Goal: Contribute content: Contribute content

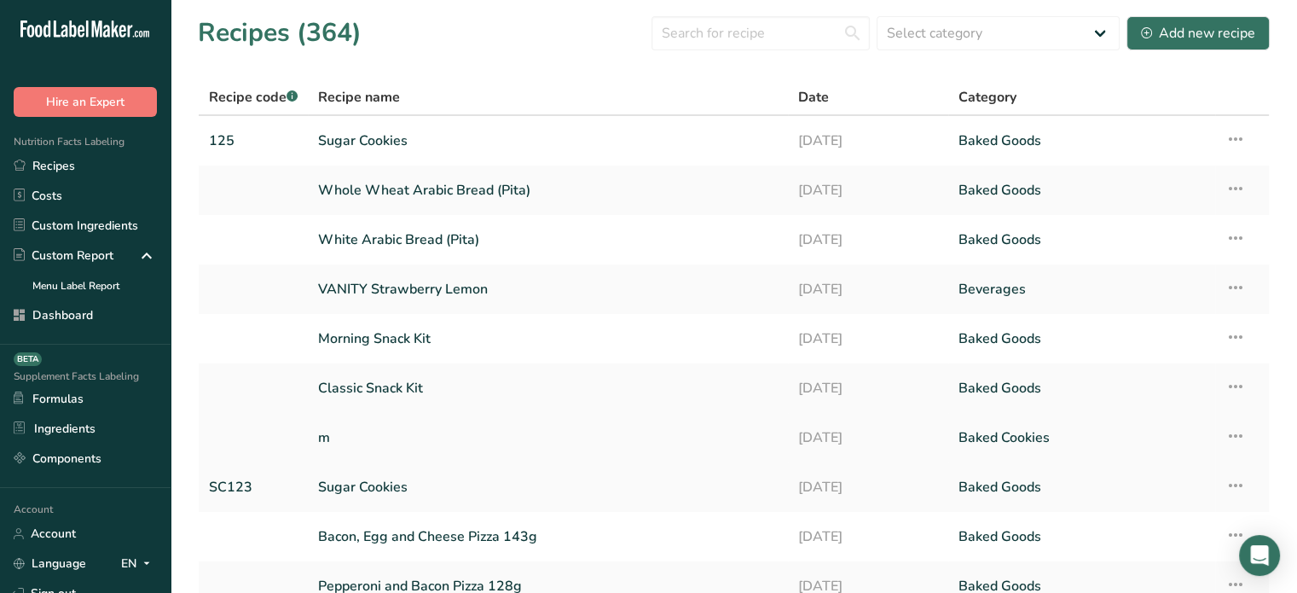
click at [1236, 439] on icon at bounding box center [1236, 436] width 20 height 31
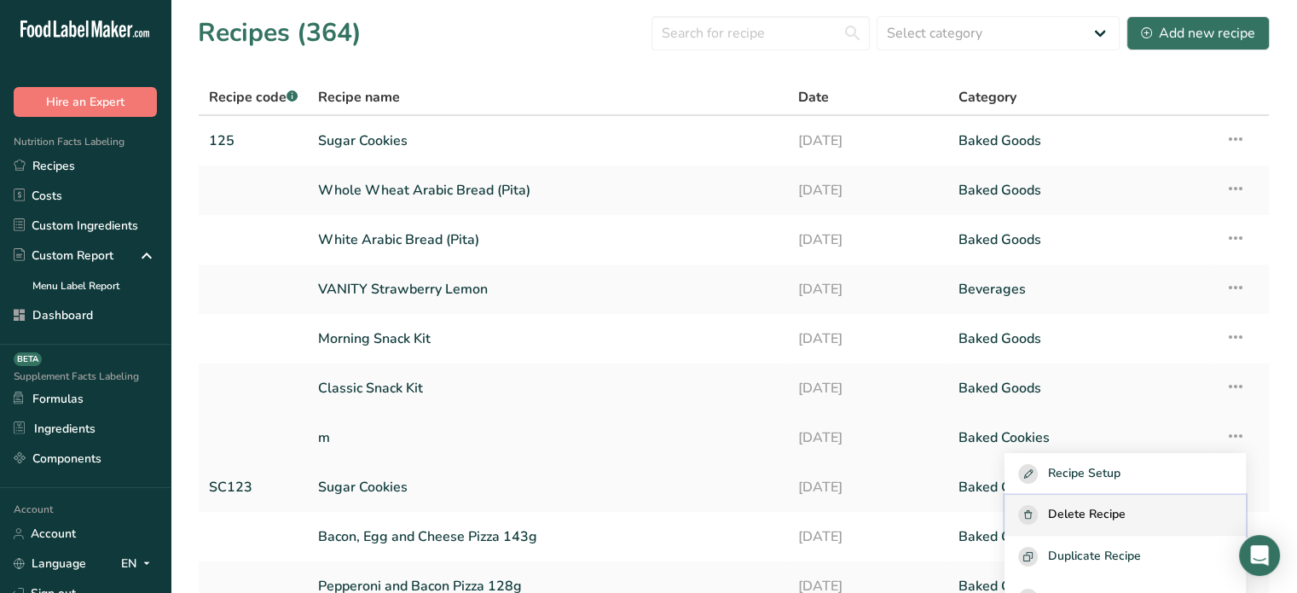
click at [1113, 503] on button "Delete Recipe" at bounding box center [1125, 516] width 241 height 42
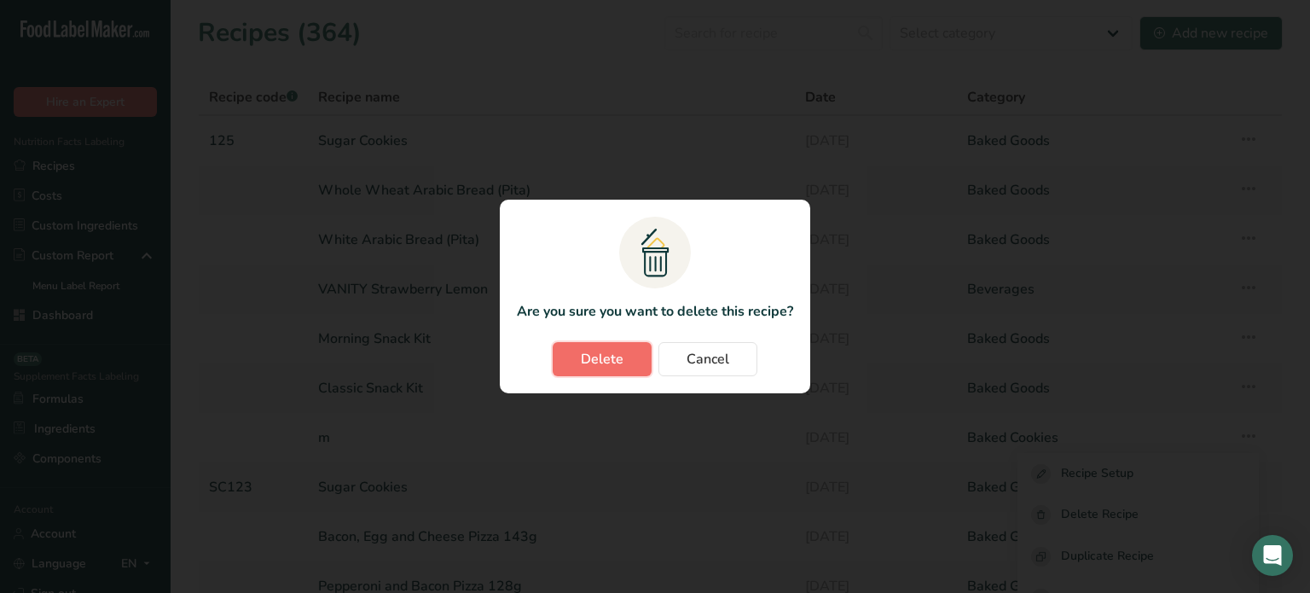
click at [618, 365] on span "Delete" at bounding box center [602, 359] width 43 height 20
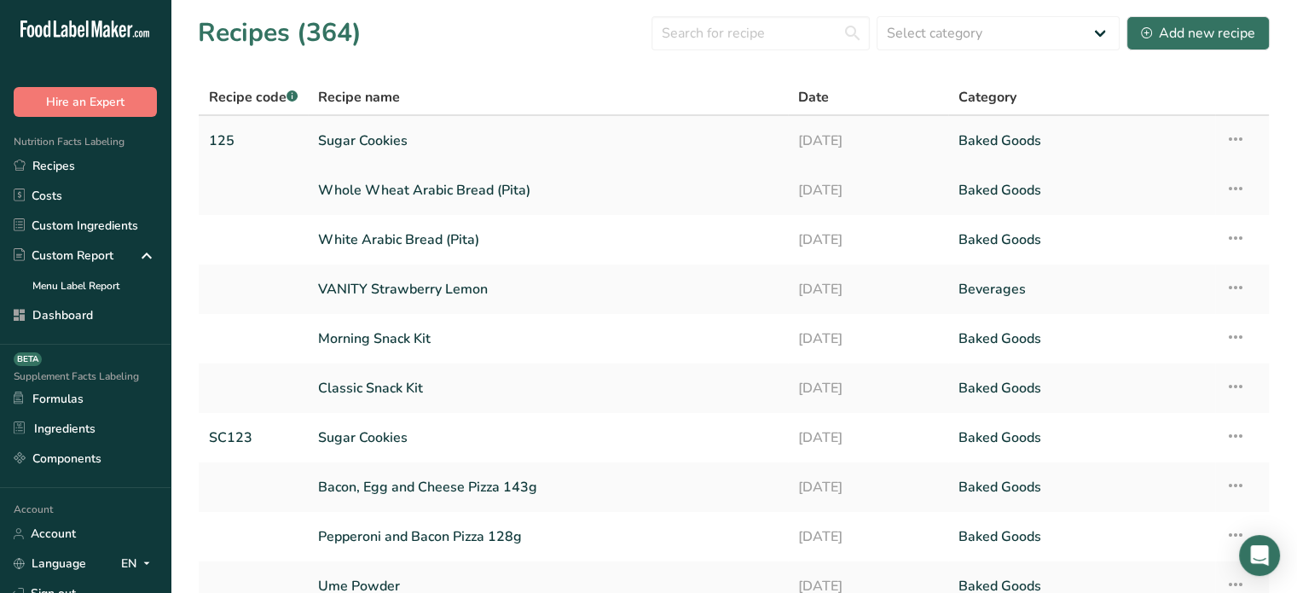
click at [1239, 141] on icon at bounding box center [1236, 139] width 20 height 31
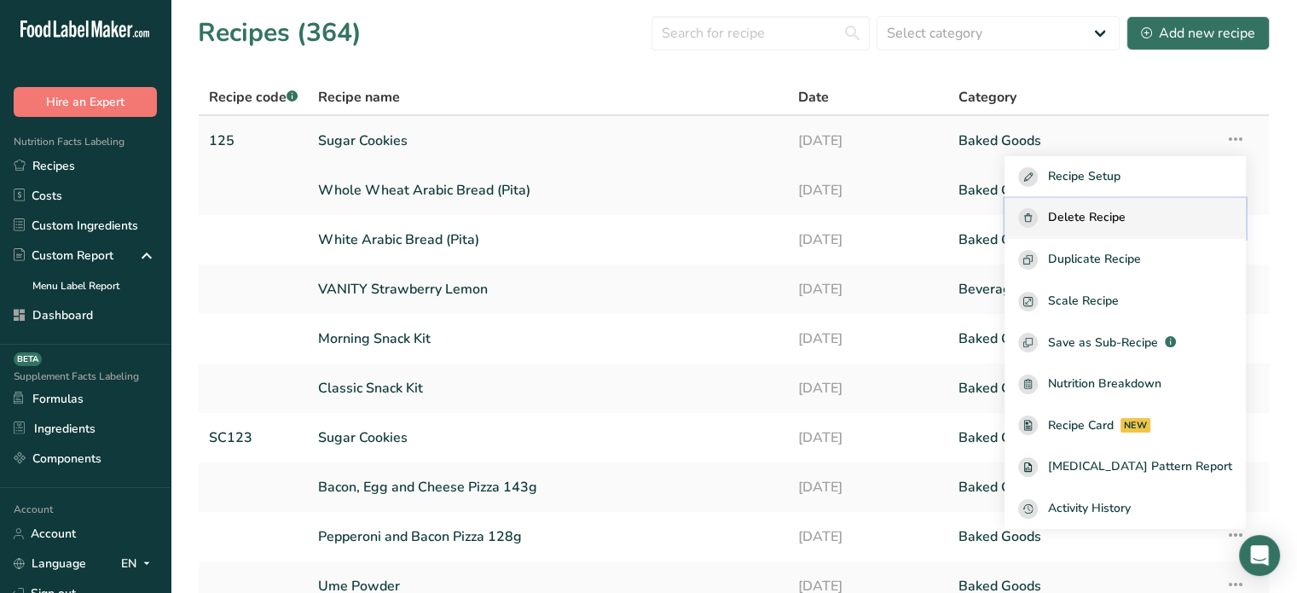
click at [1162, 207] on button "Delete Recipe" at bounding box center [1125, 219] width 241 height 42
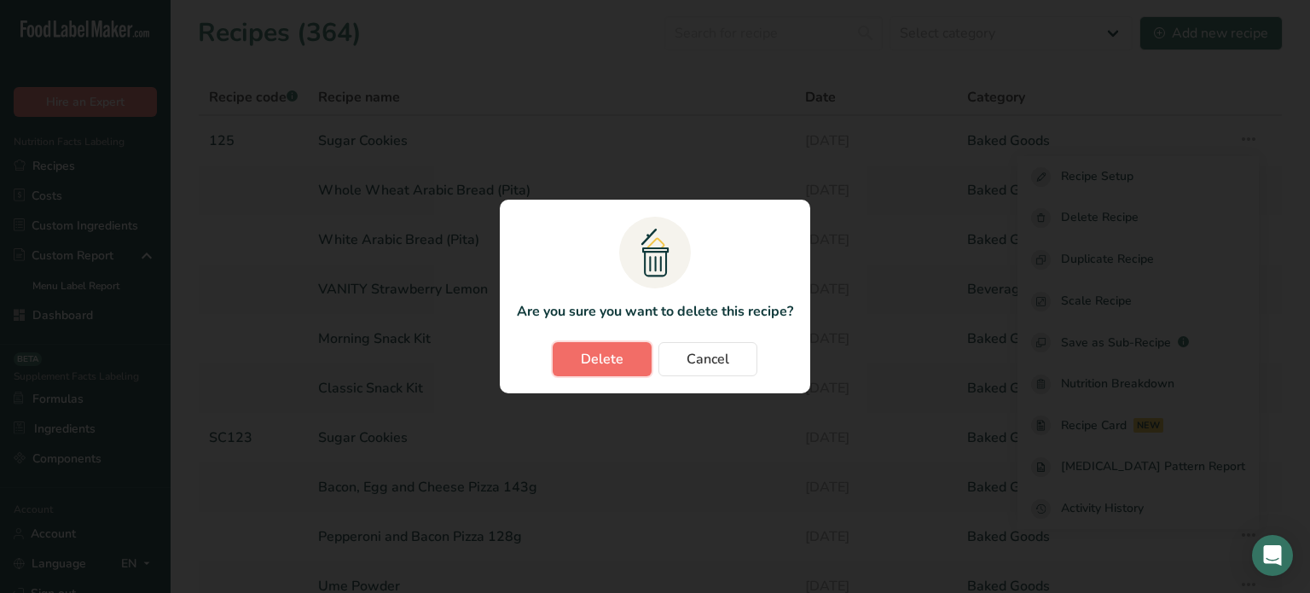
click at [618, 368] on span "Delete" at bounding box center [602, 359] width 43 height 20
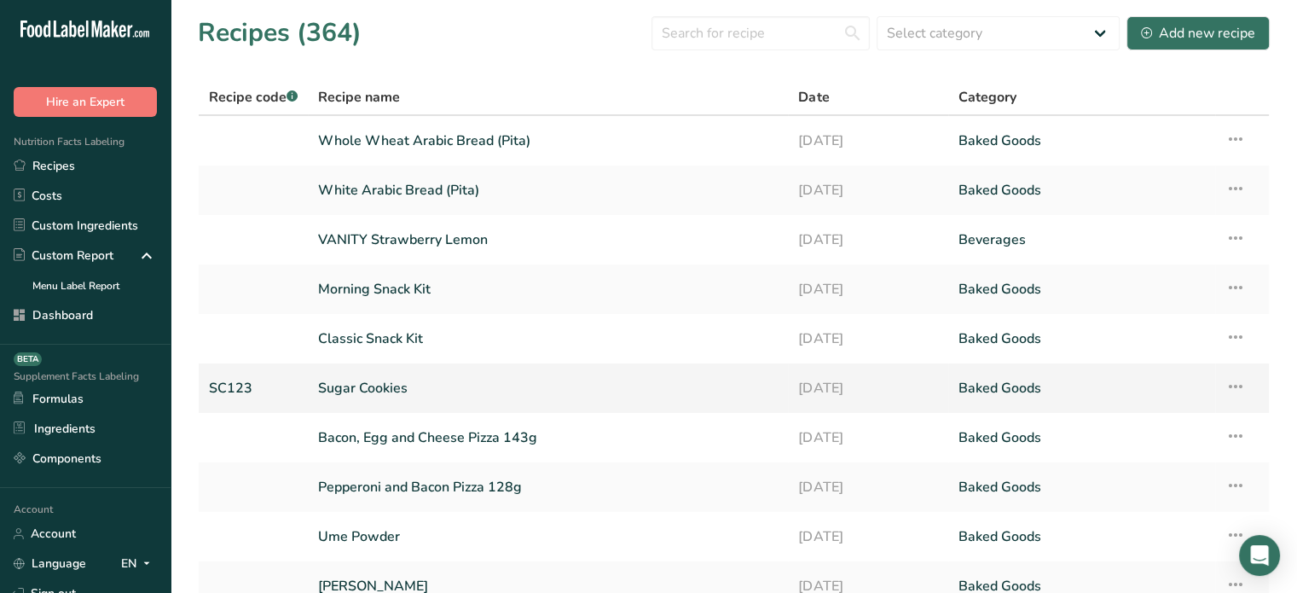
click at [1238, 391] on icon at bounding box center [1236, 386] width 20 height 31
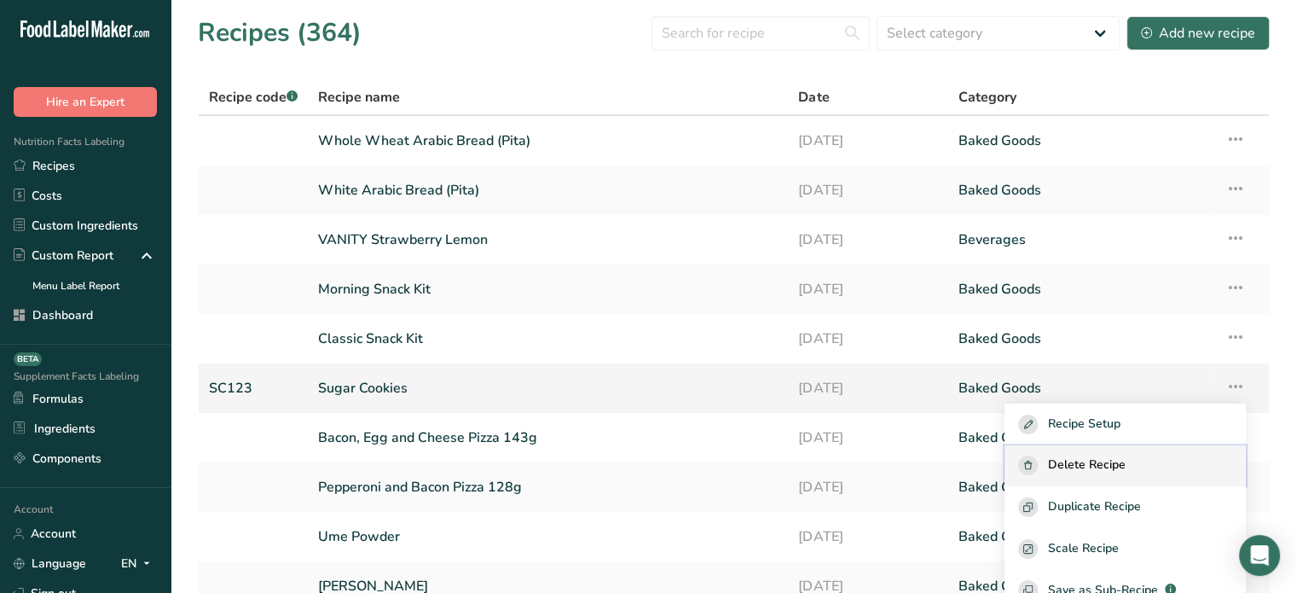
click at [1126, 459] on span "Delete Recipe" at bounding box center [1087, 465] width 78 height 20
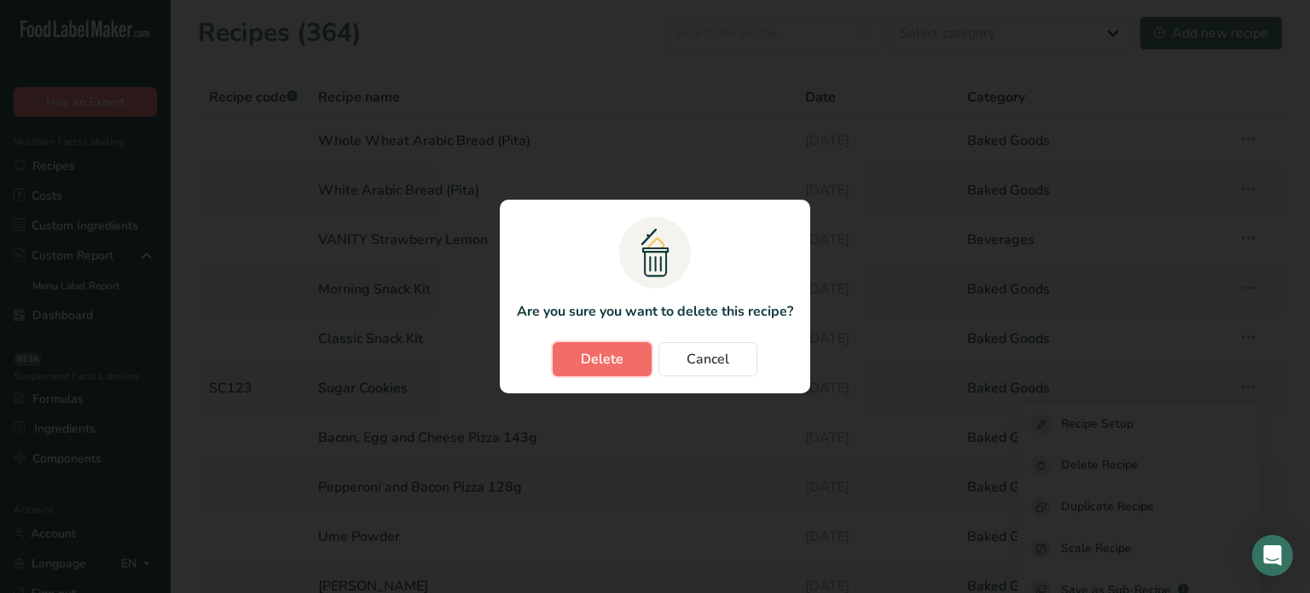
click at [631, 359] on button "Delete" at bounding box center [602, 359] width 99 height 34
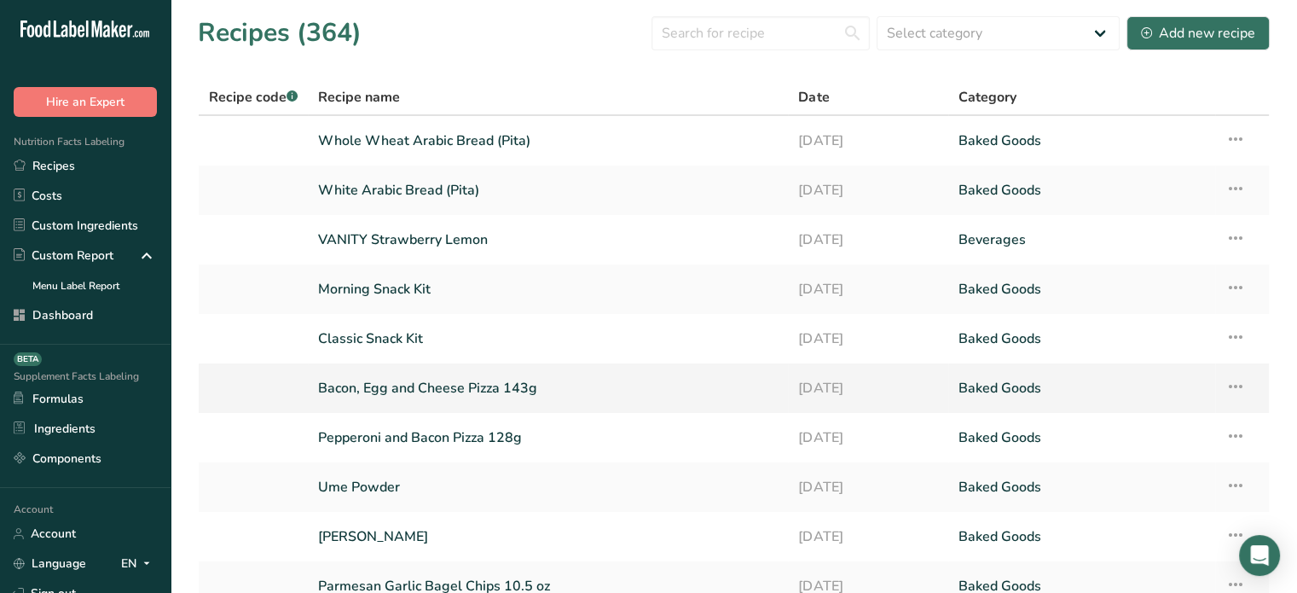
click at [433, 394] on link "Bacon, Egg and Cheese Pizza 143g" at bounding box center [548, 388] width 460 height 36
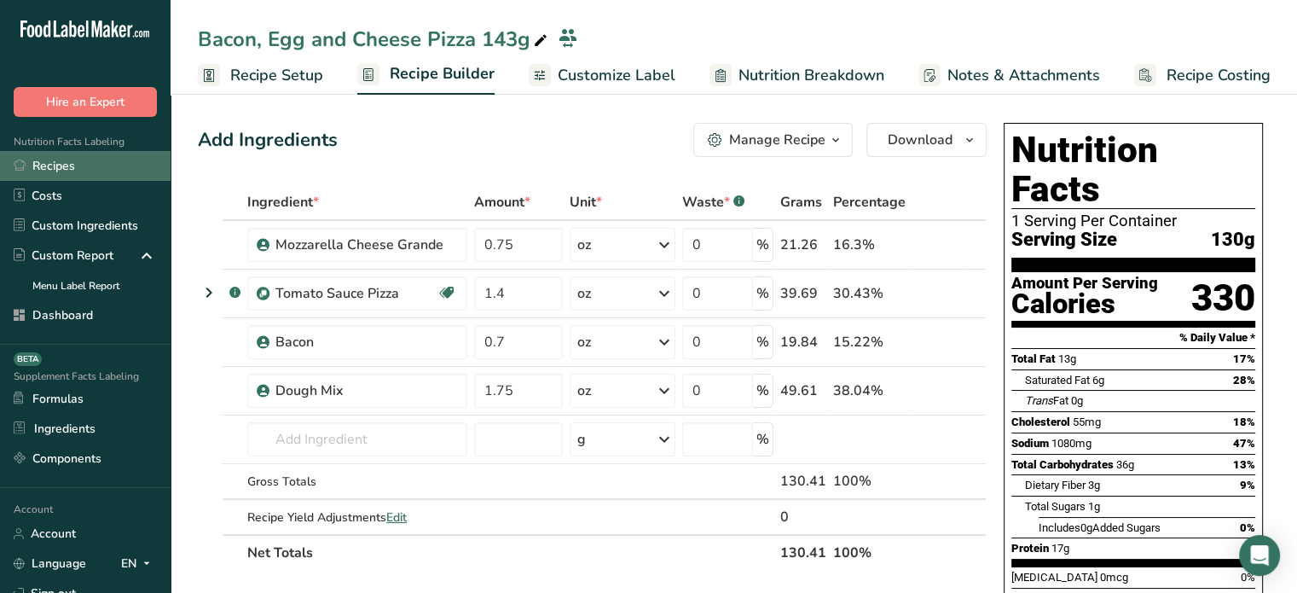
click at [65, 166] on link "Recipes" at bounding box center [85, 166] width 171 height 30
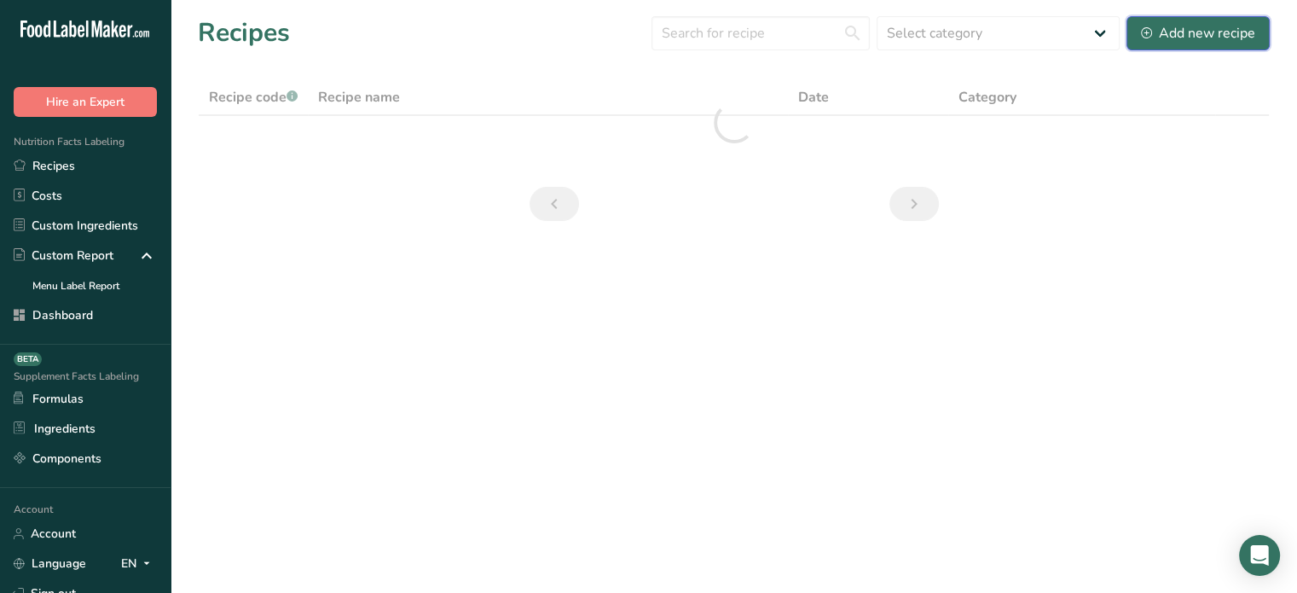
click at [1160, 32] on div "Add new recipe" at bounding box center [1198, 33] width 114 height 20
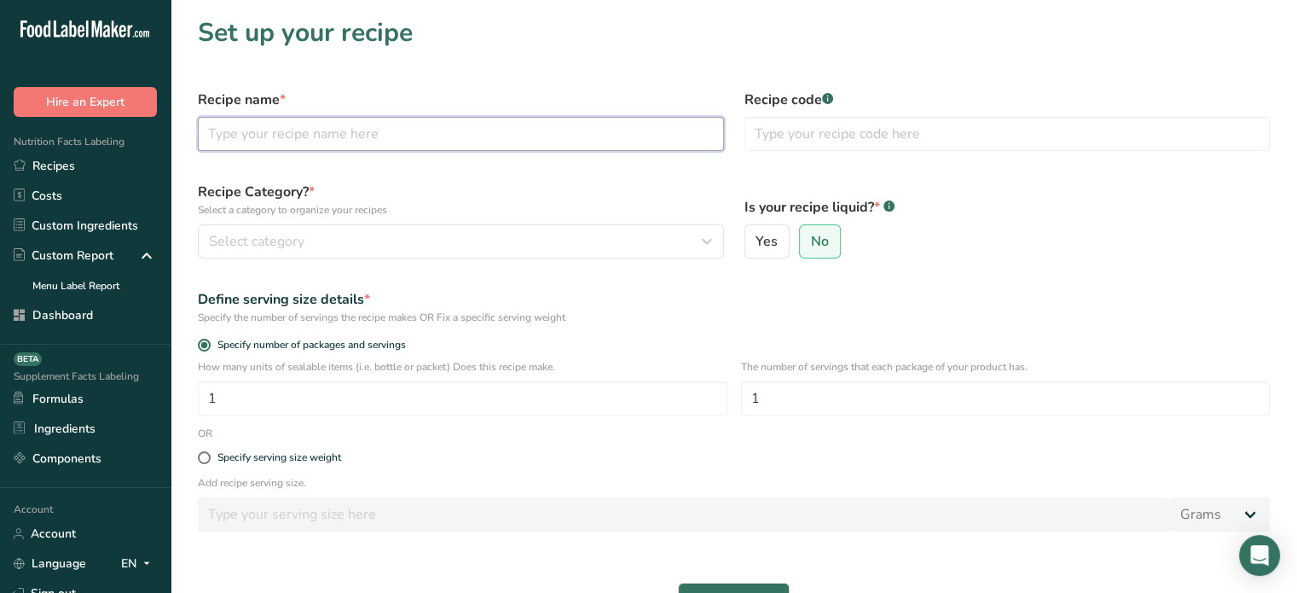
click at [563, 126] on input "text" at bounding box center [461, 134] width 526 height 34
type input "Asiago Bechamel Sauce"
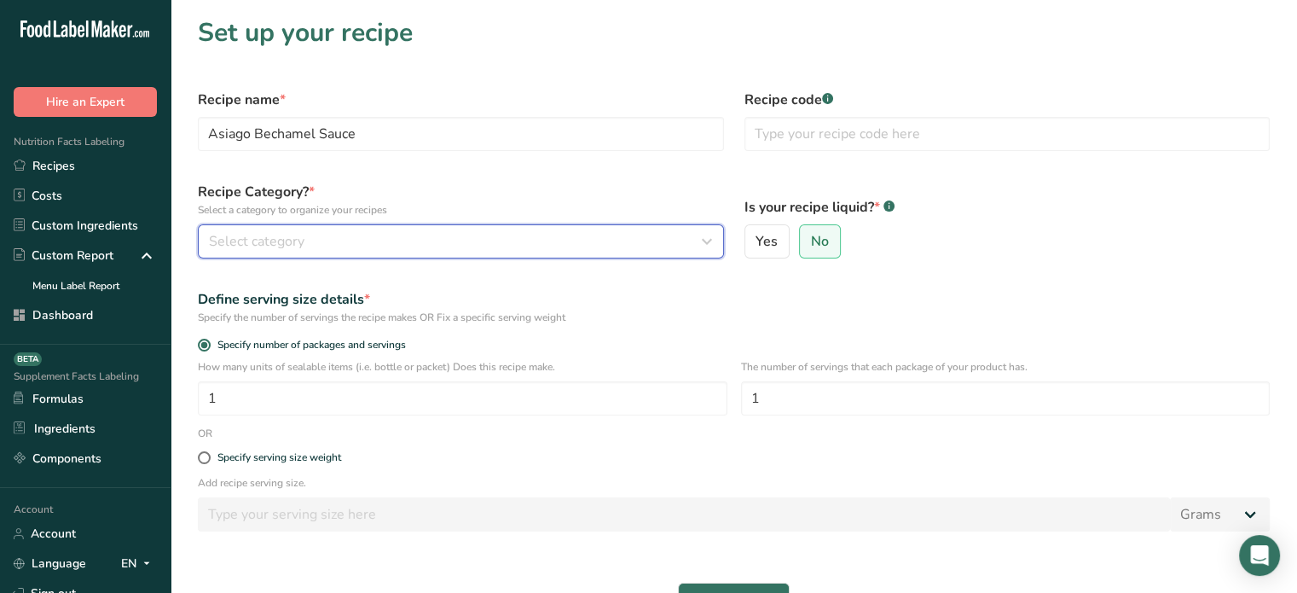
click at [461, 236] on div "Select category" at bounding box center [456, 241] width 494 height 20
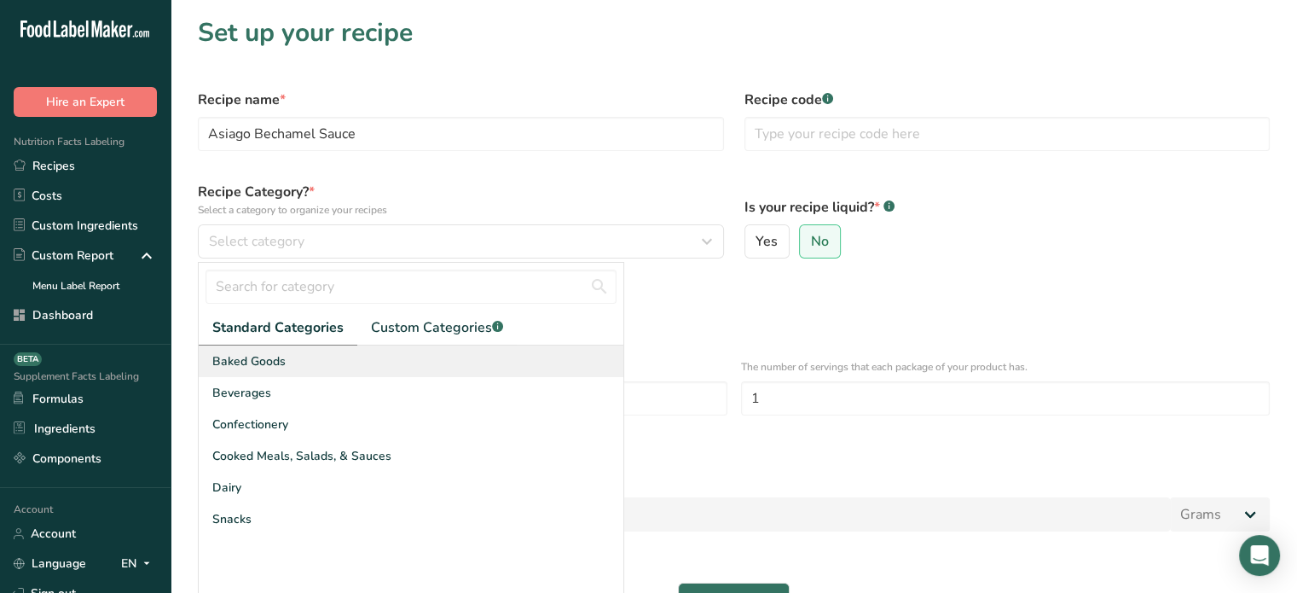
click at [369, 367] on div "Baked Goods" at bounding box center [411, 361] width 425 height 32
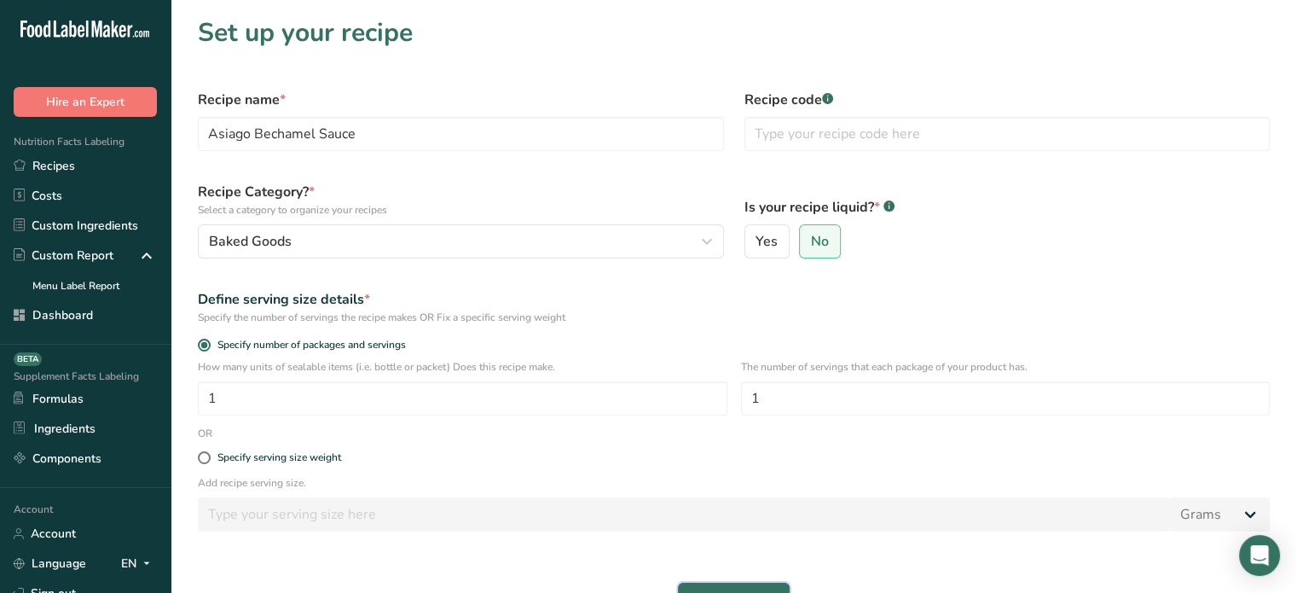
click at [704, 586] on button "Continue" at bounding box center [734, 600] width 112 height 34
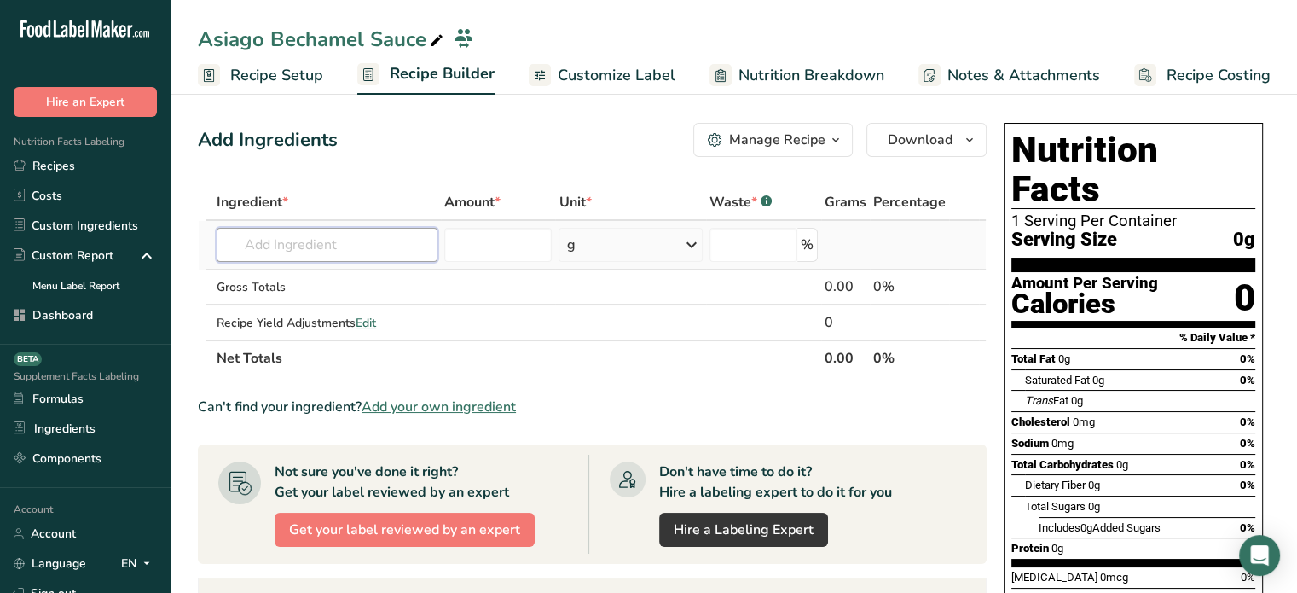
click at [389, 233] on input "text" at bounding box center [327, 245] width 221 height 34
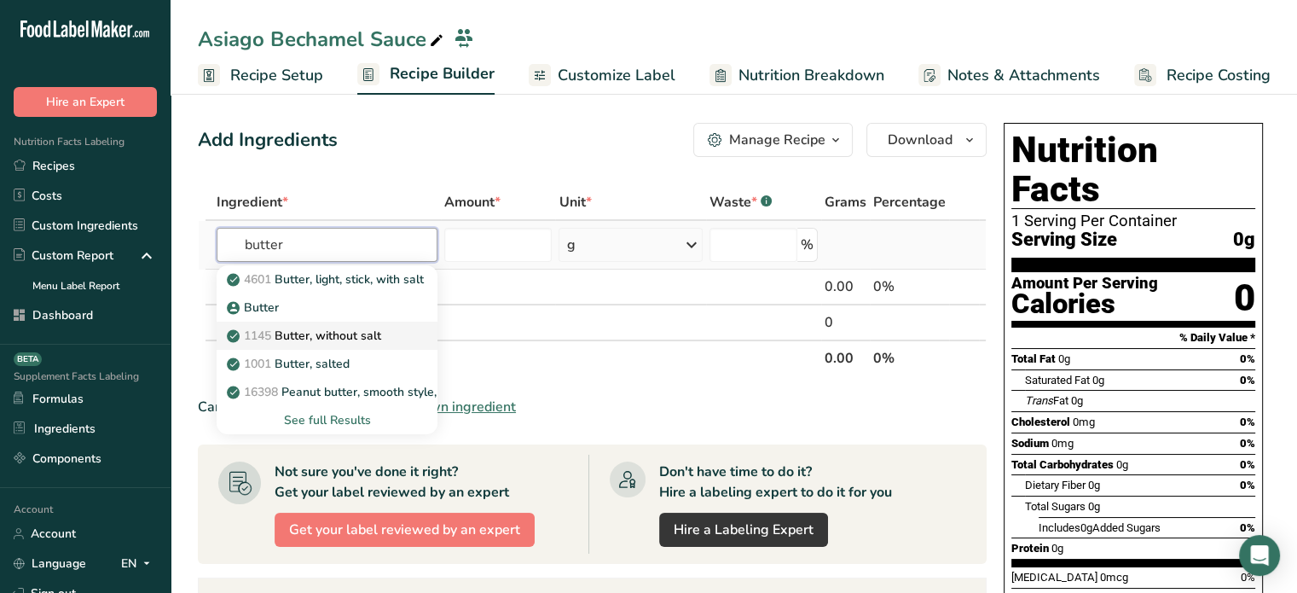
type input "butter"
click at [360, 332] on p "1145 Butter, without salt" at bounding box center [305, 336] width 151 height 18
type input "Butter, without salt"
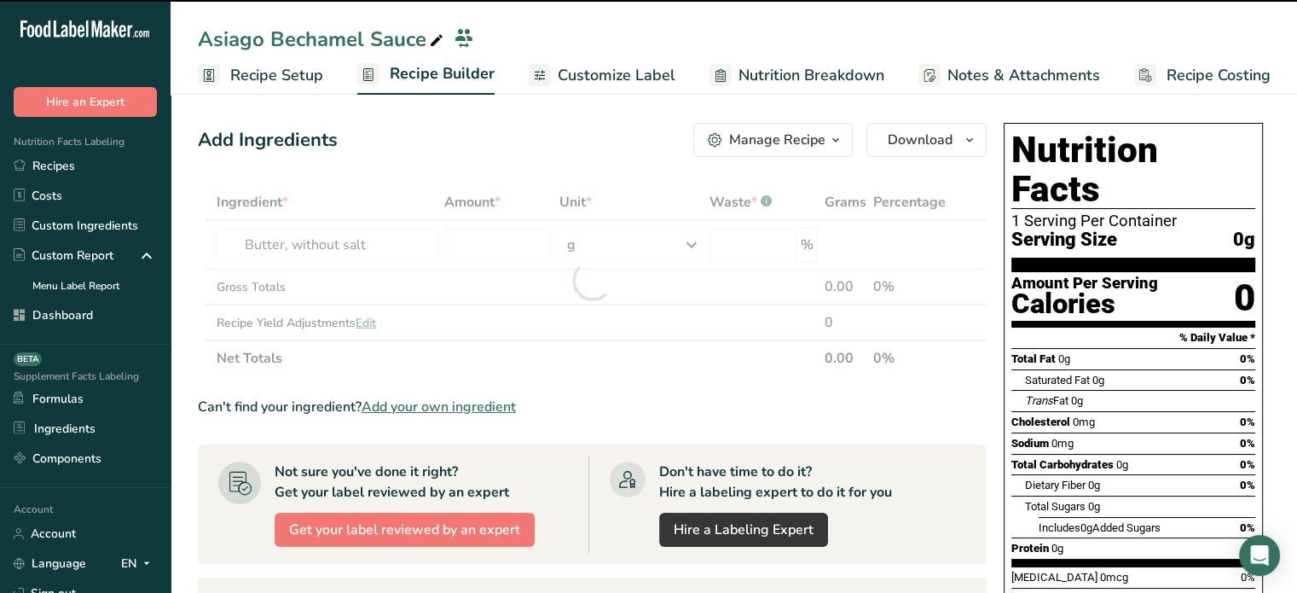
type input "0"
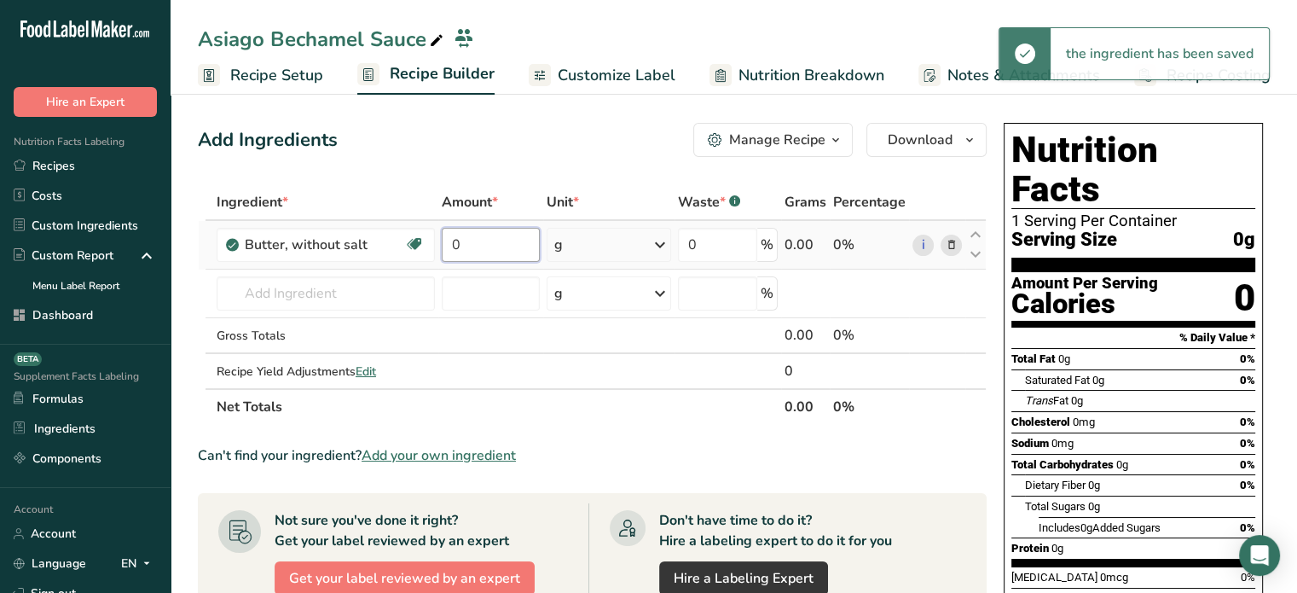
click at [484, 239] on input "0" at bounding box center [491, 245] width 98 height 34
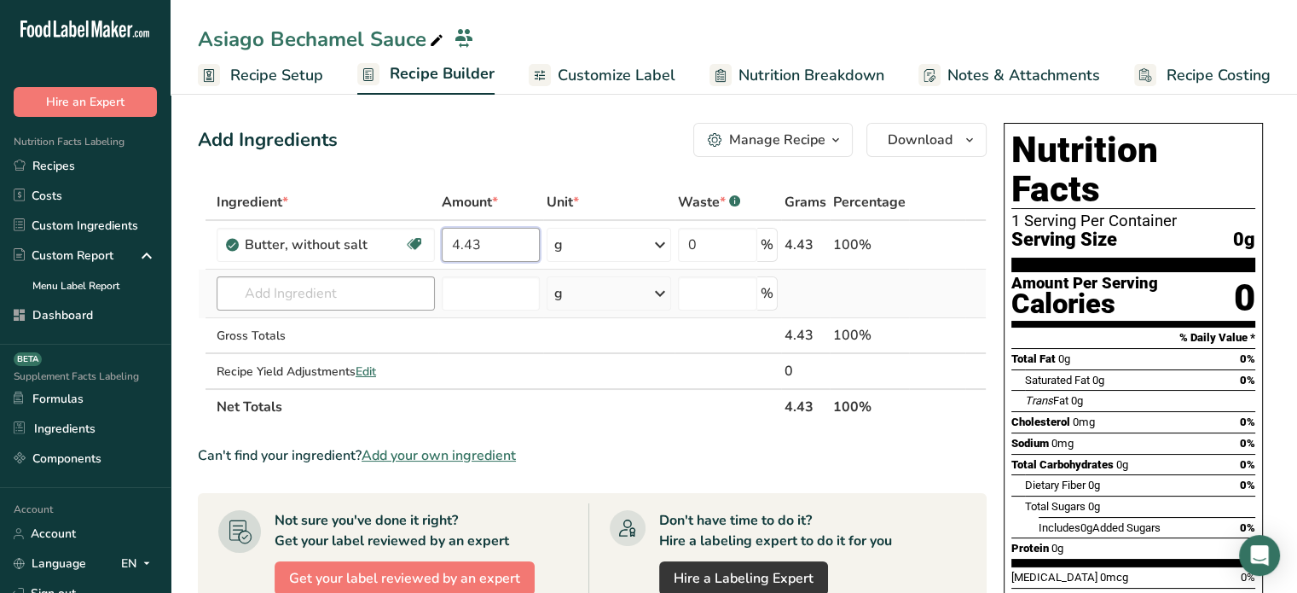
type input "4.43"
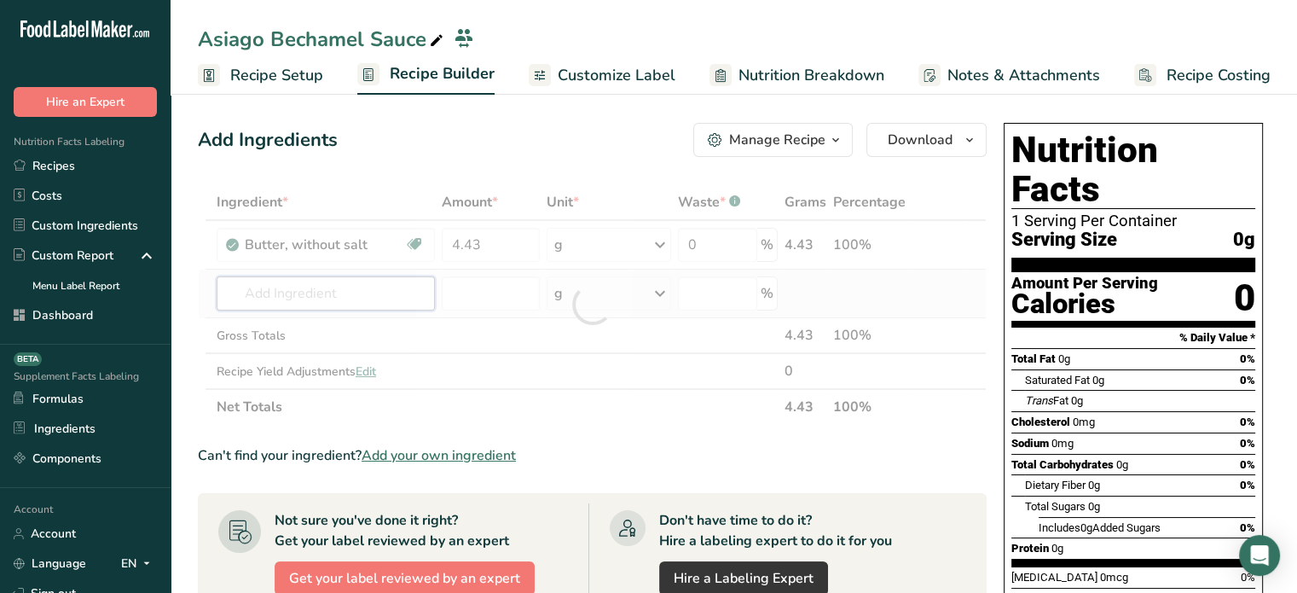
click at [374, 276] on div "Ingredient * Amount * Unit * Waste * .a-a{fill:#347362;}.b-a{fill:#fff;} Grams …" at bounding box center [592, 304] width 789 height 241
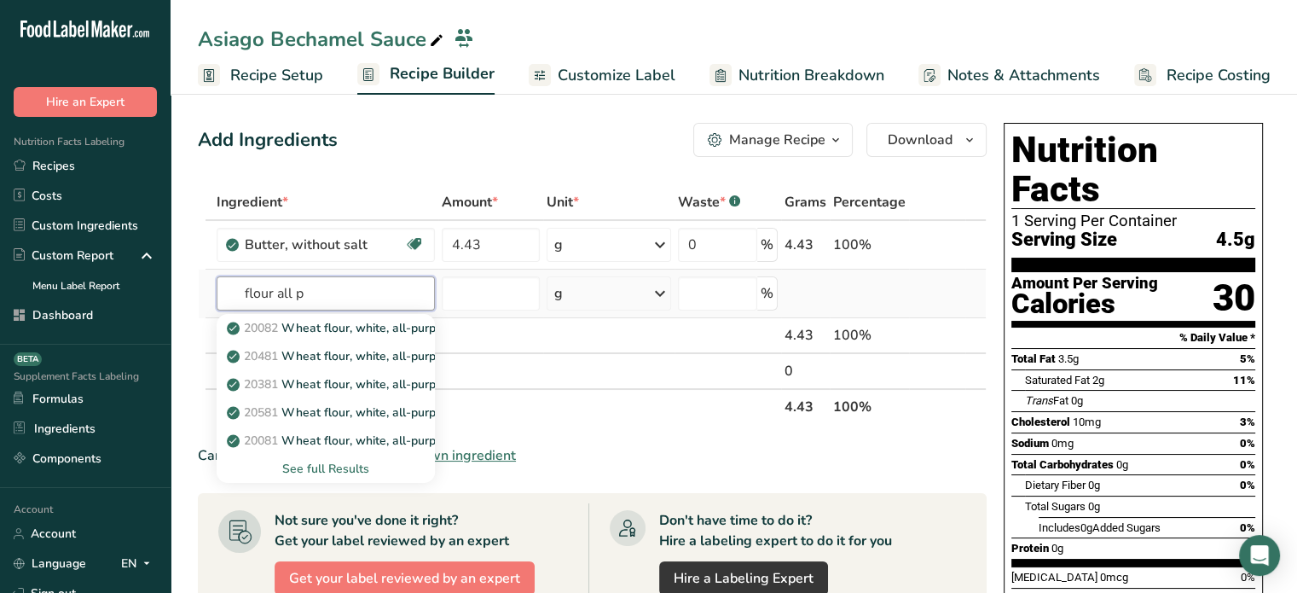
type input "flour all p"
click at [351, 471] on div "See full Results" at bounding box center [325, 469] width 191 height 18
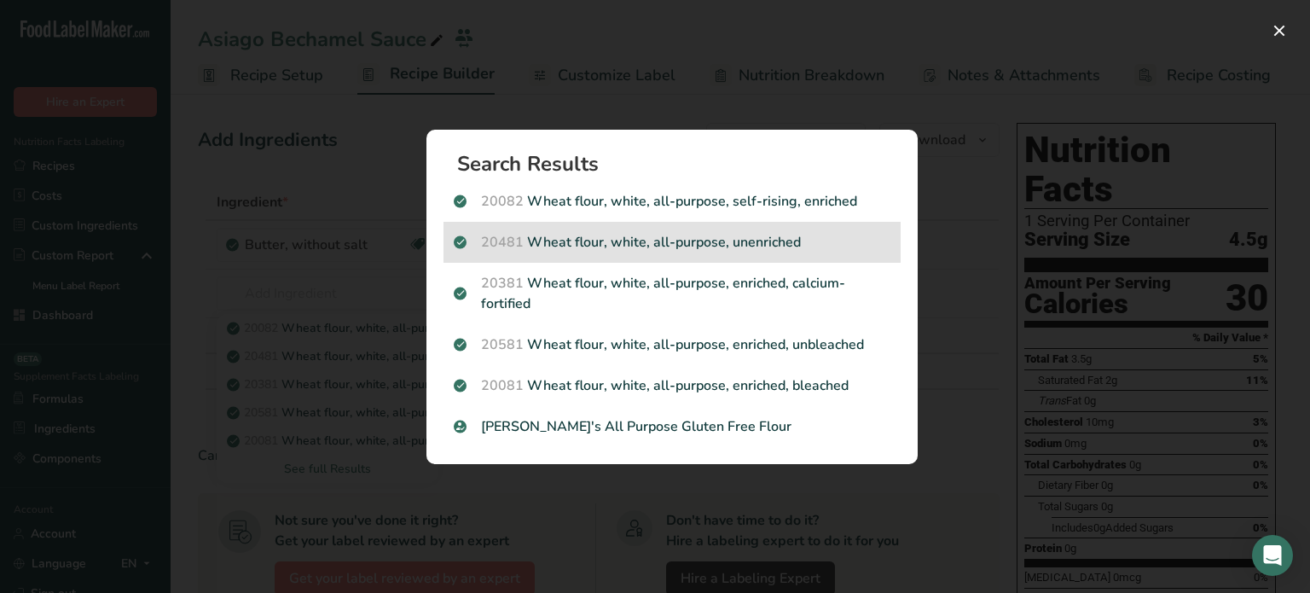
click at [813, 234] on p "20481 Wheat flour, white, all-purpose, unenriched" at bounding box center [672, 242] width 437 height 20
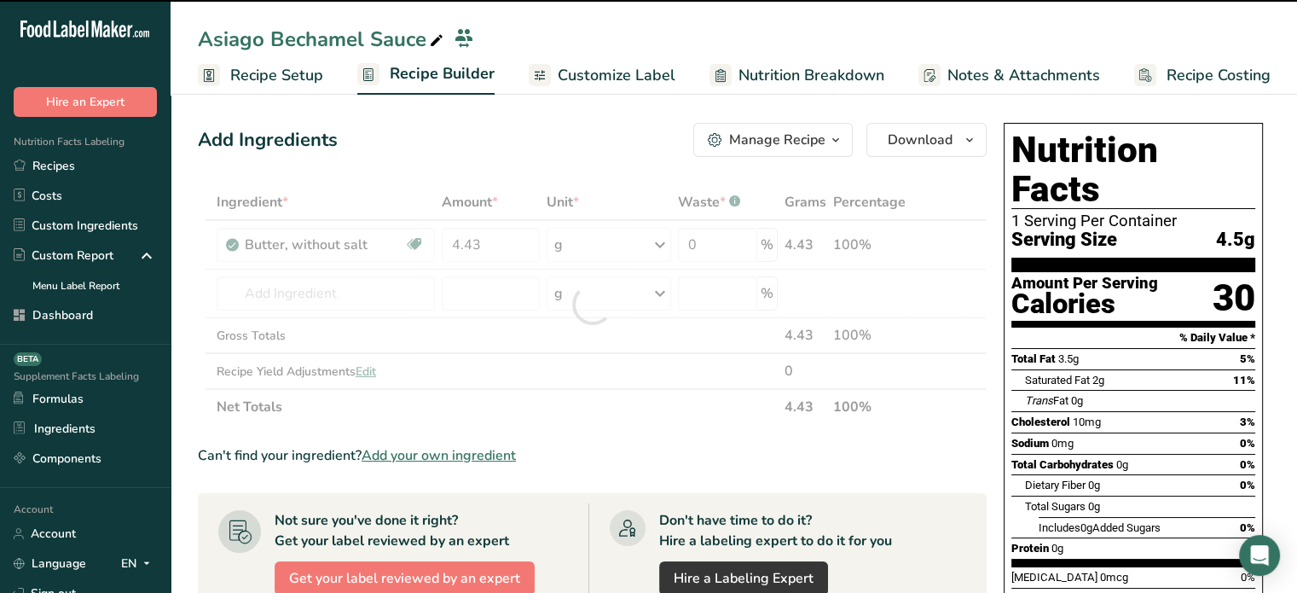
type input "0"
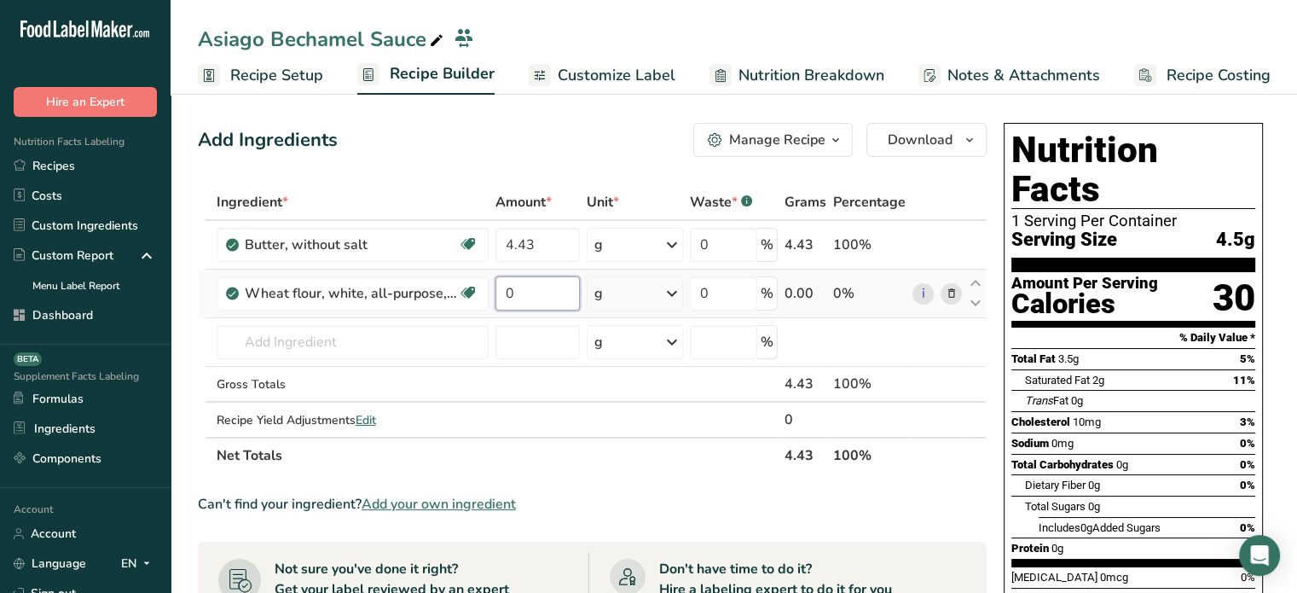
click at [542, 303] on input "0" at bounding box center [538, 293] width 85 height 34
type input "3.55"
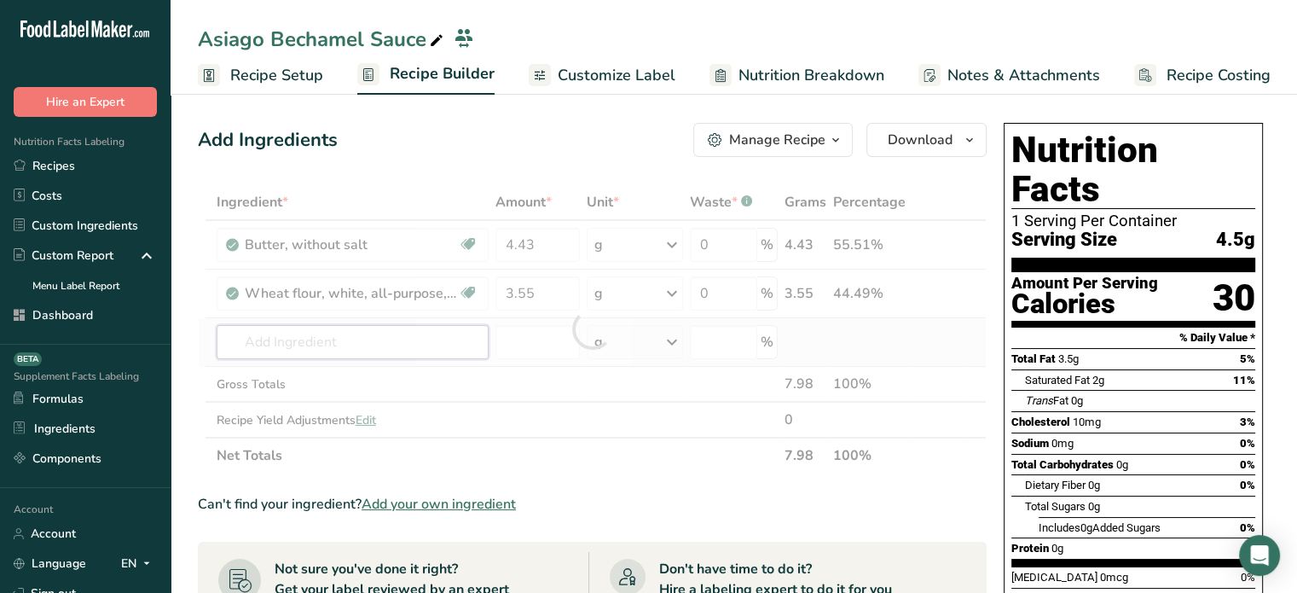
click at [455, 327] on div "Ingredient * Amount * Unit * Waste * .a-a{fill:#347362;}.b-a{fill:#fff;} Grams …" at bounding box center [592, 328] width 789 height 289
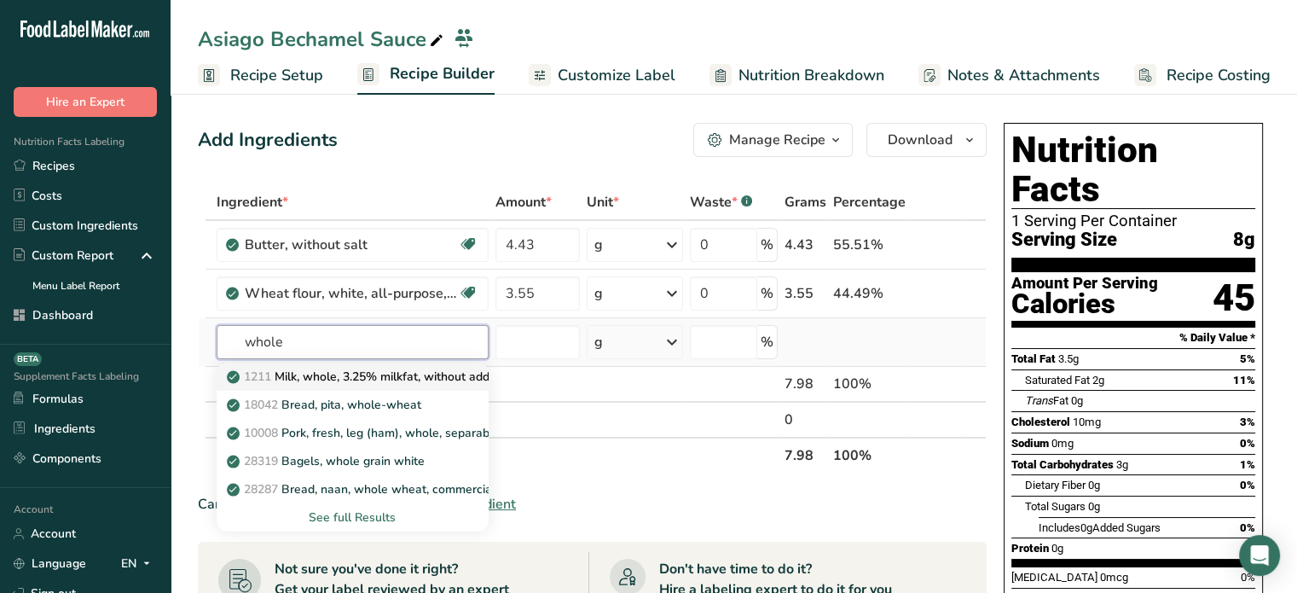
type input "whole"
click at [374, 369] on p "1211 Milk, whole, 3.25% milkfat, without added vitamin A and [MEDICAL_DATA]" at bounding box center [457, 377] width 455 height 18
type input "Milk, whole, 3.25% milkfat, without added vitamin A and [MEDICAL_DATA]"
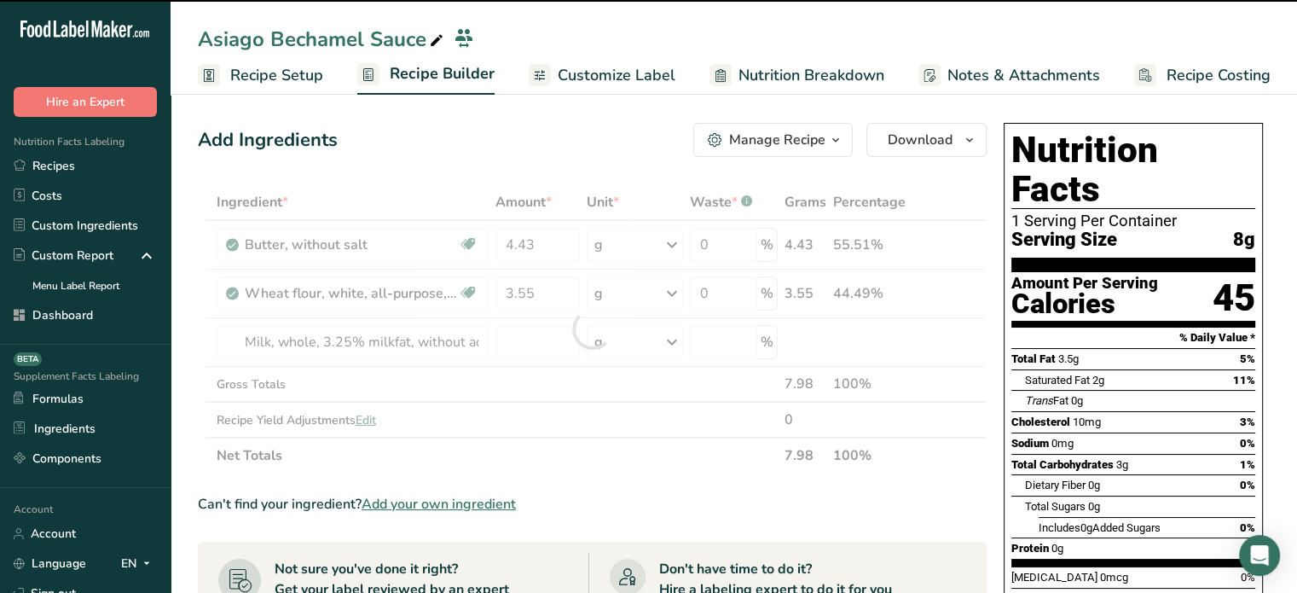
type input "0"
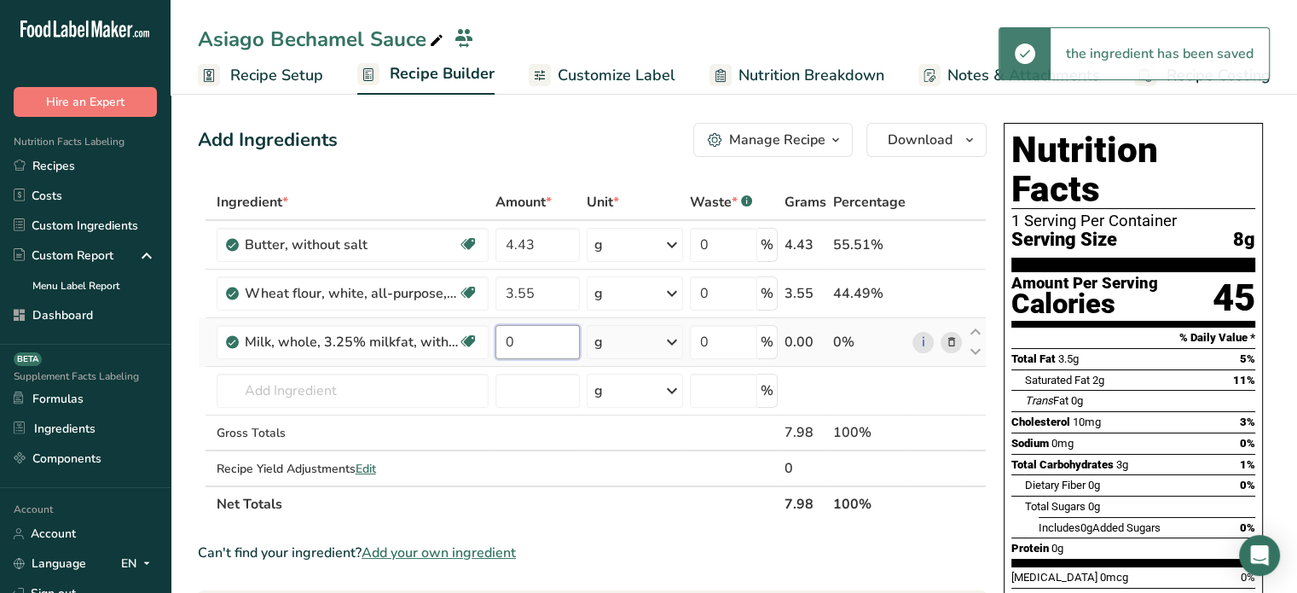
click at [540, 330] on input "0" at bounding box center [538, 342] width 85 height 34
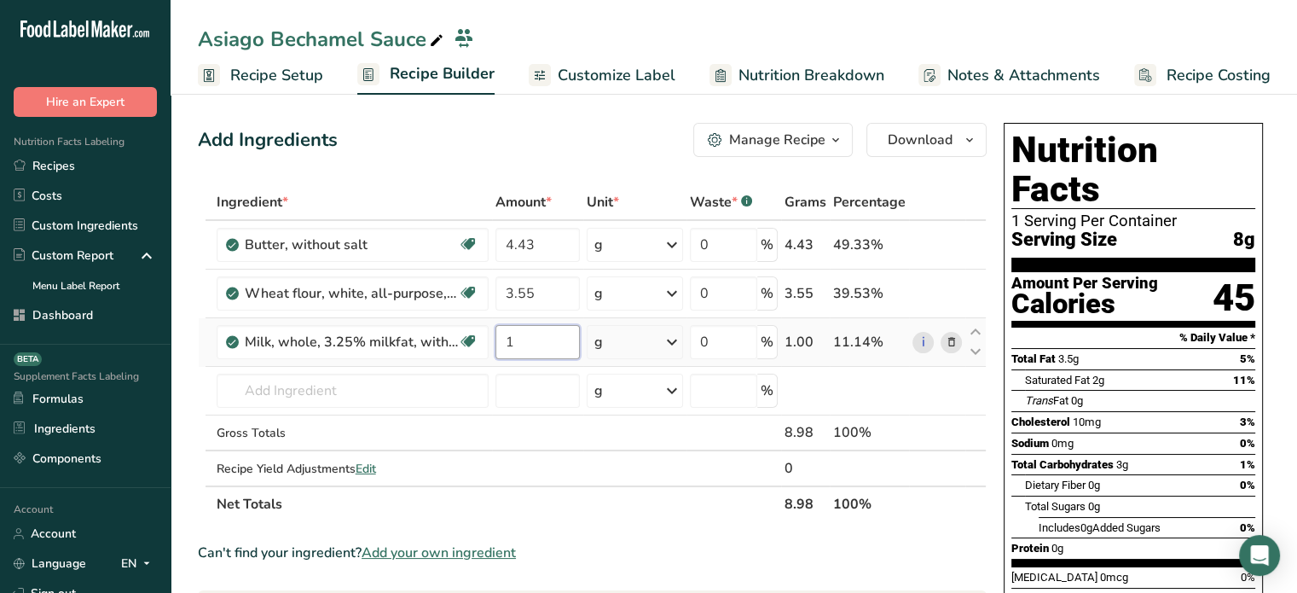
type input "1"
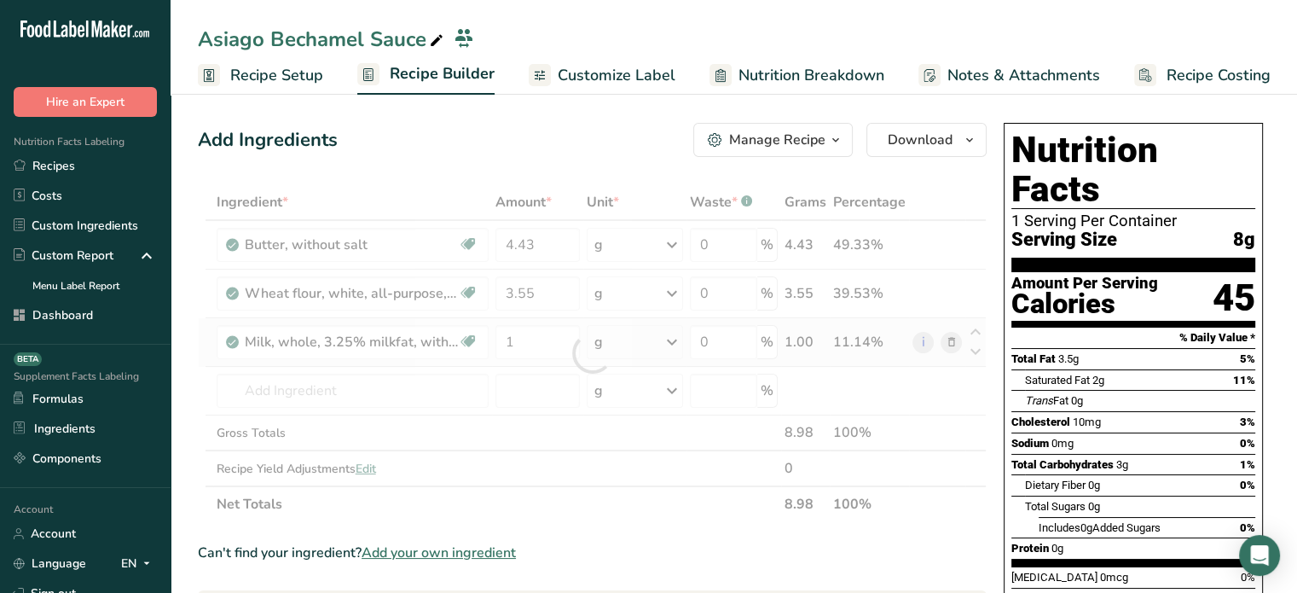
click at [615, 342] on div "Ingredient * Amount * Unit * Waste * .a-a{fill:#347362;}.b-a{fill:#fff;} Grams …" at bounding box center [592, 353] width 789 height 338
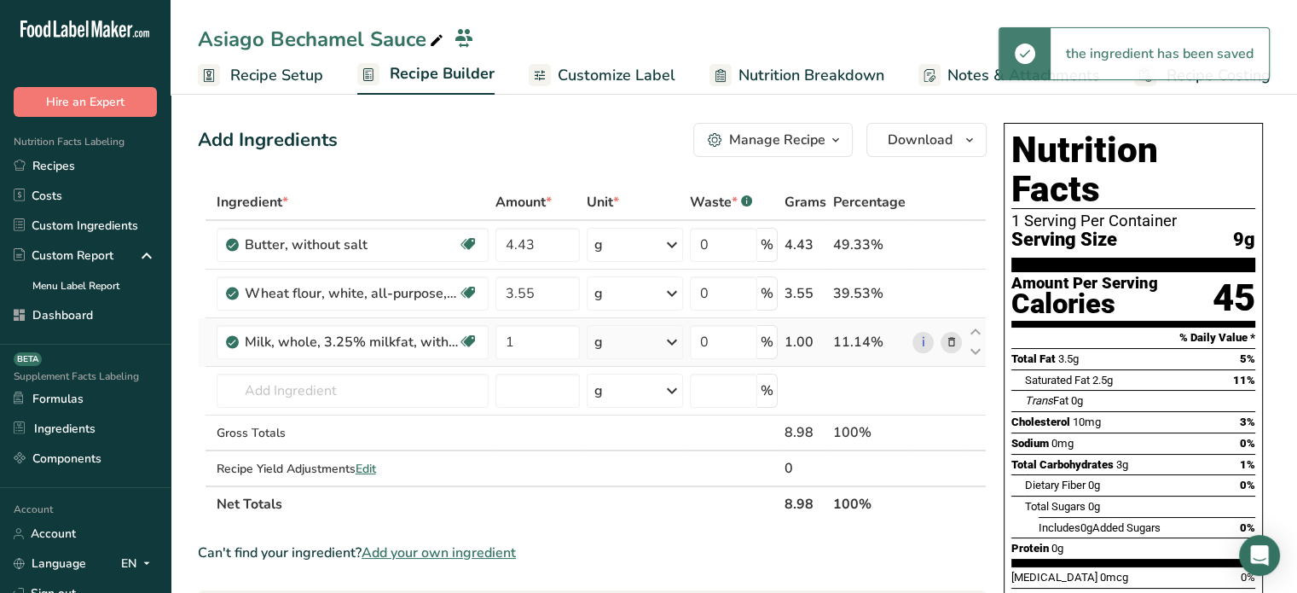
click at [615, 342] on div "g" at bounding box center [635, 342] width 96 height 34
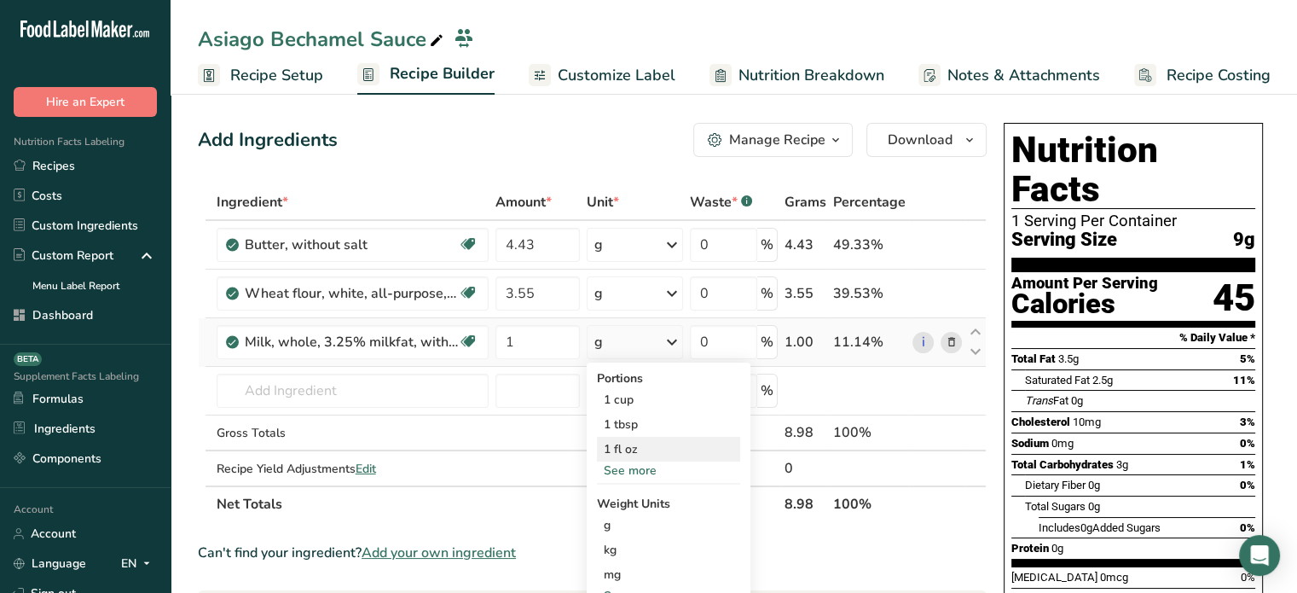
click at [658, 455] on div "1 fl oz" at bounding box center [668, 449] width 143 height 25
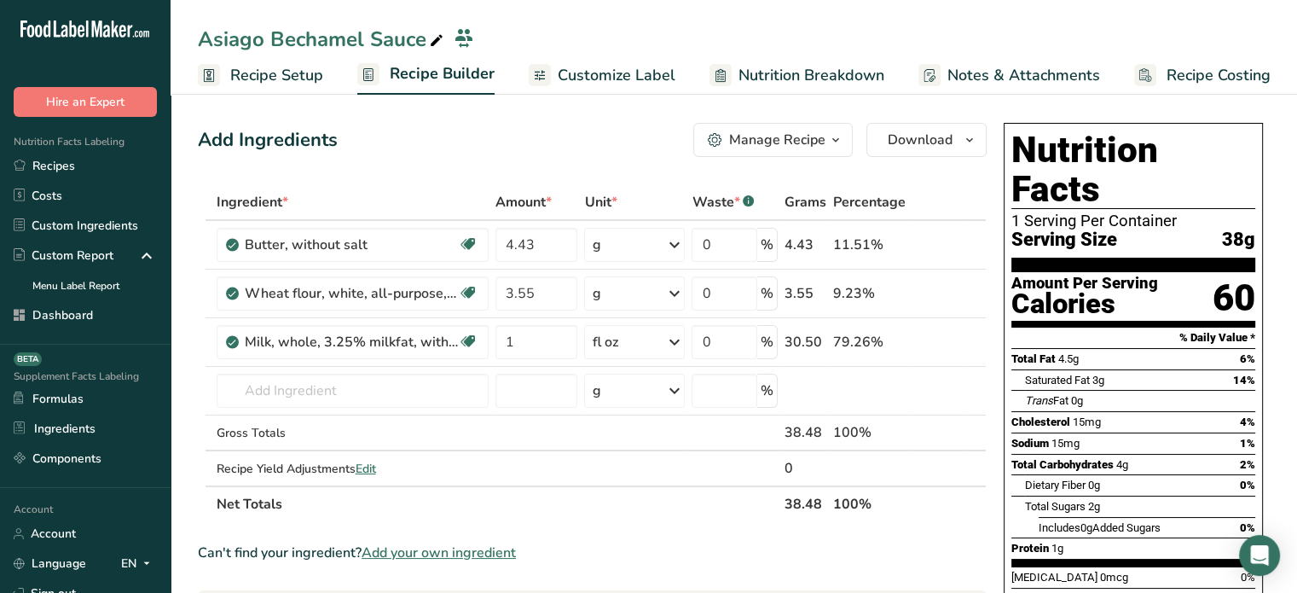
click at [416, 552] on span "Add your own ingredient" at bounding box center [439, 552] width 154 height 20
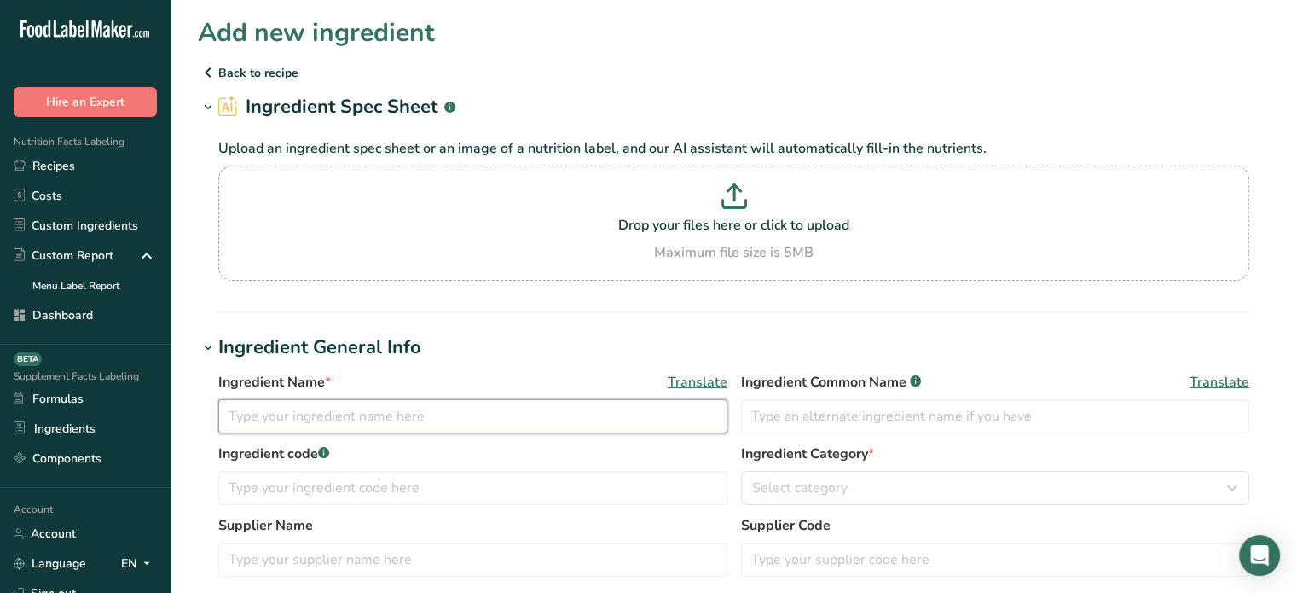
click at [372, 424] on input "text" at bounding box center [472, 416] width 509 height 34
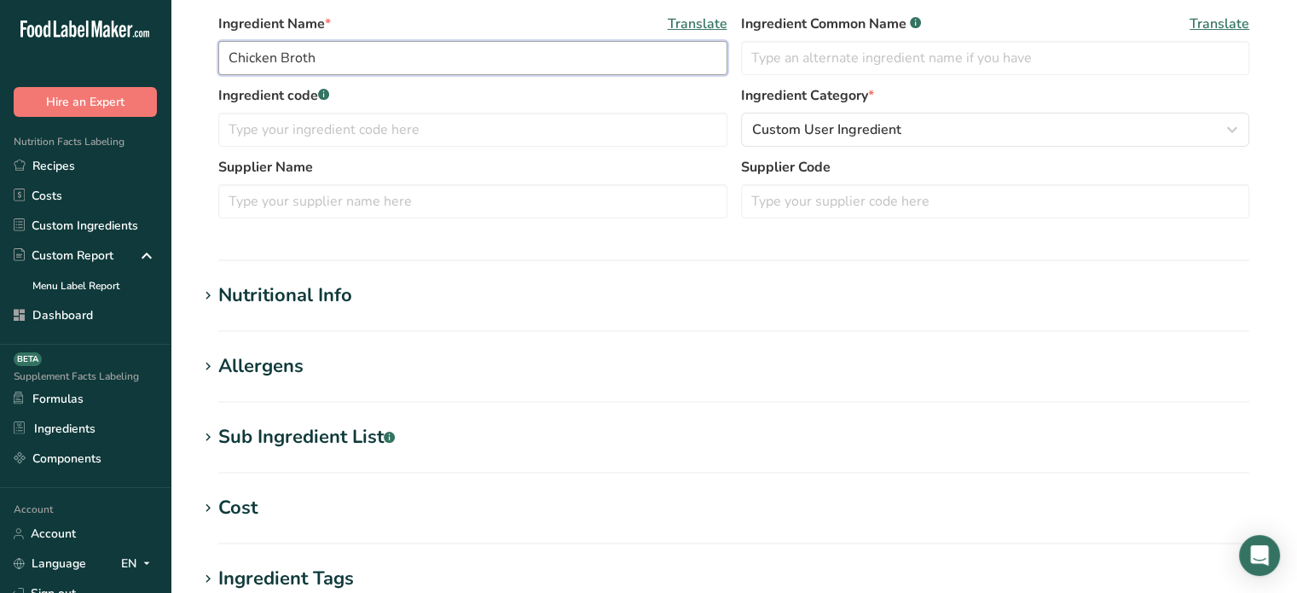
scroll to position [386, 0]
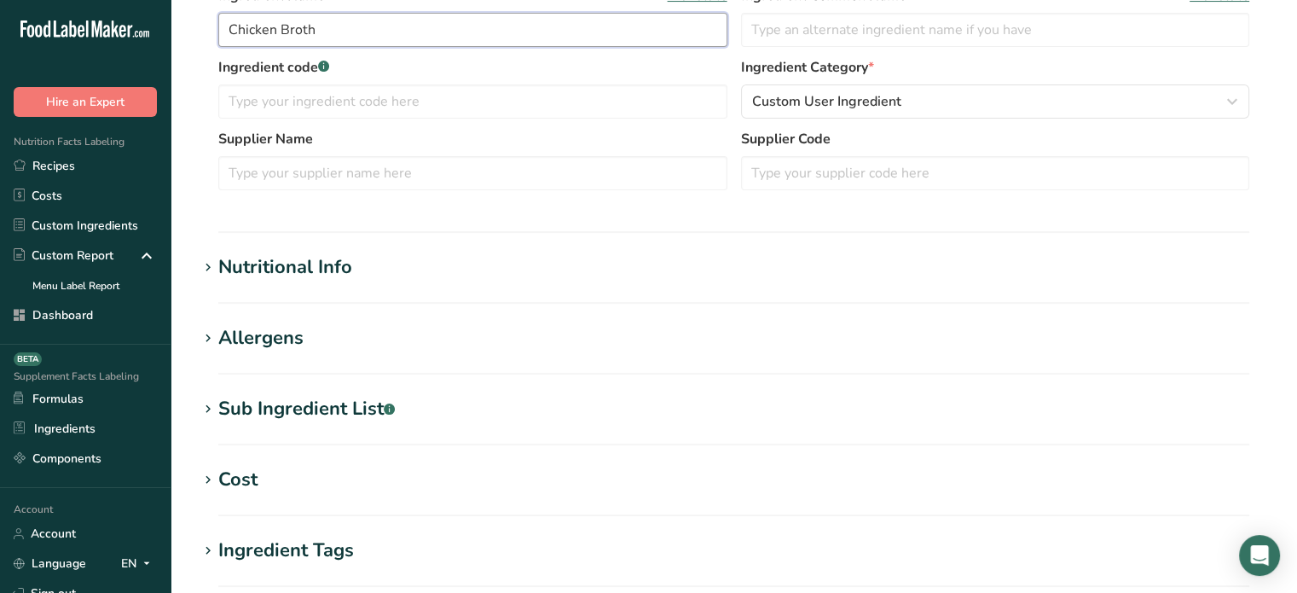
type input "Chicken Broth"
click at [405, 278] on h1 "Nutritional Info" at bounding box center [734, 267] width 1072 height 28
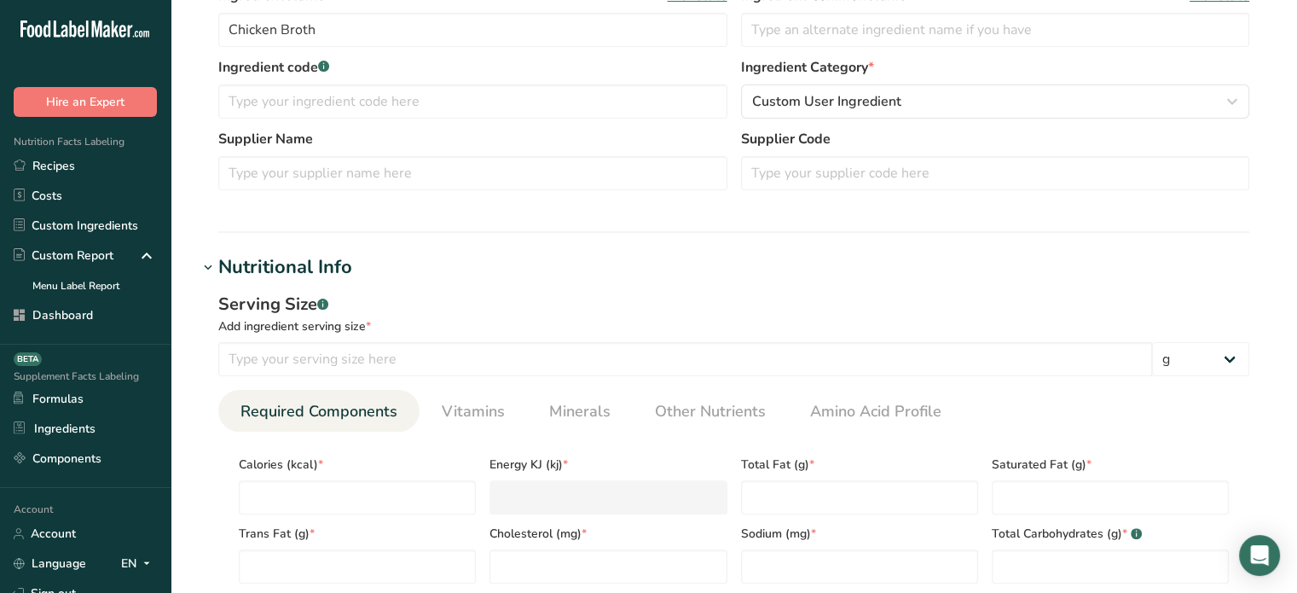
drag, startPoint x: 1297, startPoint y: 213, endPoint x: 1300, endPoint y: 258, distance: 44.5
click at [1297, 258] on html ".a-20{fill:#fff;} Hire an Expert Nutrition Facts Labeling Recipes Costs Custom …" at bounding box center [648, 472] width 1297 height 1716
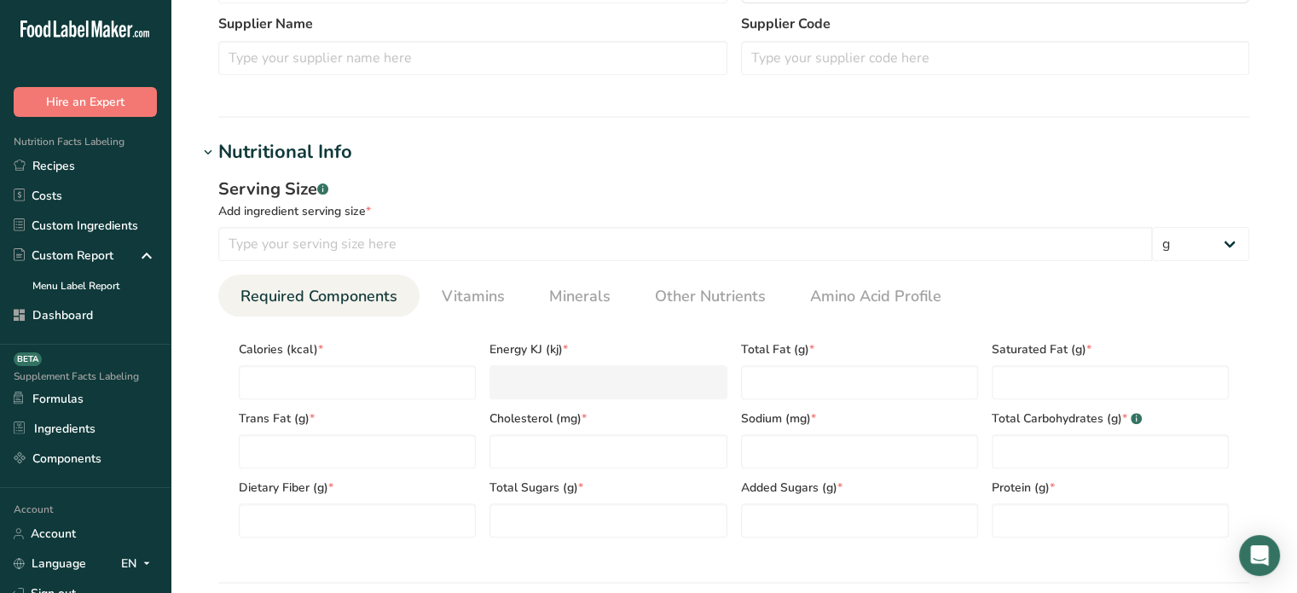
scroll to position [536, 0]
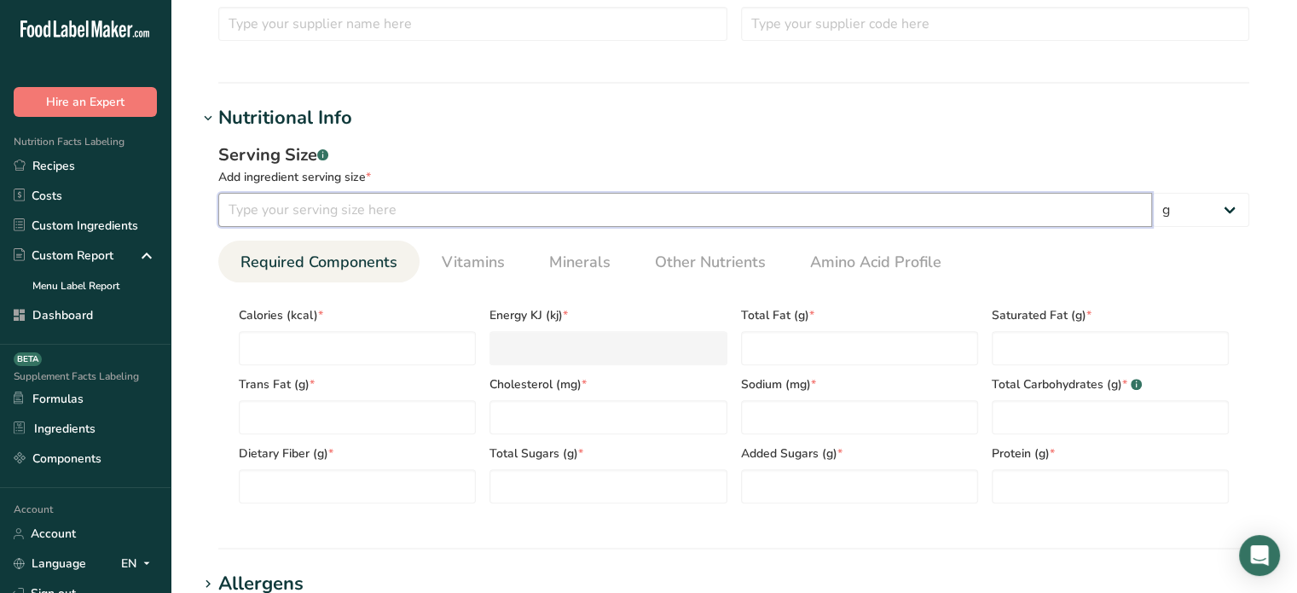
click at [430, 194] on input "number" at bounding box center [685, 210] width 934 height 34
type input "240"
drag, startPoint x: 1206, startPoint y: 189, endPoint x: 1209, endPoint y: 203, distance: 13.9
click at [1209, 203] on div "Serving Size .a-a{fill:#347362;}.b-a{fill:#fff;} Add ingredient serving size * …" at bounding box center [733, 184] width 1031 height 84
click at [1209, 203] on select "g kg mg mcg lb oz l mL fl oz tbsp tsp cup qt gallon" at bounding box center [1200, 210] width 97 height 34
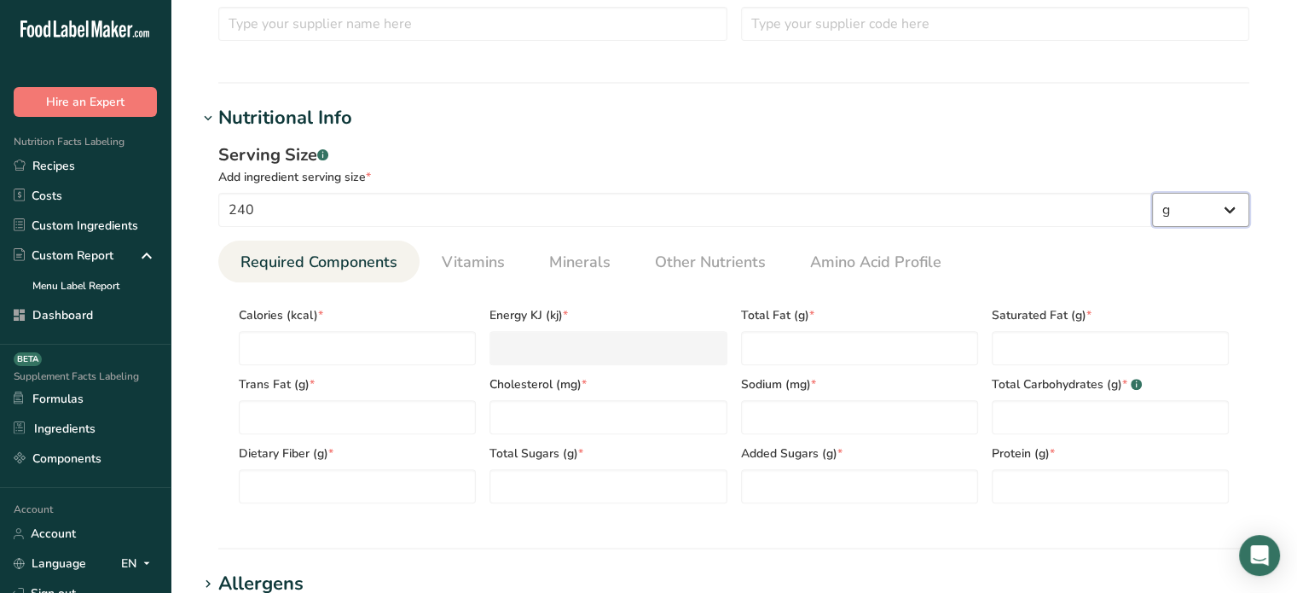
select select "17"
click at [1152, 193] on select "g kg mg mcg lb oz l mL fl oz tbsp tsp cup qt gallon" at bounding box center [1200, 210] width 97 height 34
select select "22"
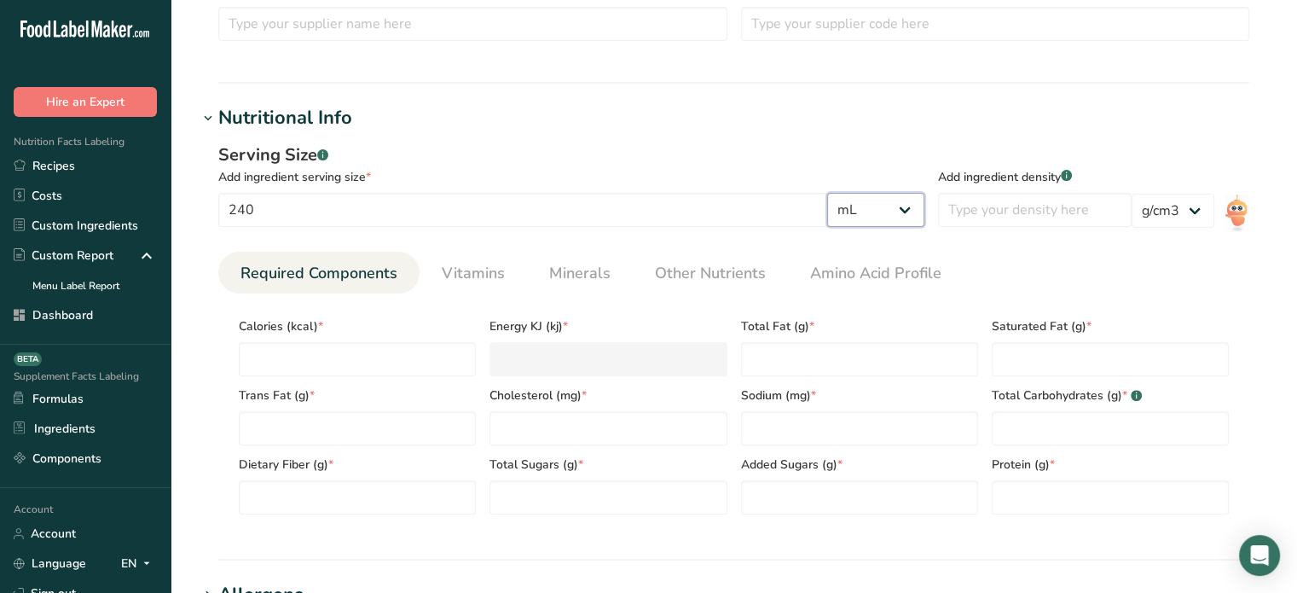
scroll to position [563, 0]
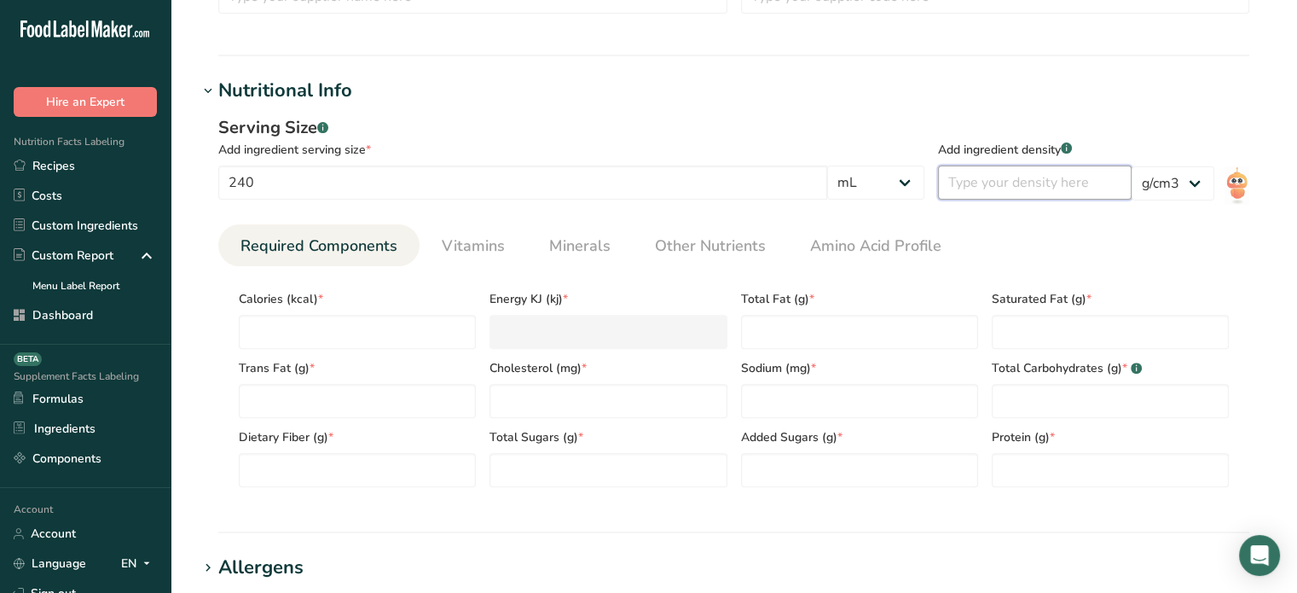
click at [1059, 194] on input "number" at bounding box center [1035, 182] width 194 height 34
type input "1"
click at [278, 323] on input "number" at bounding box center [357, 332] width 237 height 34
type input "1"
type KJ "4.2"
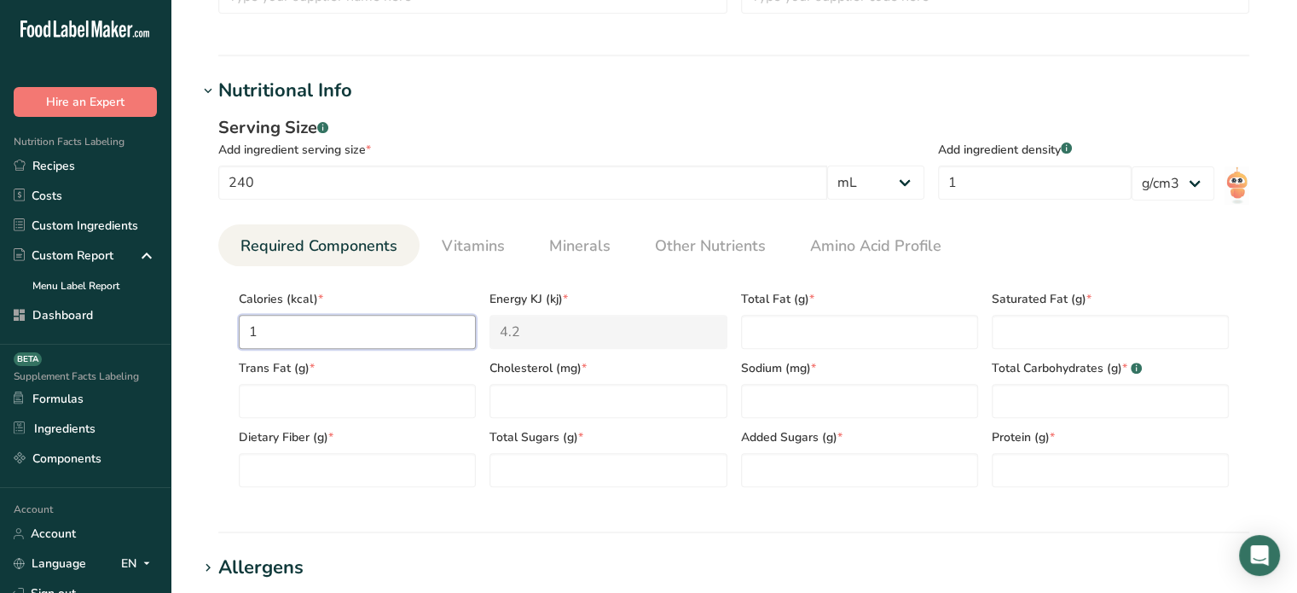
type input "15"
type KJ "62.8"
type input "15"
click at [859, 320] on Fat "number" at bounding box center [859, 332] width 237 height 34
type Fat "0"
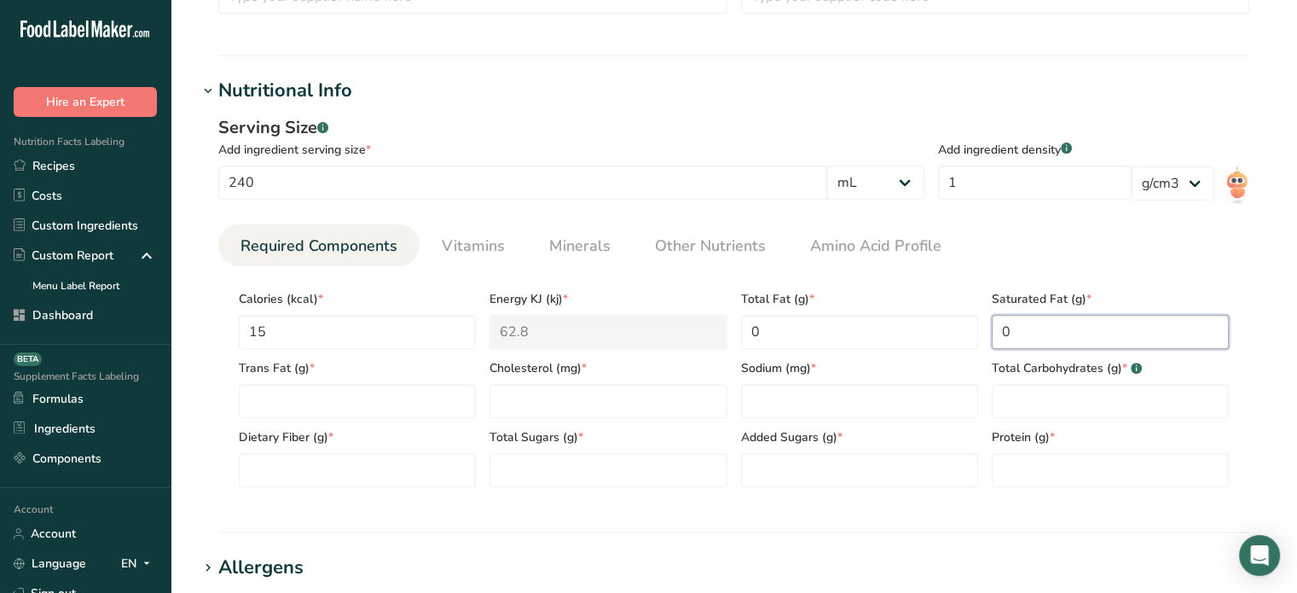
type Fat "0"
type input "0"
type input "570"
type Carbohydrates "1"
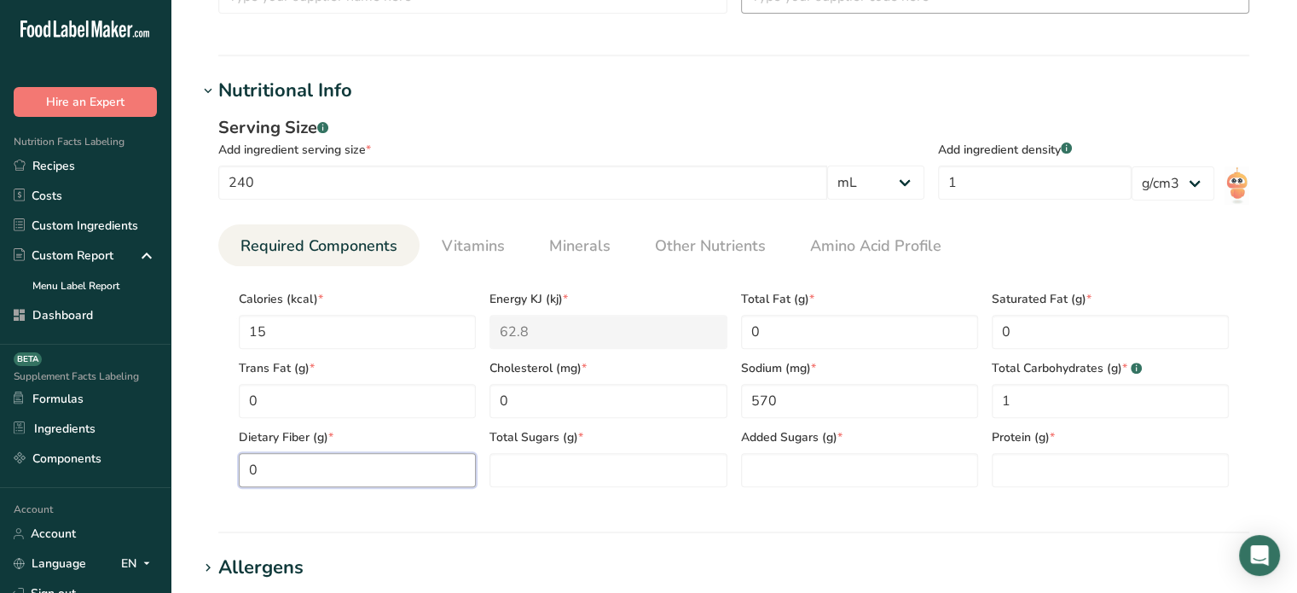
type Fiber "0"
type Sugars "0"
type input "2"
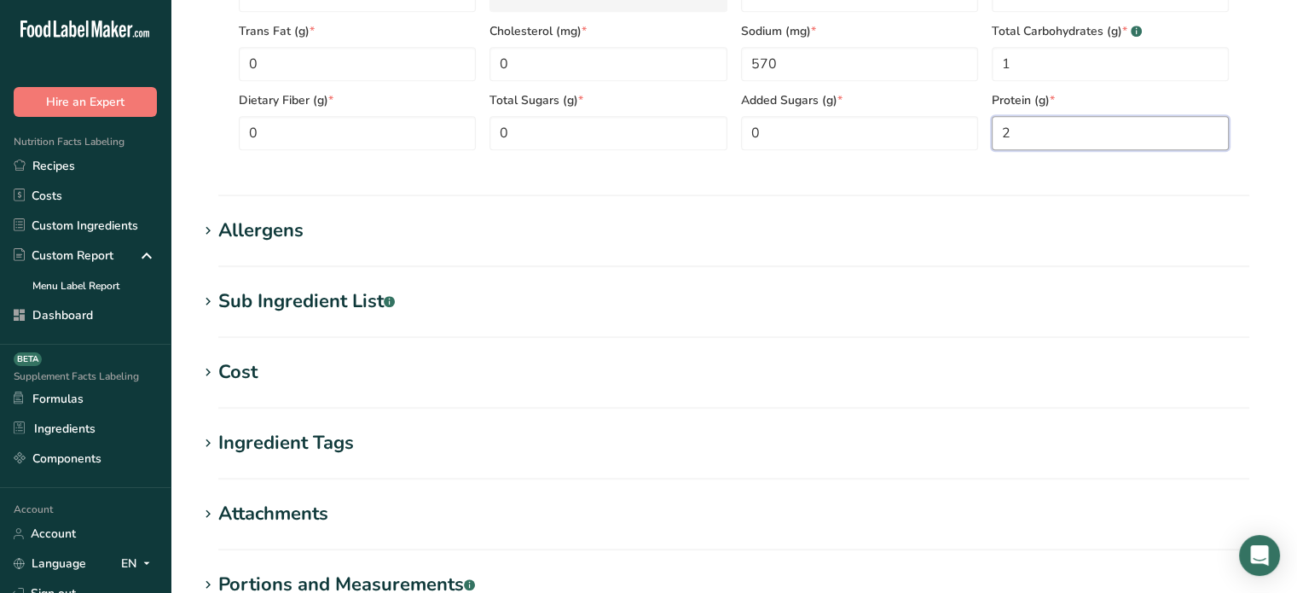
scroll to position [902, 0]
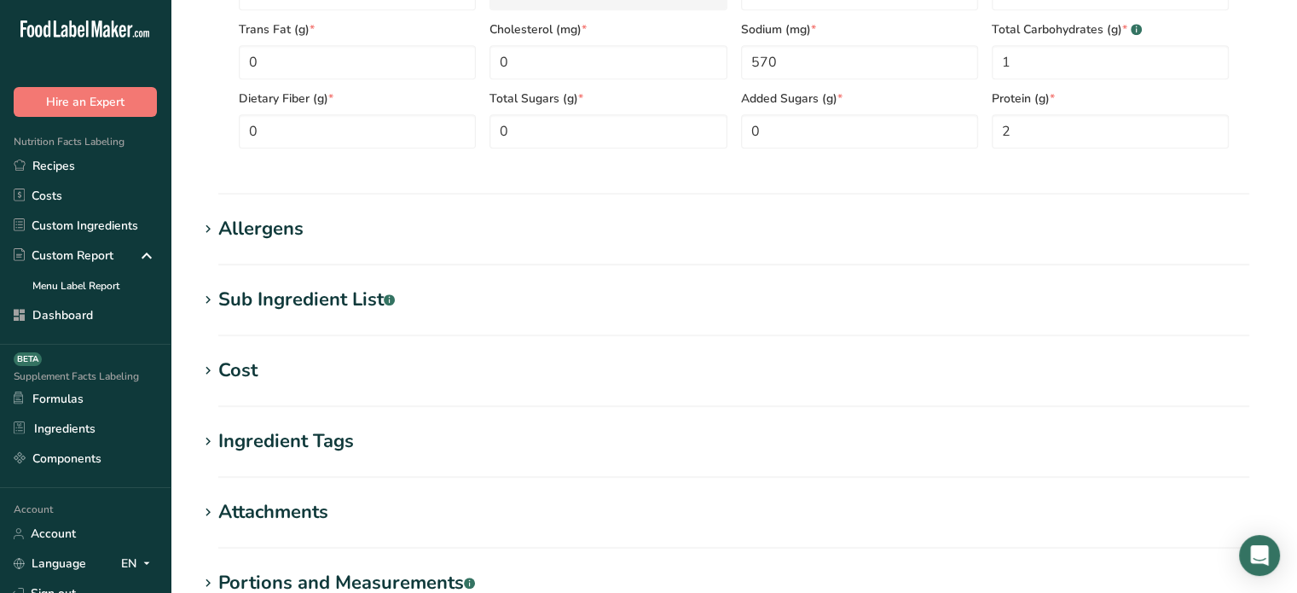
click at [348, 296] on div "Sub Ingredient List .a-a{fill:#347362;}.b-a{fill:#fff;}" at bounding box center [306, 300] width 177 height 28
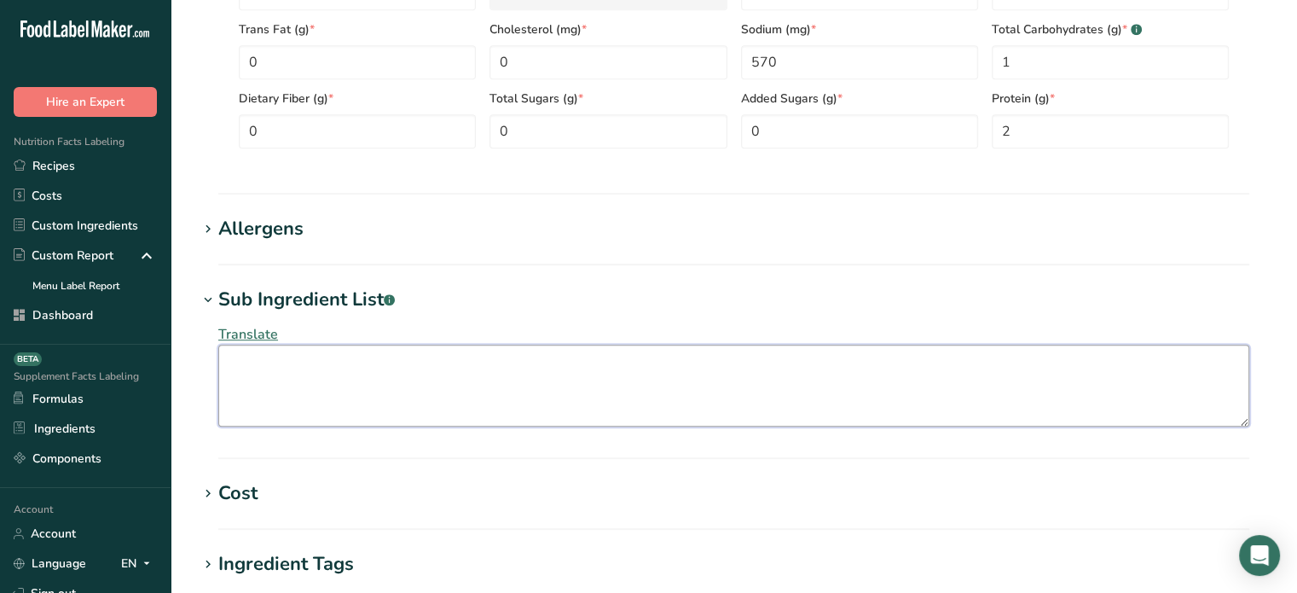
click at [345, 371] on textarea at bounding box center [733, 386] width 1031 height 82
paste textarea "Chicken stock, salt, natural flavoring, chicken fat, yeast extract, carrot juic…"
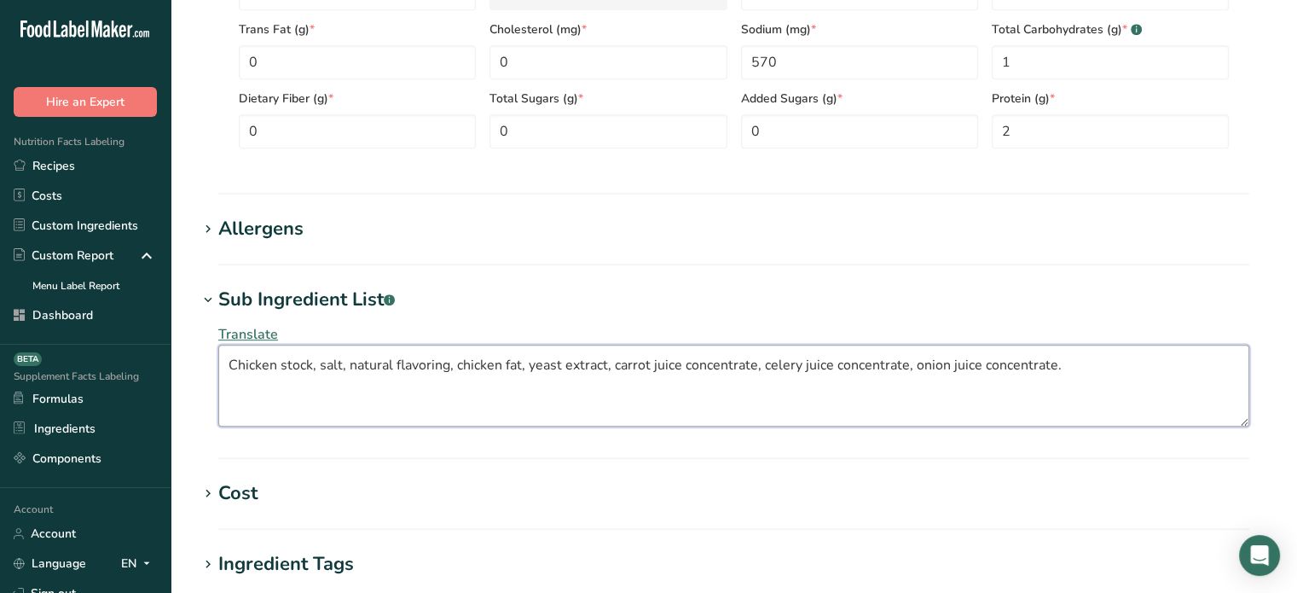
click at [284, 368] on textarea "Chicken stock, salt, natural flavoring, chicken fat, yeast extract, carrot juic…" at bounding box center [733, 386] width 1031 height 82
click at [326, 368] on textarea "Chicken Stock, salt, natural flavoring, chicken fat, yeast extract, carrot juic…" at bounding box center [733, 386] width 1031 height 82
click at [358, 364] on textarea "Chicken Stock, Salt, natural flavoring, chicken fat, yeast extract, carrot juic…" at bounding box center [733, 386] width 1031 height 82
click at [405, 363] on textarea "Chicken Stock, Salt, Natural flavoring, chicken fat, yeast extract, carrot juic…" at bounding box center [733, 386] width 1031 height 82
click at [471, 361] on textarea "Chicken Stock, Salt, Natural Flavoring, chicken fat, yeast extract, carrot juic…" at bounding box center [733, 386] width 1031 height 82
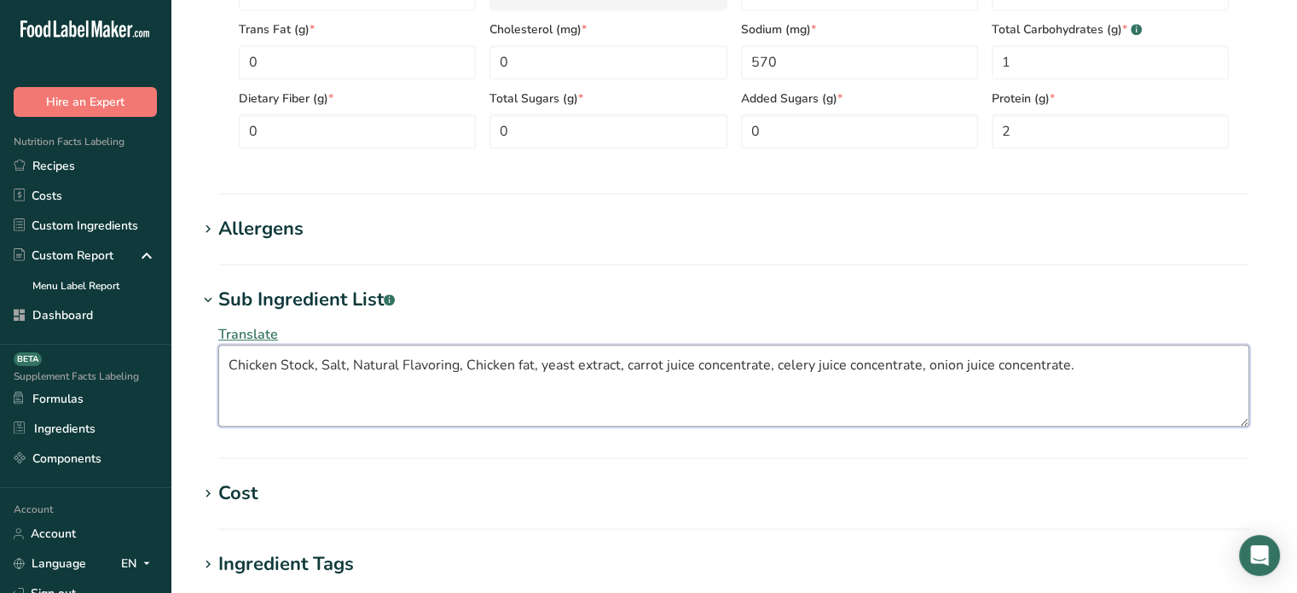
click at [523, 361] on textarea "Chicken Stock, Salt, Natural Flavoring, Chicken fat, yeast extract, carrot juic…" at bounding box center [733, 386] width 1031 height 82
click at [543, 361] on textarea "Chicken Stock, Salt, Natural Flavoring, Chicken Fat, yeast extract, carrot juic…" at bounding box center [733, 386] width 1031 height 82
click at [1102, 374] on textarea "Chicken Stock, Salt, Natural Flavoring, Chicken Fat, Yeast Extract, Carrot Juic…" at bounding box center [733, 386] width 1031 height 82
type textarea "Chicken Stock, Salt, Natural Flavoring, Chicken Fat, Yeast Extract, Carrot Juic…"
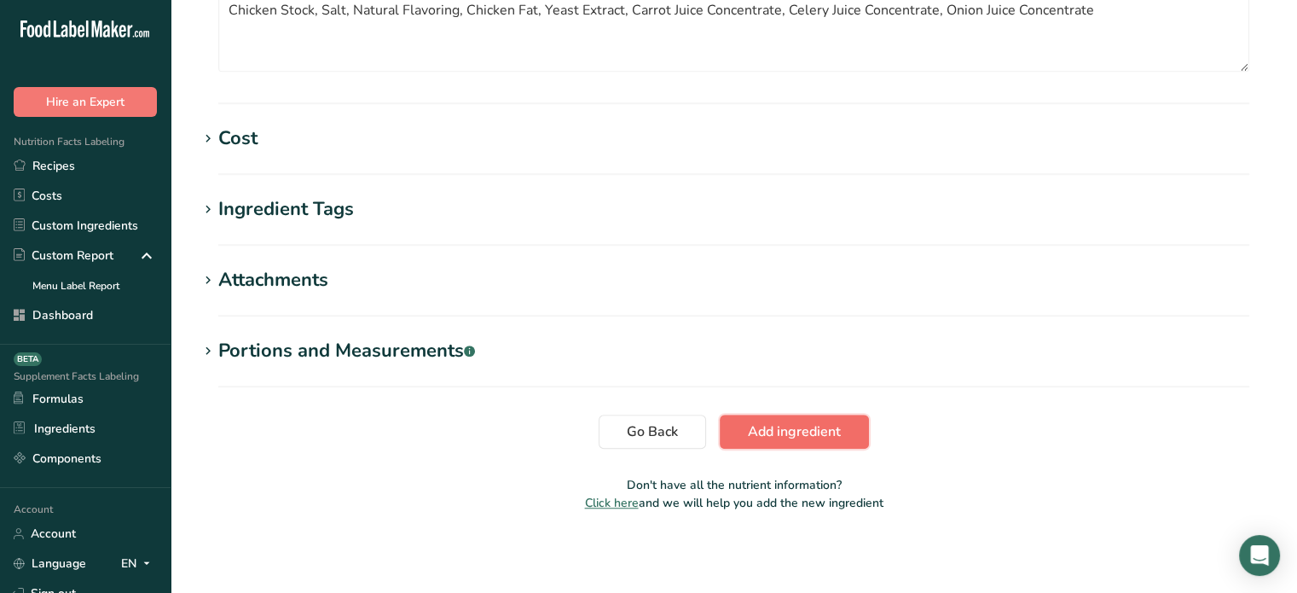
click at [844, 436] on button "Add ingredient" at bounding box center [794, 432] width 149 height 34
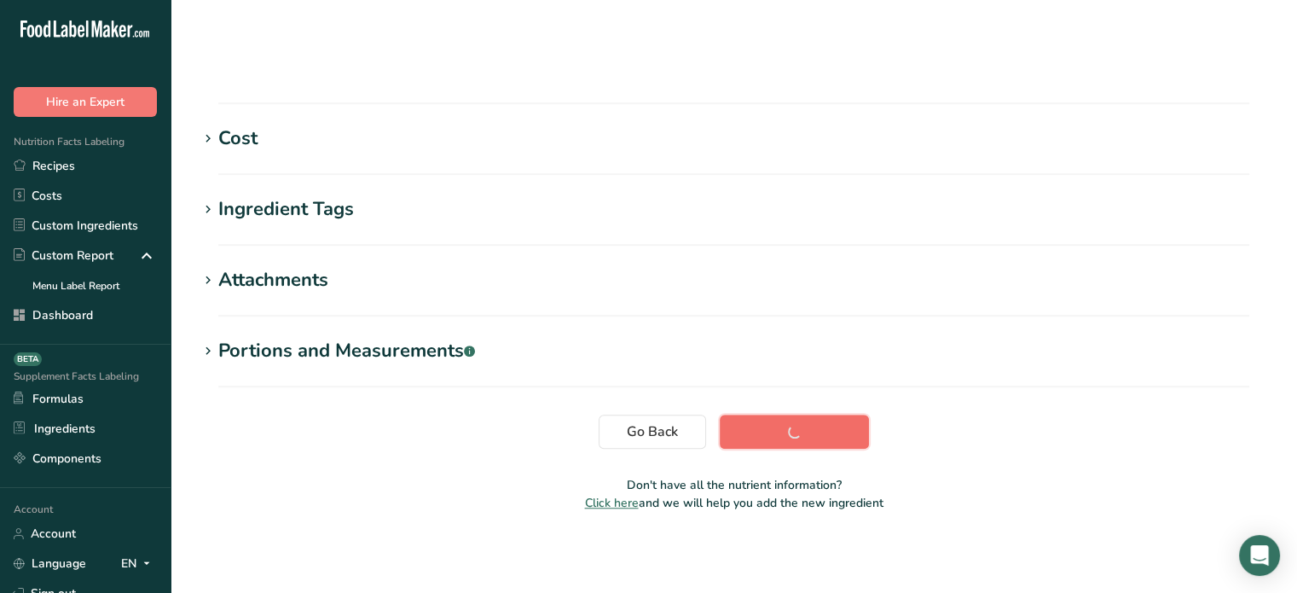
scroll to position [323, 0]
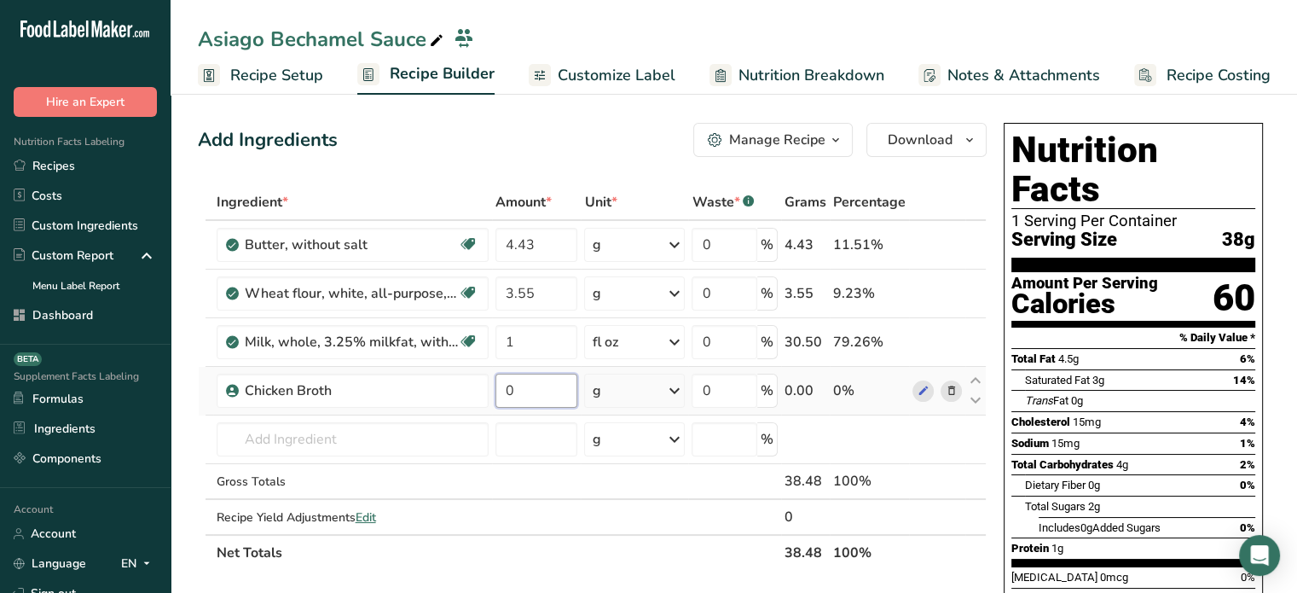
click at [554, 385] on input "0" at bounding box center [537, 391] width 83 height 34
type input "1"
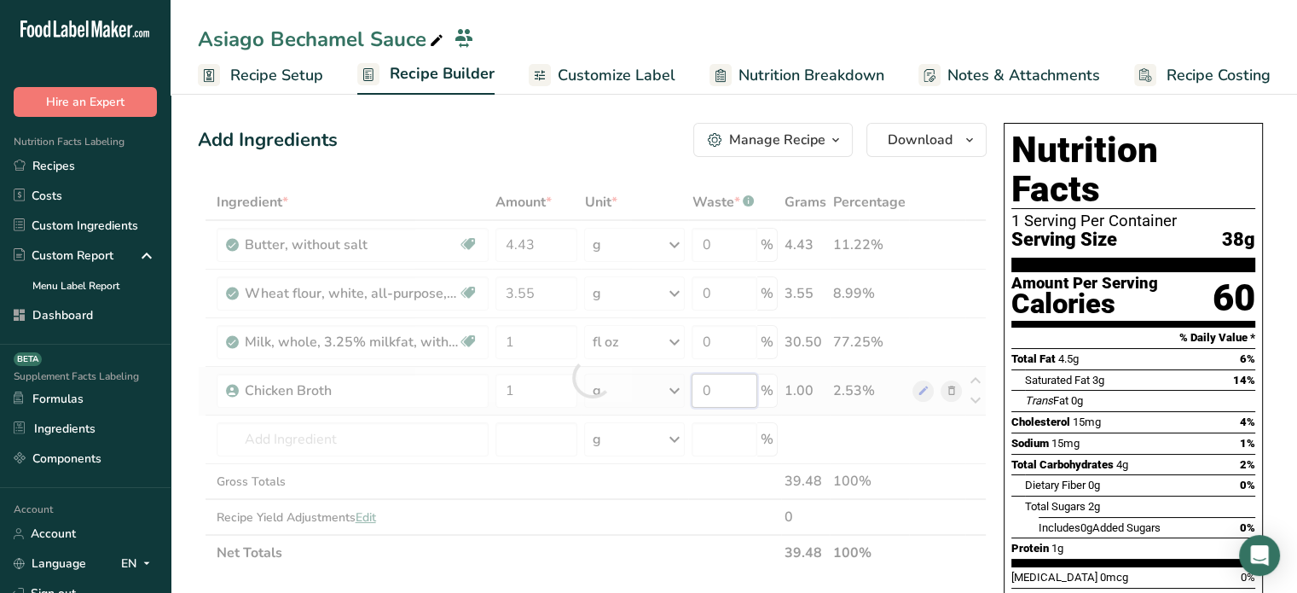
click at [711, 406] on div "Ingredient * Amount * Unit * Waste * .a-a{fill:#347362;}.b-a{fill:#fff;} Grams …" at bounding box center [592, 377] width 789 height 386
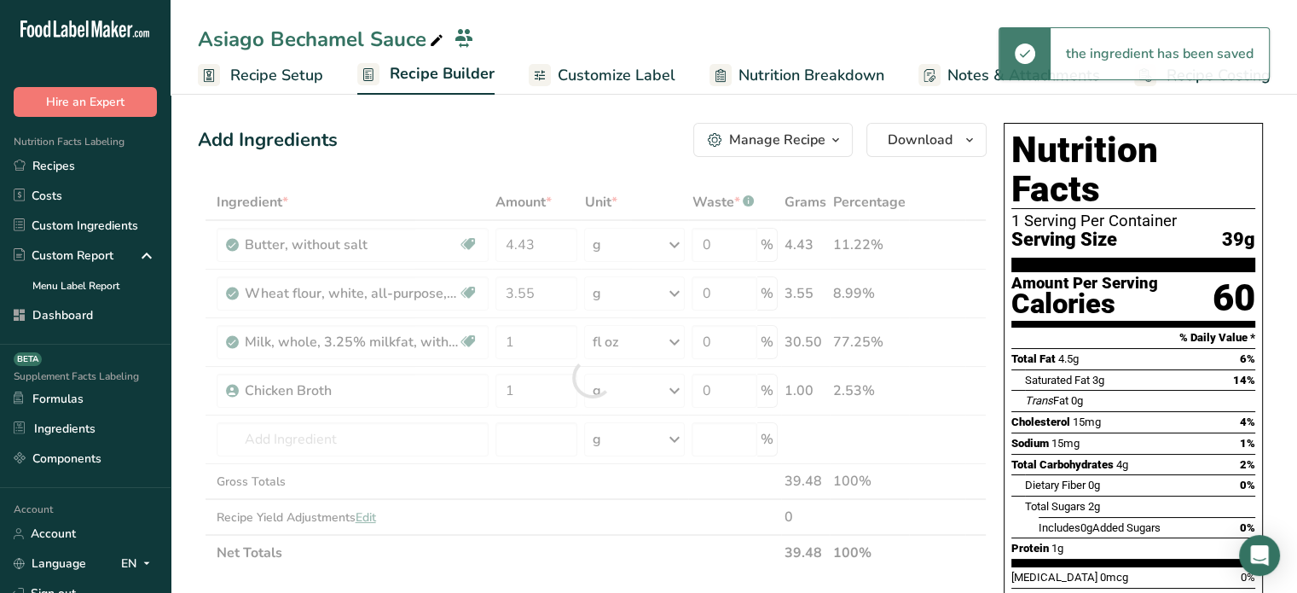
click at [652, 398] on div "Ingredient * Amount * Unit * Waste * .a-a{fill:#347362;}.b-a{fill:#fff;} Grams …" at bounding box center [592, 377] width 789 height 386
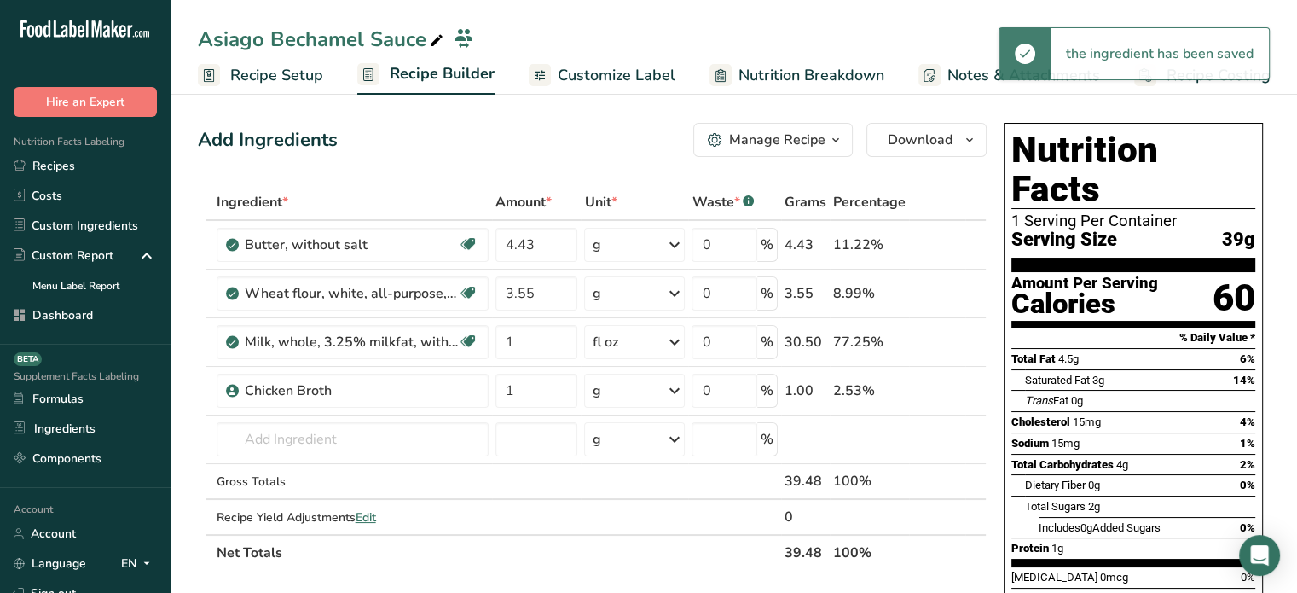
click at [652, 398] on div "g" at bounding box center [634, 391] width 101 height 34
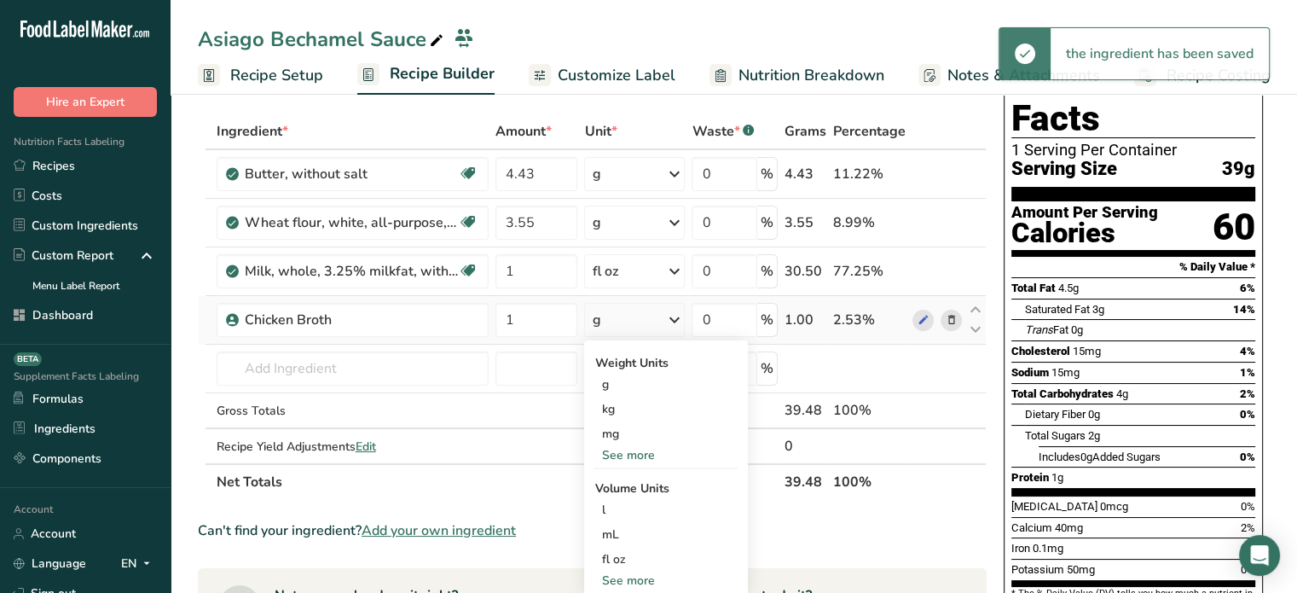
scroll to position [102, 0]
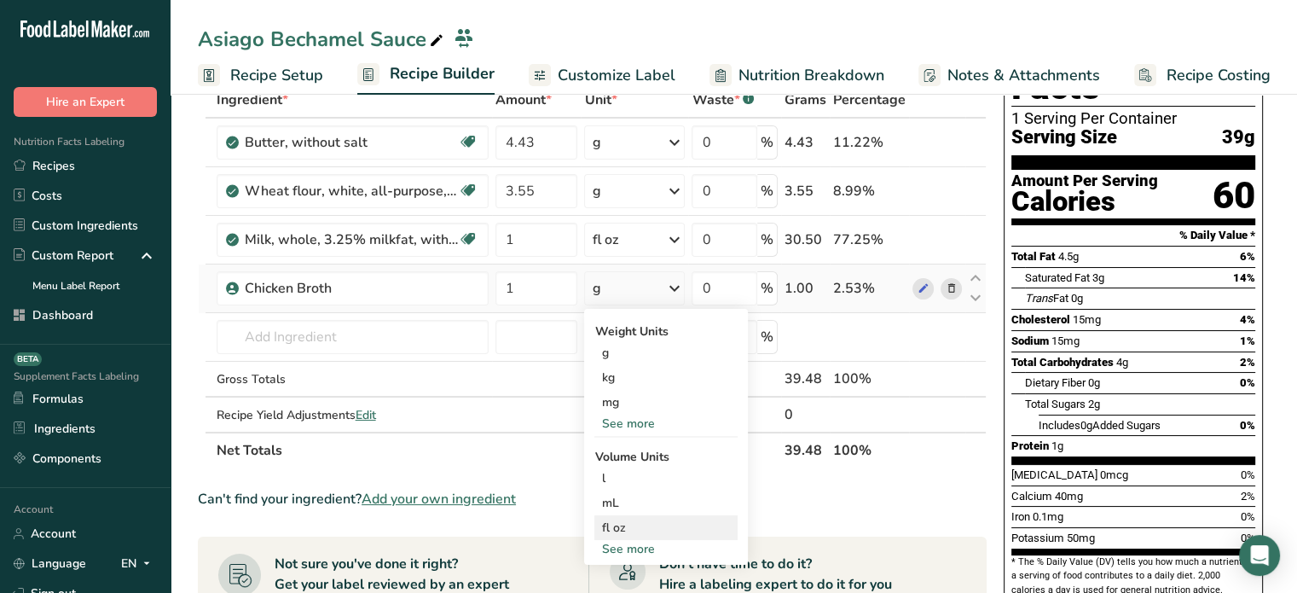
click at [661, 531] on div "fl oz" at bounding box center [666, 528] width 130 height 18
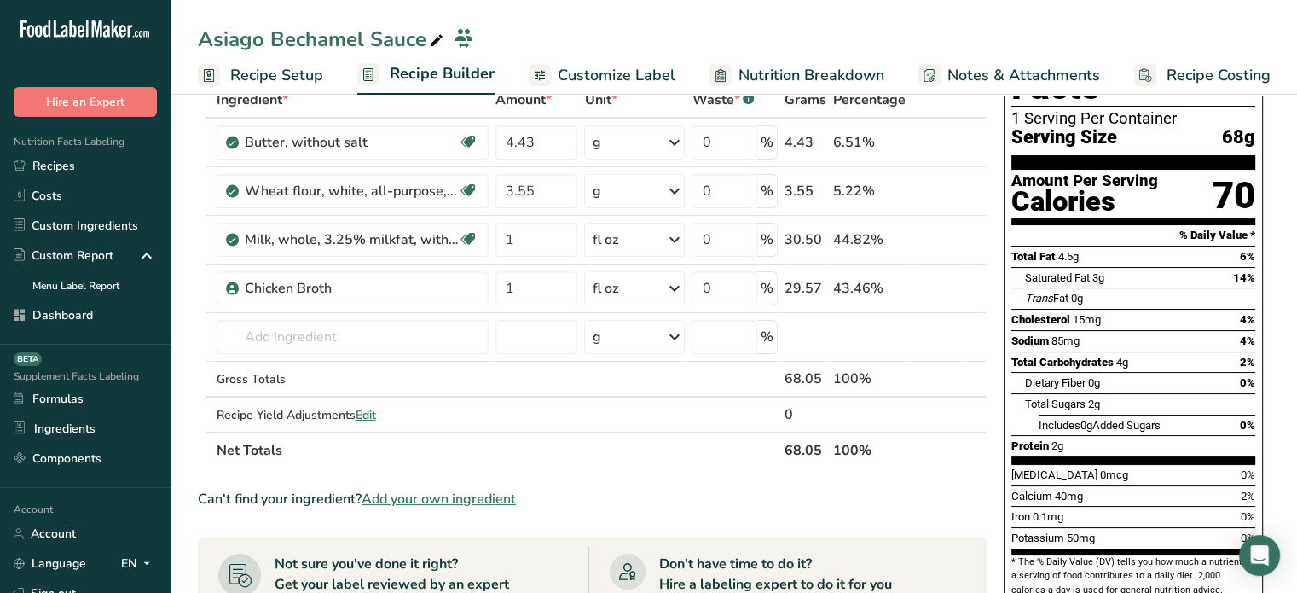
click at [410, 490] on span "Add your own ingredient" at bounding box center [439, 499] width 154 height 20
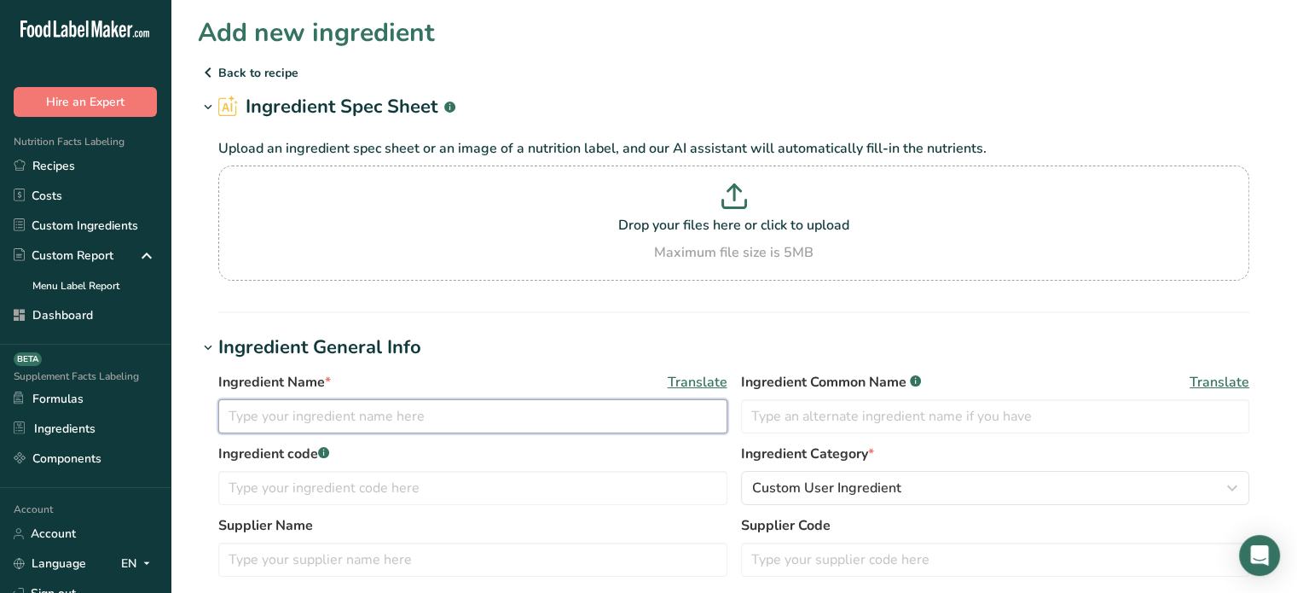
click at [405, 418] on input "text" at bounding box center [472, 416] width 509 height 34
type input "a"
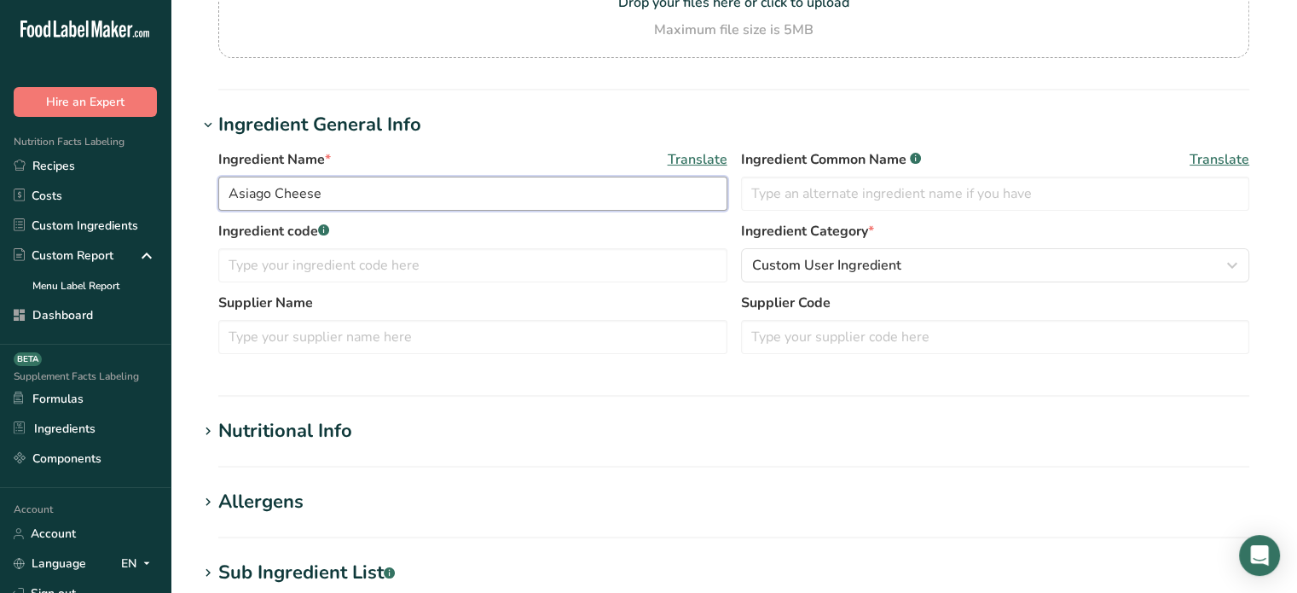
scroll to position [250, 0]
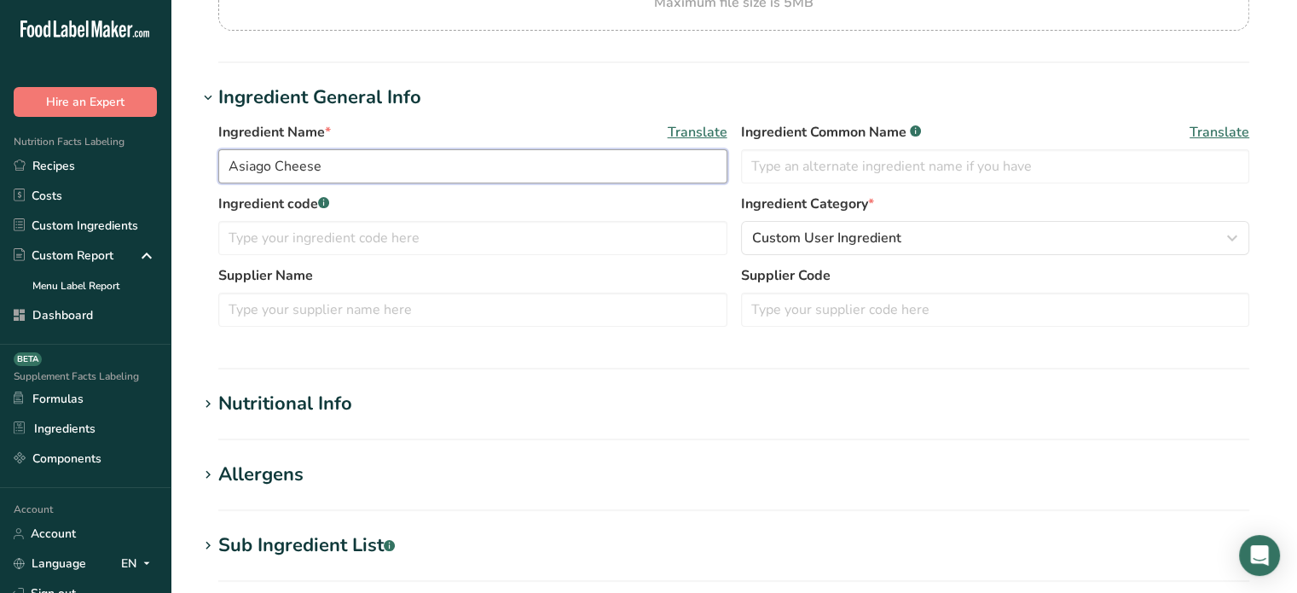
type input "Asiago Cheese"
click at [479, 412] on h1 "Nutritional Info" at bounding box center [734, 404] width 1072 height 28
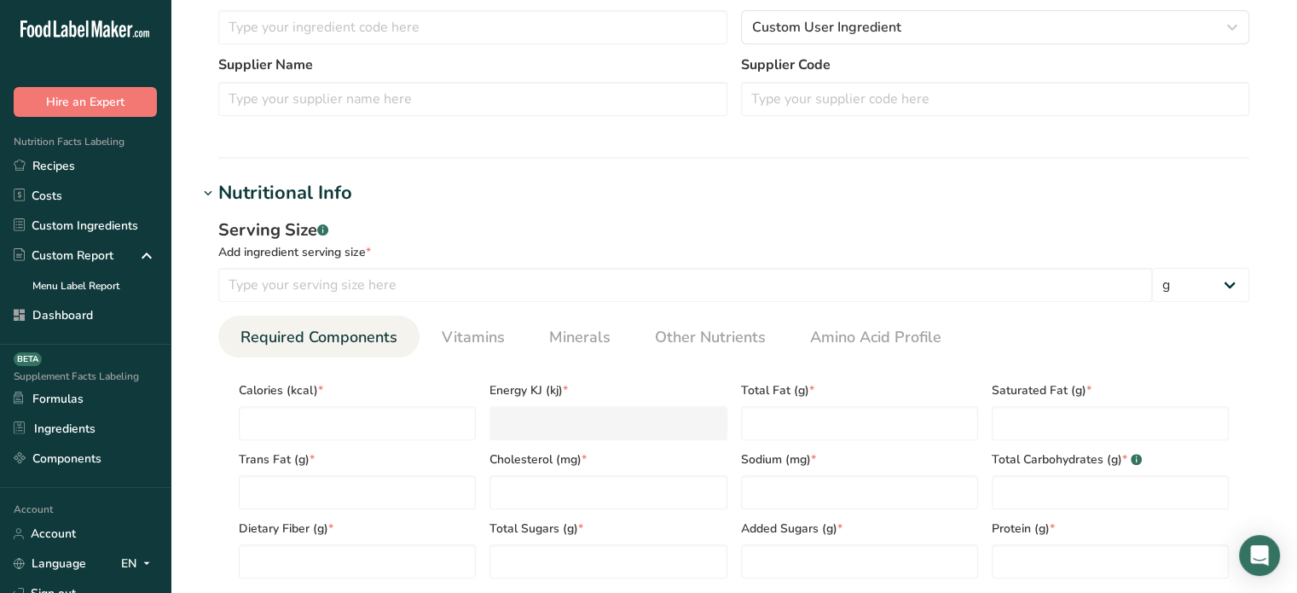
scroll to position [467, 0]
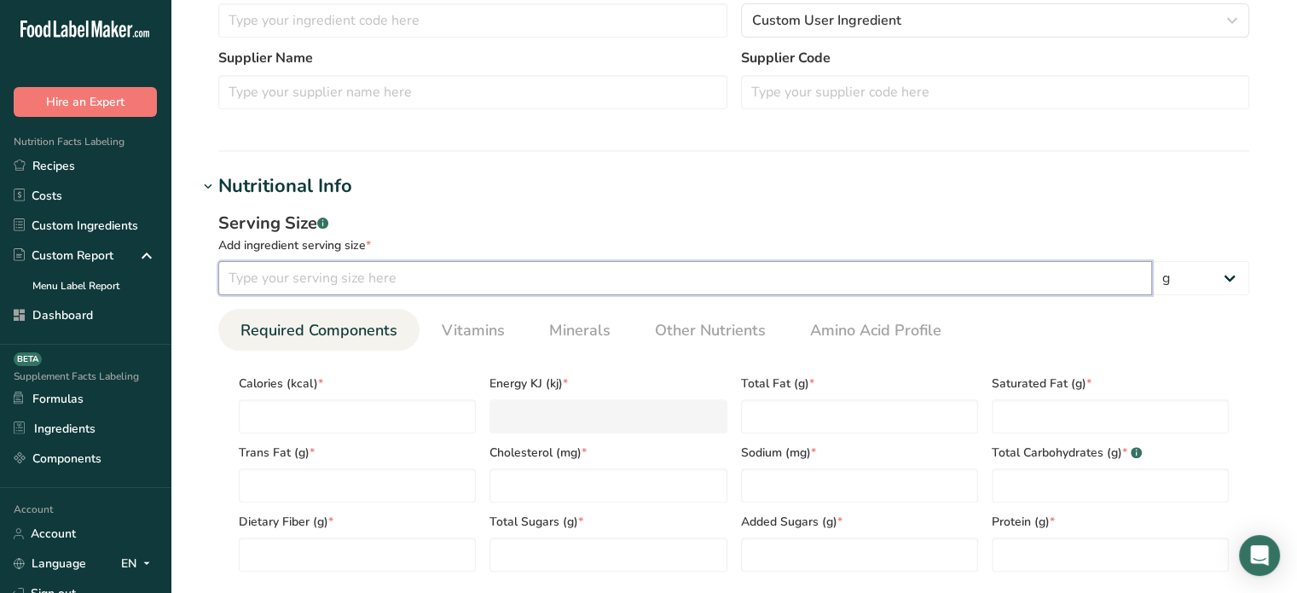
click at [587, 264] on input "number" at bounding box center [685, 278] width 934 height 34
type input "28"
click at [316, 415] on input "number" at bounding box center [357, 416] width 237 height 34
type input "1"
type KJ "4.2"
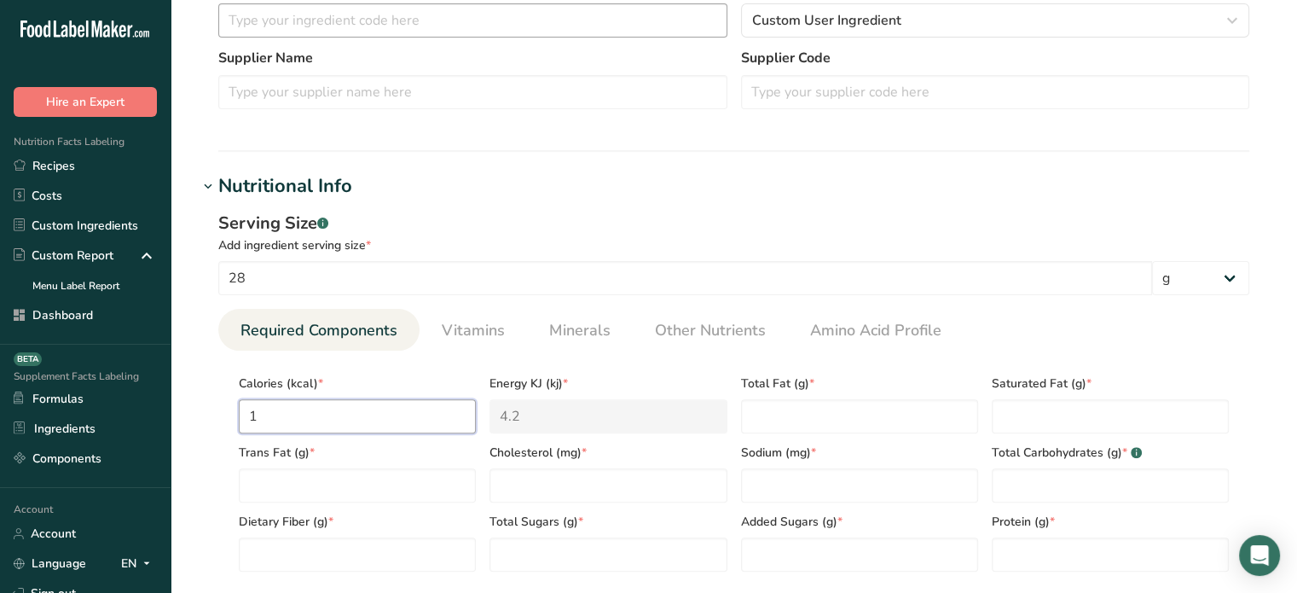
type input "11"
type KJ "46"
type input "110"
type KJ "460.2"
type input "110"
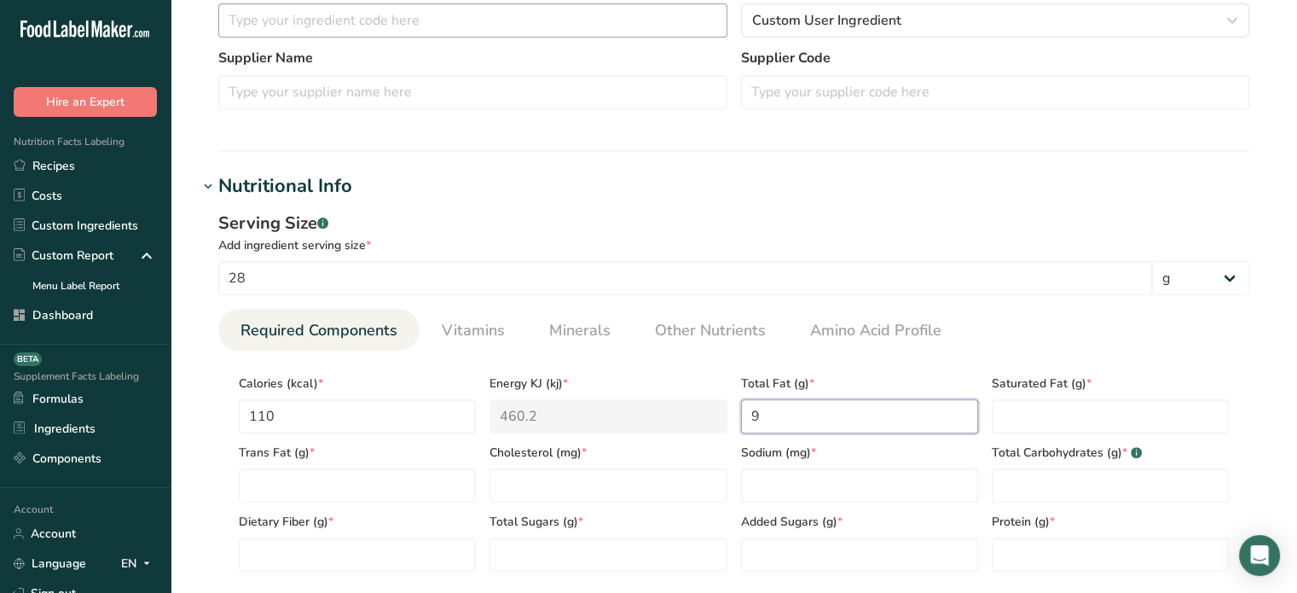
type Fat "9"
type Fat "5"
type Fat "0"
type input "20"
type input "270"
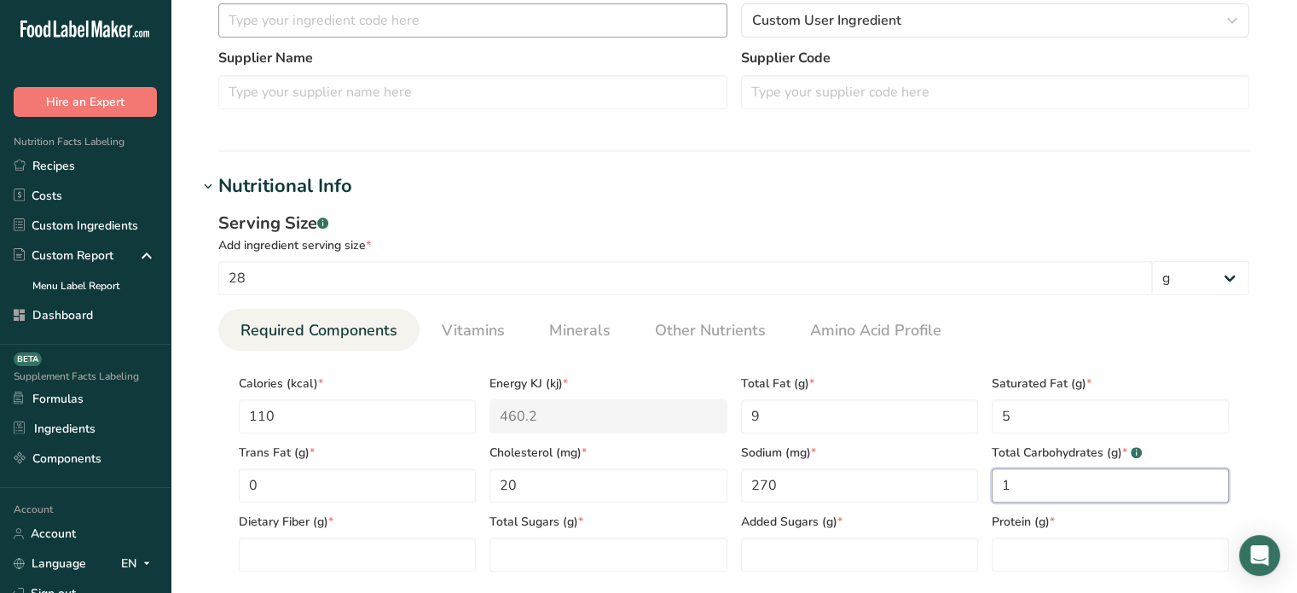
type Carbohydrates "1"
type Fiber "0"
type Sugars "0"
type input "7"
click at [785, 545] on Sugars "number" at bounding box center [859, 554] width 237 height 34
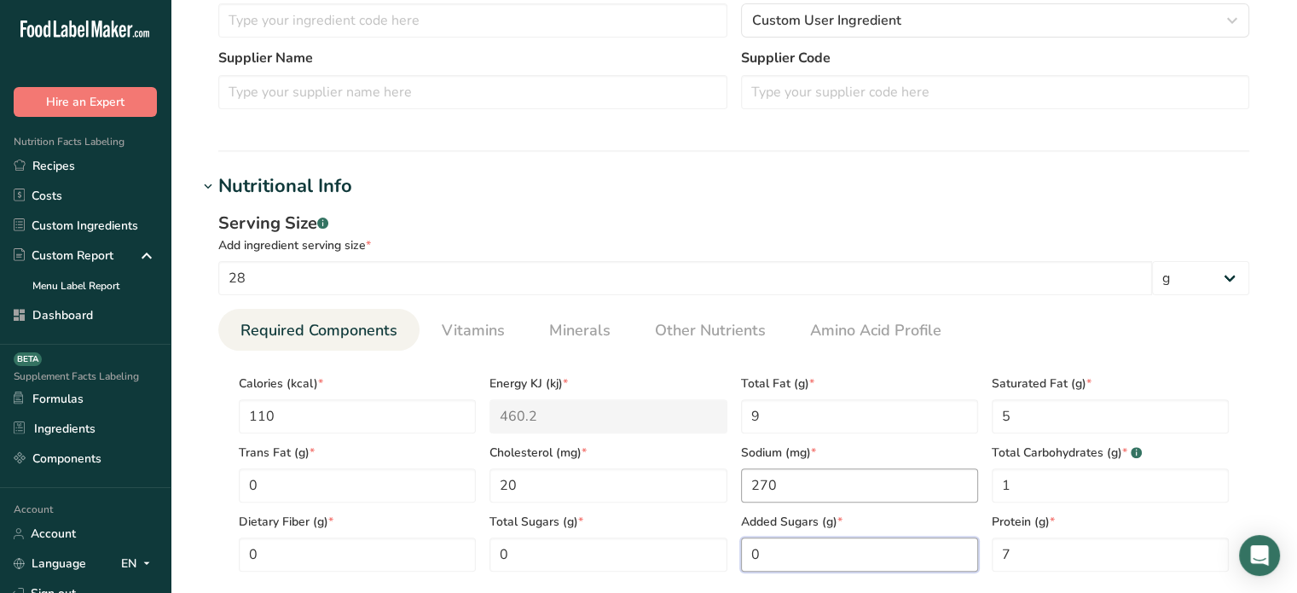
type Sugars "0"
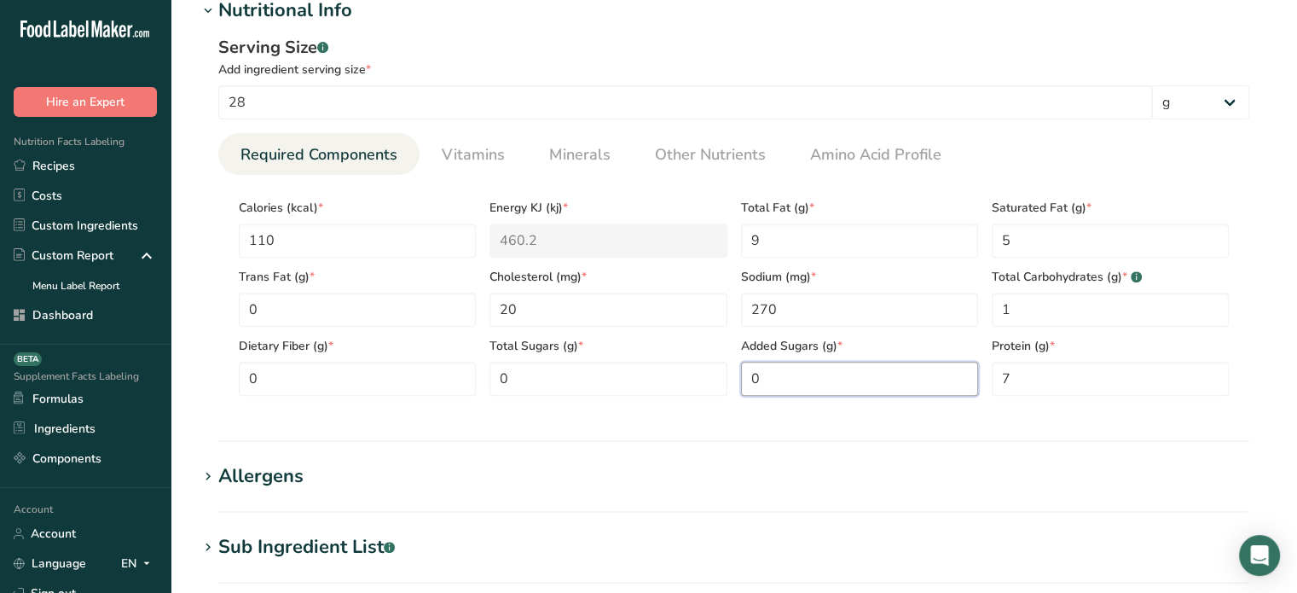
scroll to position [653, 0]
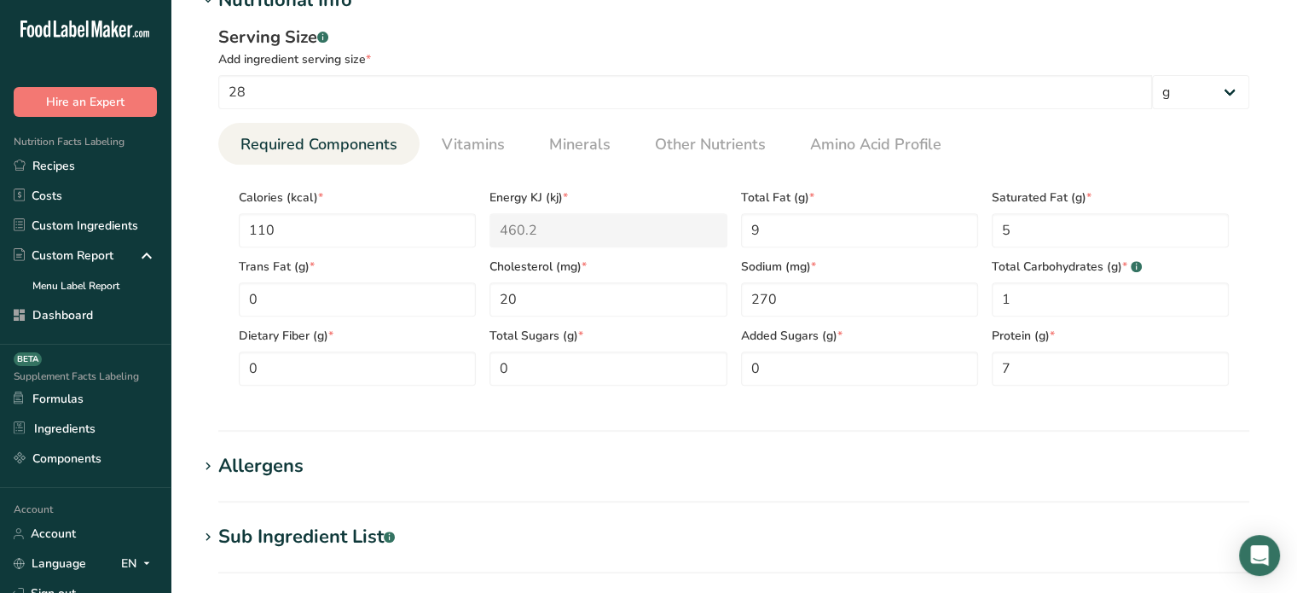
click at [554, 452] on h1 "Allergens" at bounding box center [734, 466] width 1072 height 28
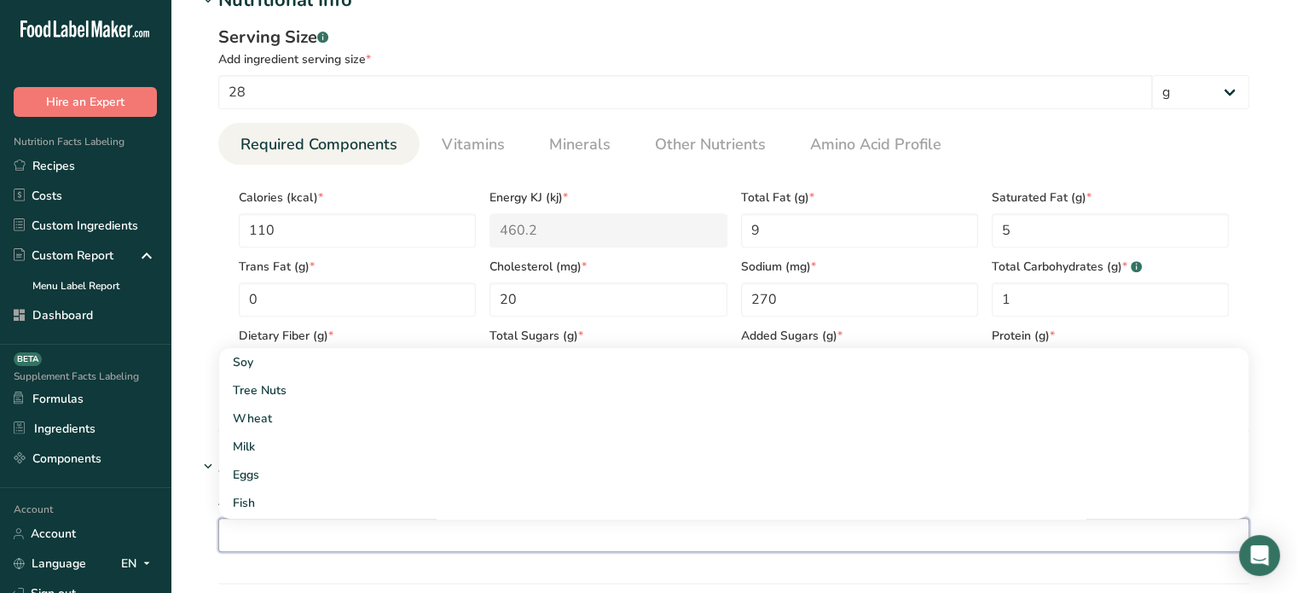
click at [525, 525] on input "text" at bounding box center [734, 534] width 1030 height 26
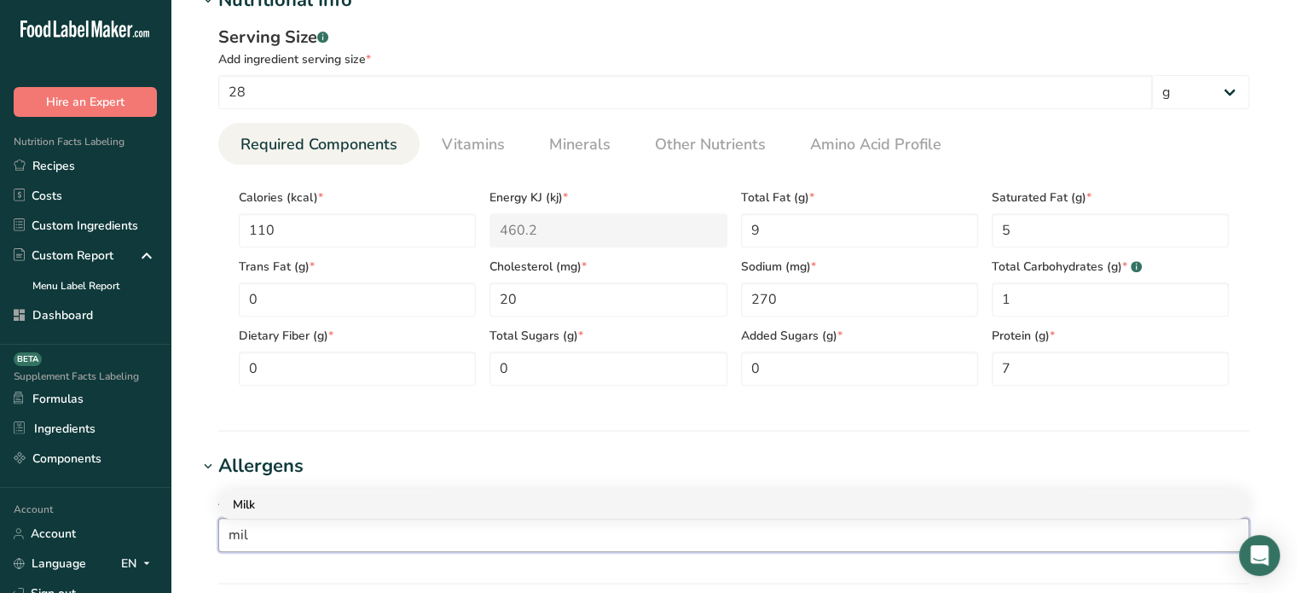
type input "mil"
click at [488, 504] on div "Milk" at bounding box center [720, 505] width 975 height 18
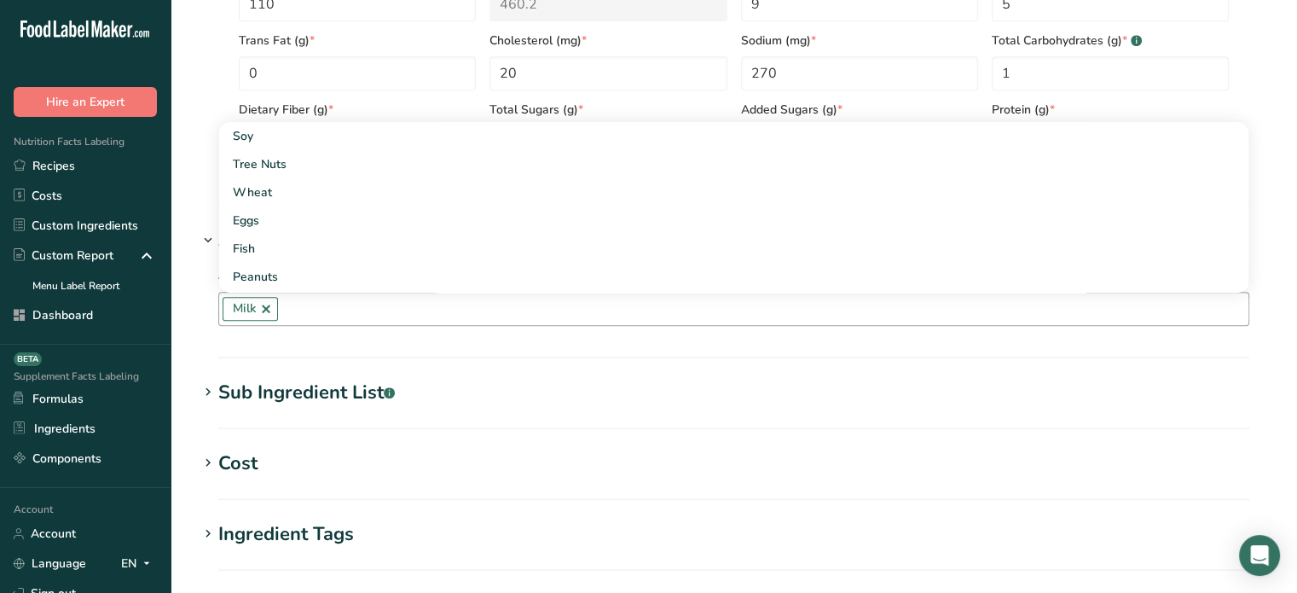
scroll to position [945, 0]
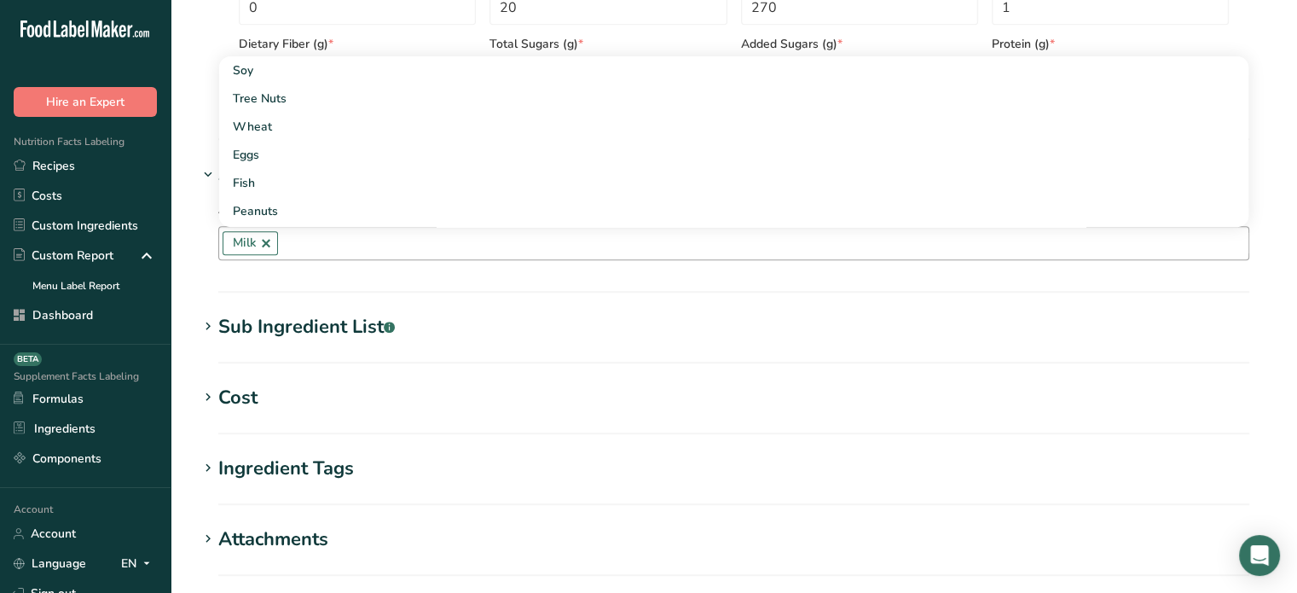
click at [420, 331] on h1 "Sub Ingredient List .a-a{fill:#347362;}.b-a{fill:#fff;}" at bounding box center [734, 327] width 1072 height 28
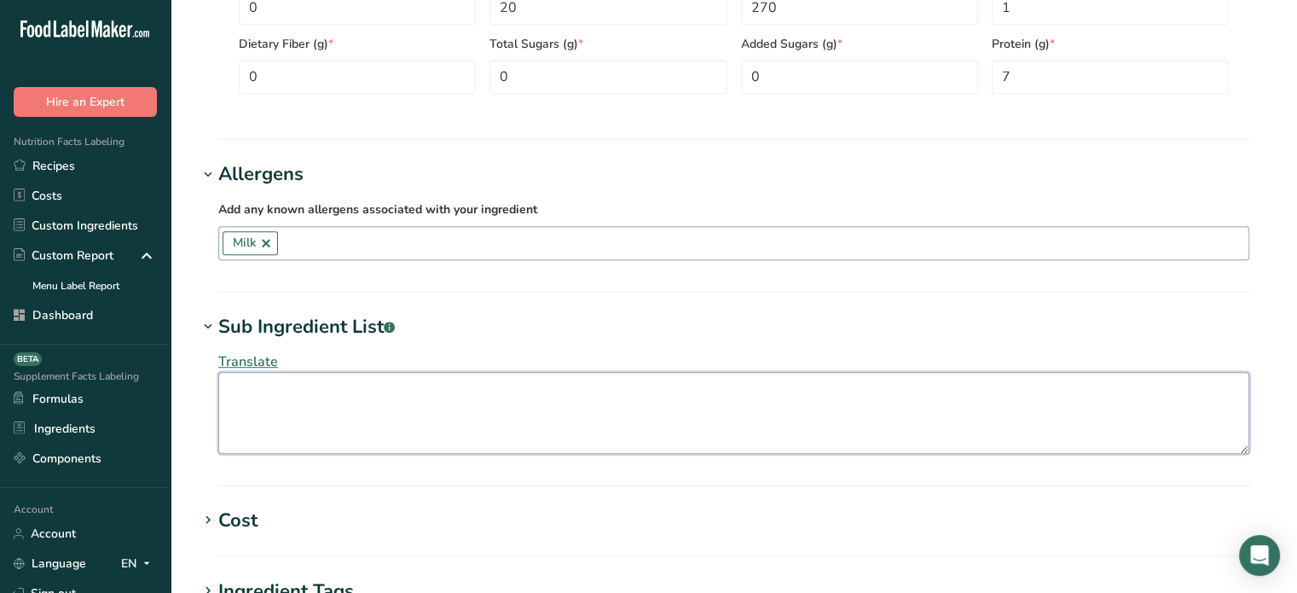
click at [417, 413] on textarea at bounding box center [733, 413] width 1031 height 82
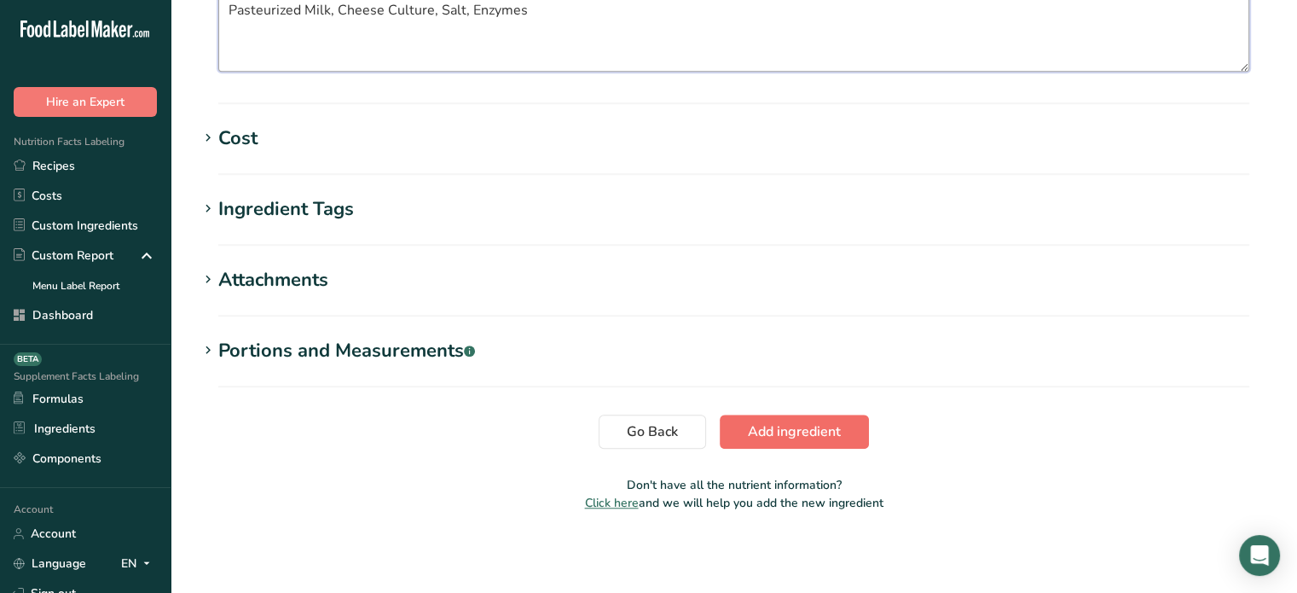
type textarea "Pasteurized Milk, Cheese Culture, Salt, Enzymes"
click at [815, 425] on span "Add ingredient" at bounding box center [794, 431] width 93 height 20
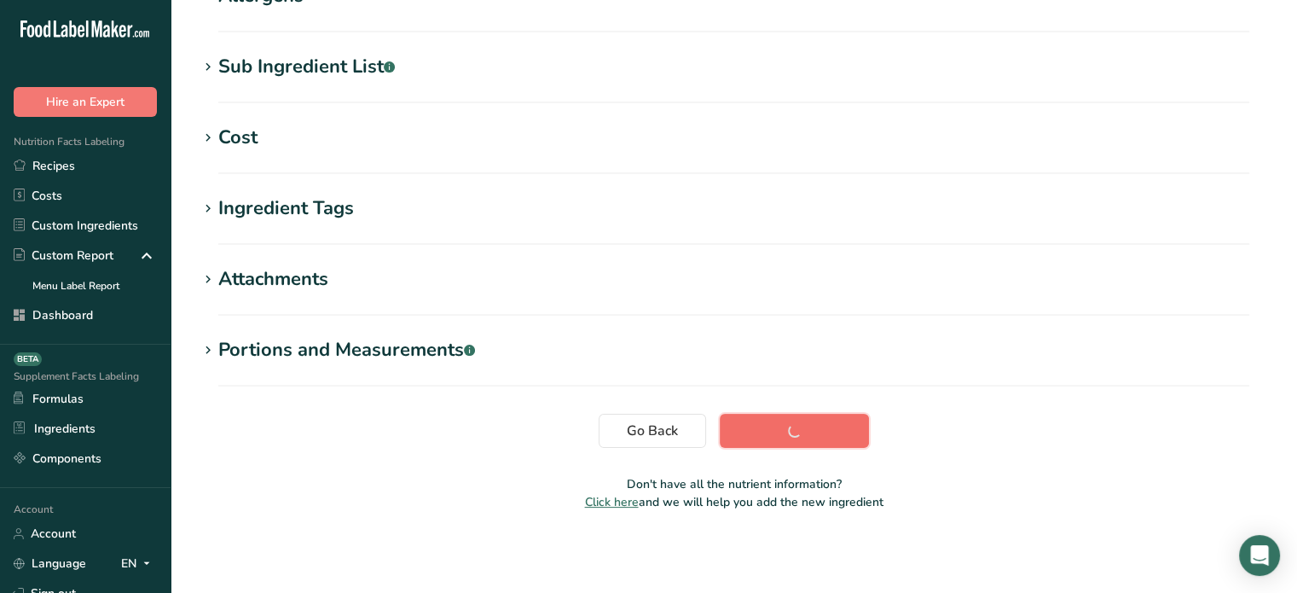
scroll to position [323, 0]
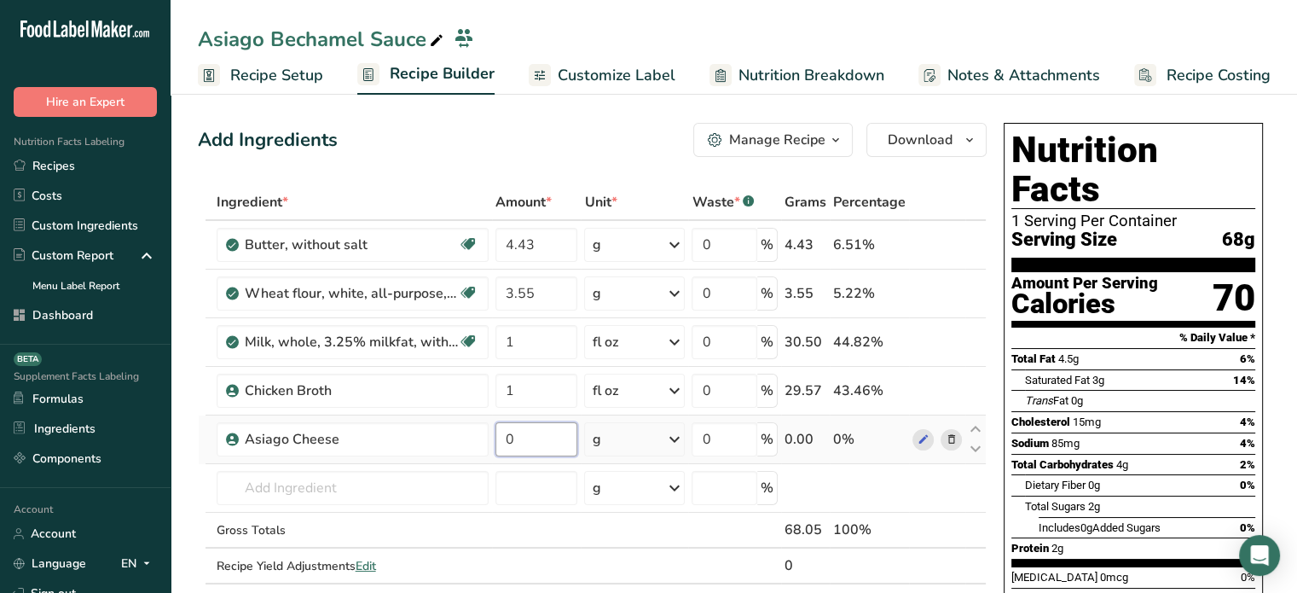
click at [542, 445] on input "0" at bounding box center [537, 439] width 83 height 34
type input "17.73"
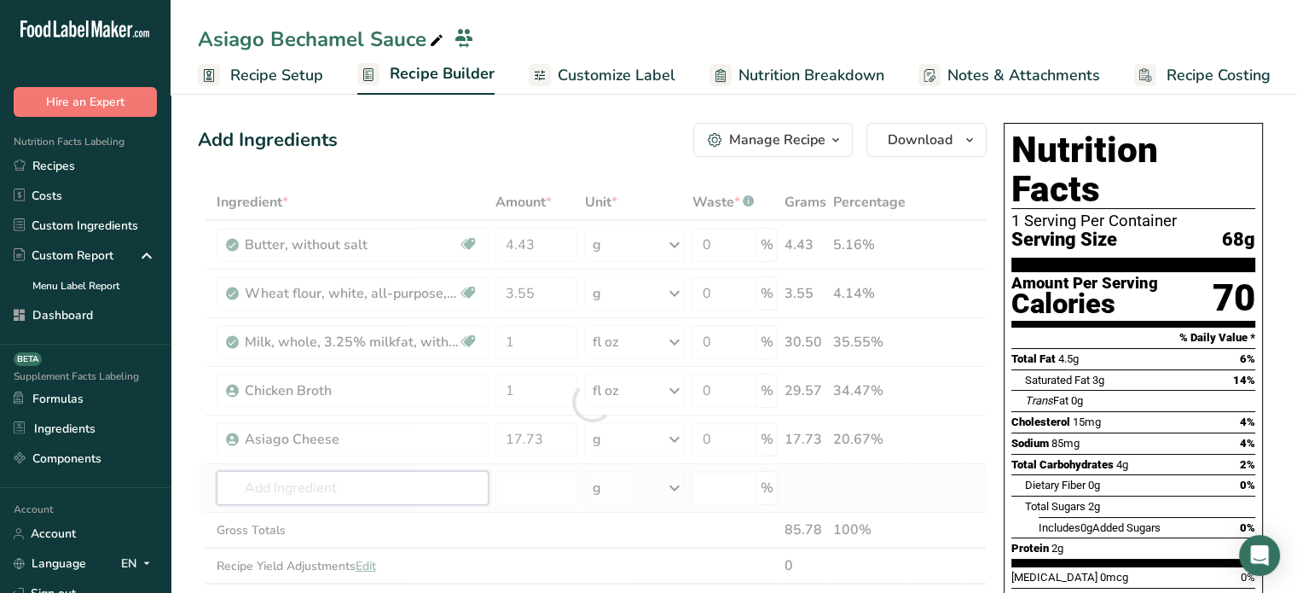
click at [484, 469] on div "Ingredient * Amount * Unit * Waste * .a-a{fill:#347362;}.b-a{fill:#fff;} Grams …" at bounding box center [592, 401] width 789 height 435
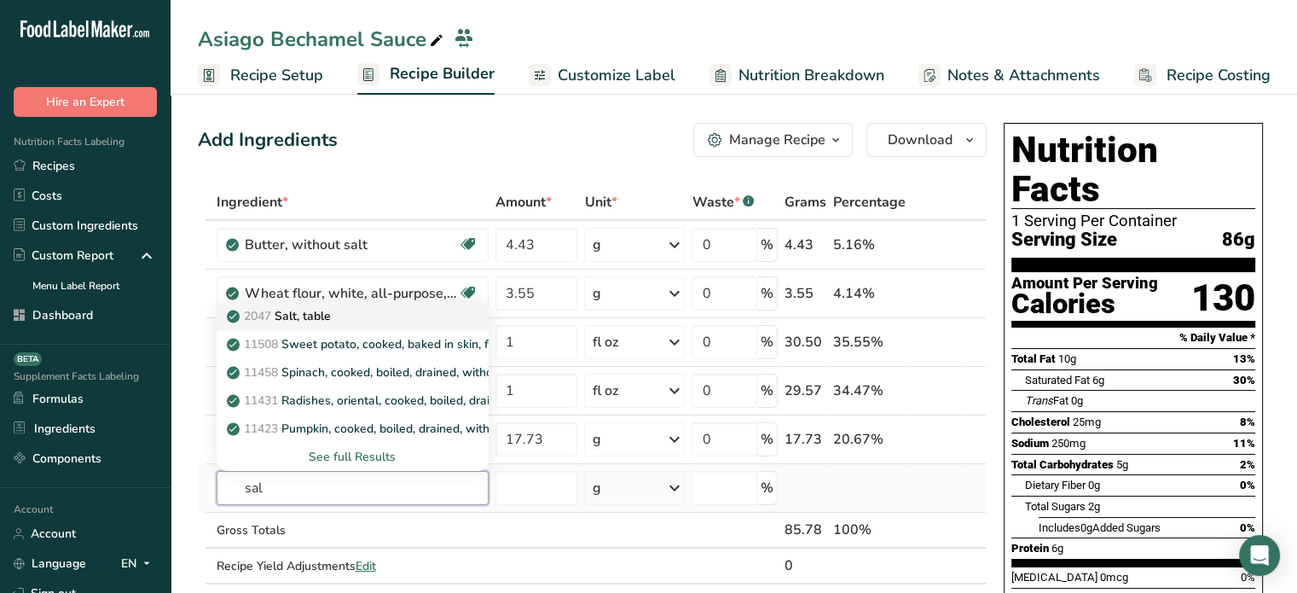
type input "sal"
click at [316, 314] on p "2047 Salt, table" at bounding box center [280, 316] width 101 height 18
type input "Salt, table"
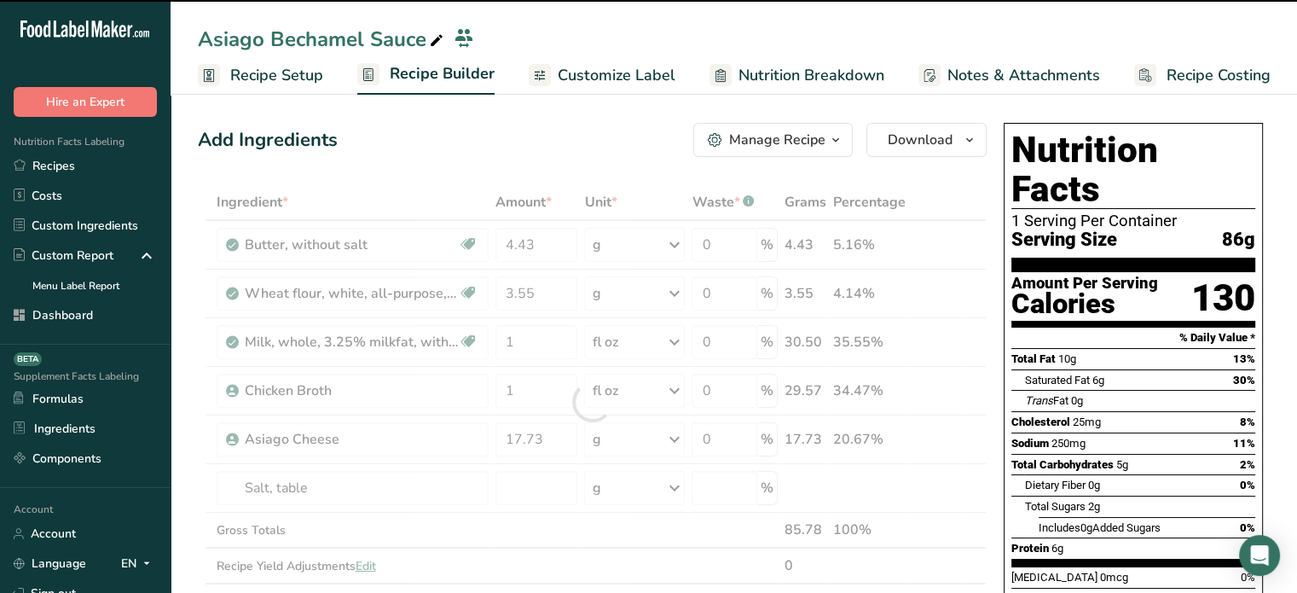
type input "0"
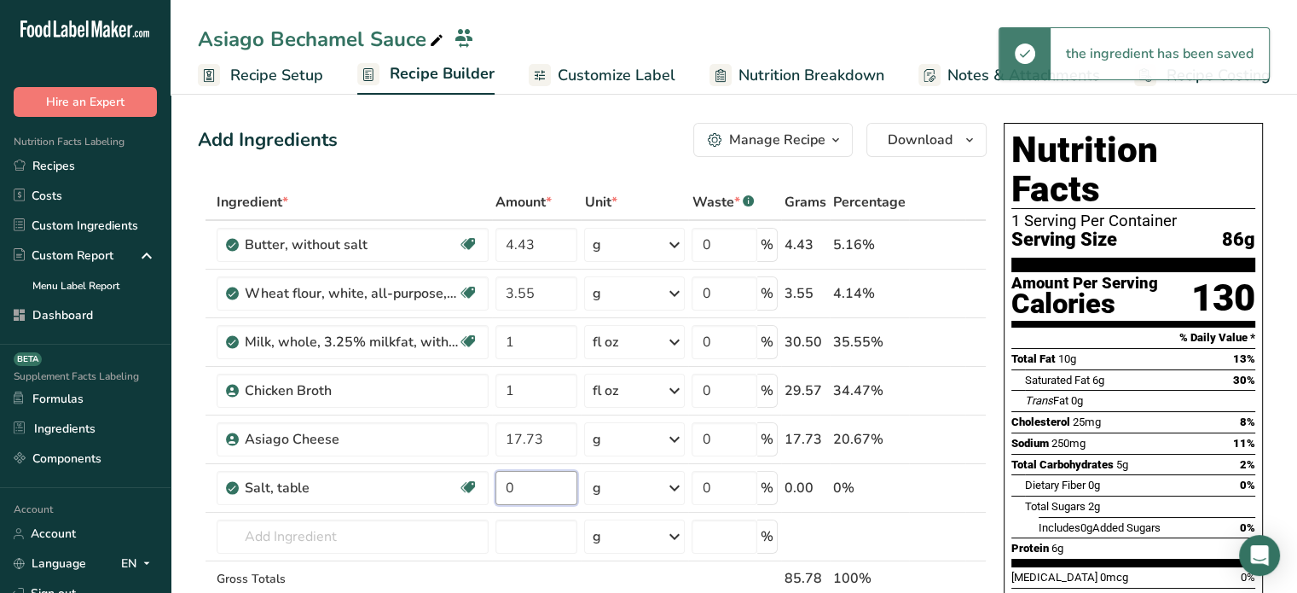
click at [542, 487] on input "0" at bounding box center [537, 488] width 83 height 34
type input "0.125"
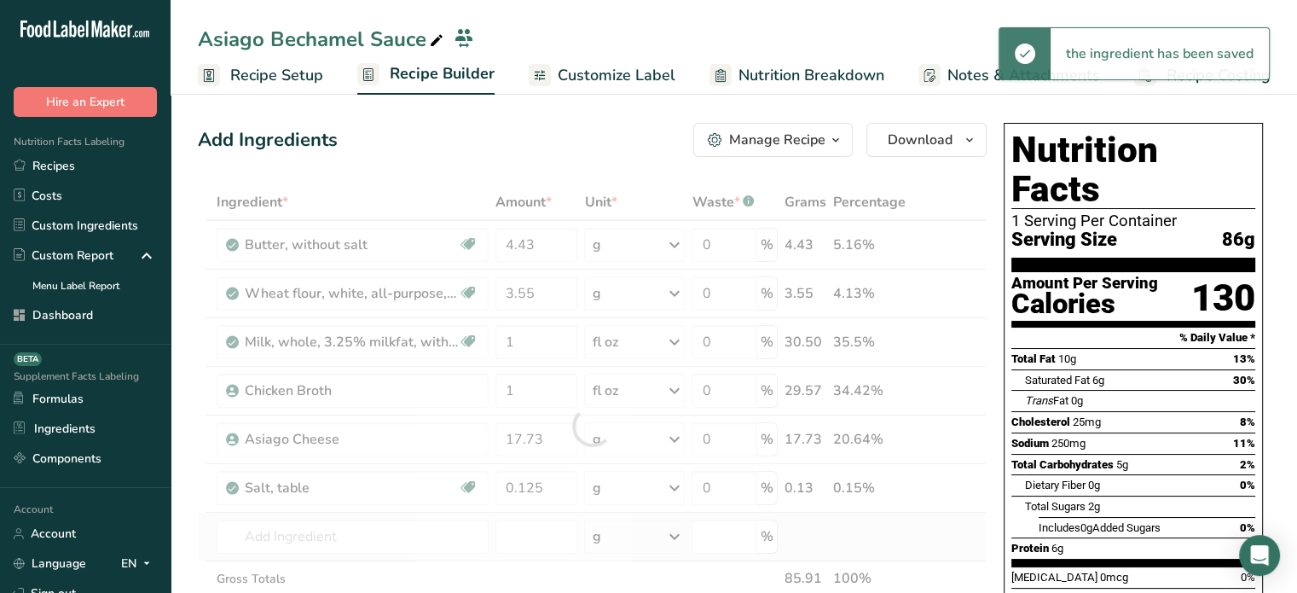
click at [424, 514] on div "Ingredient * Amount * Unit * Waste * .a-a{fill:#347362;}.b-a{fill:#fff;} Grams …" at bounding box center [592, 426] width 789 height 484
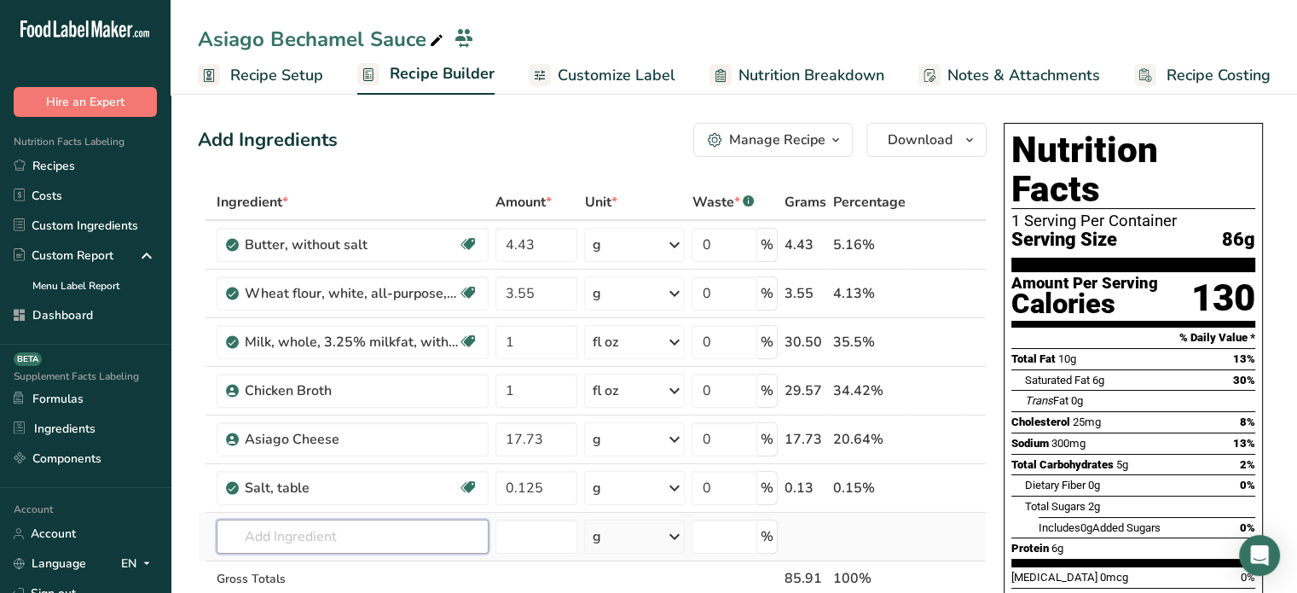
click at [323, 525] on input "text" at bounding box center [353, 536] width 272 height 34
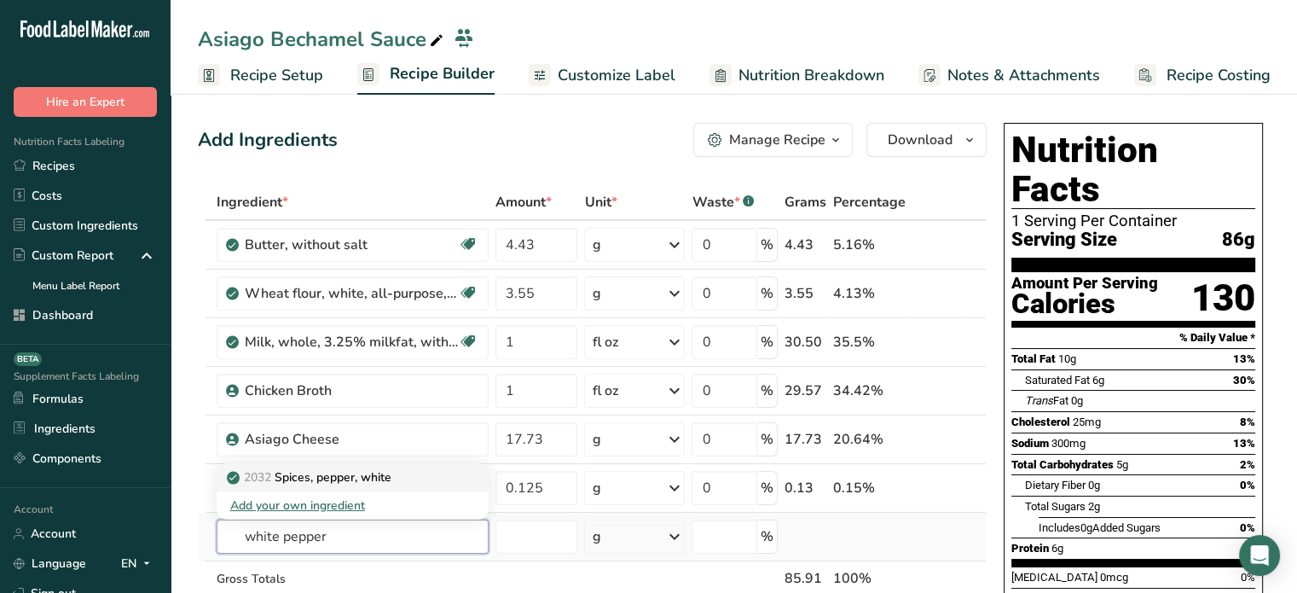
type input "white pepper"
click at [354, 481] on p "2032 Spices, pepper, white" at bounding box center [310, 477] width 161 height 18
type input "Spices, pepper, white"
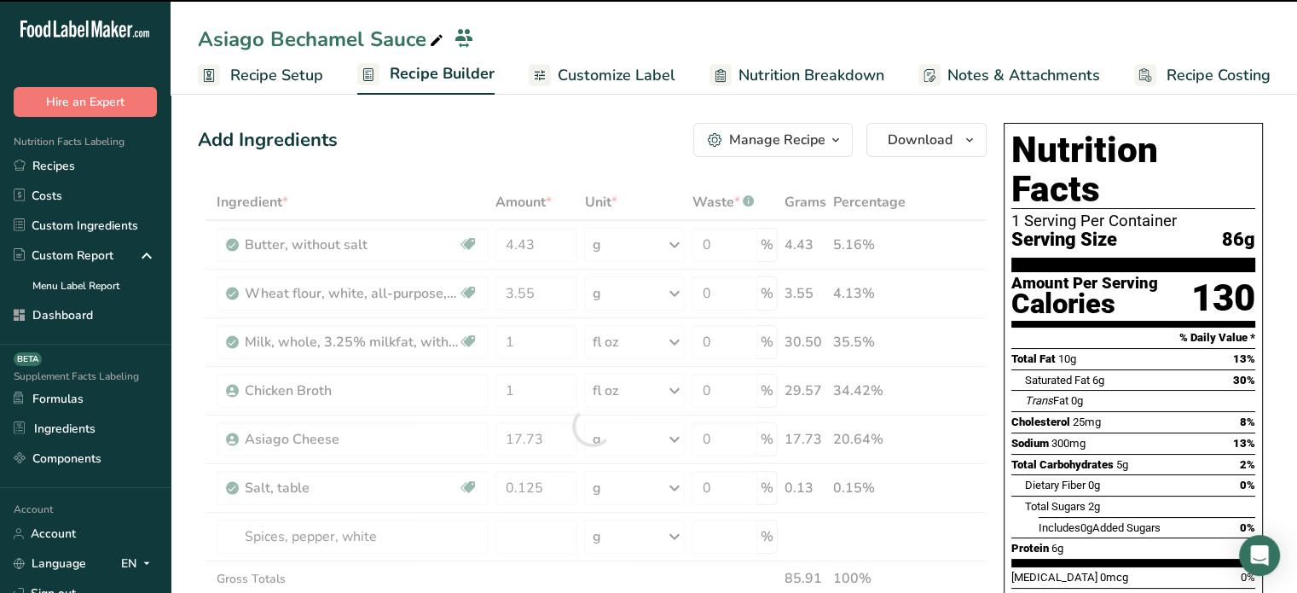
type input "0"
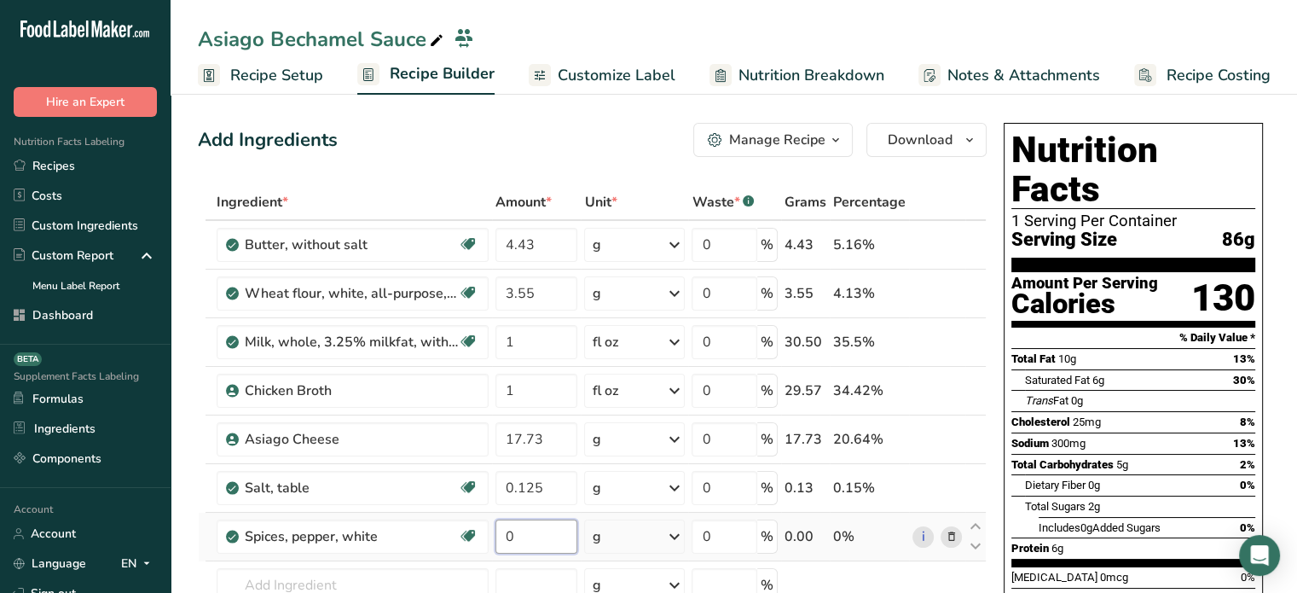
click at [531, 539] on input "0" at bounding box center [537, 536] width 83 height 34
type input "0.09"
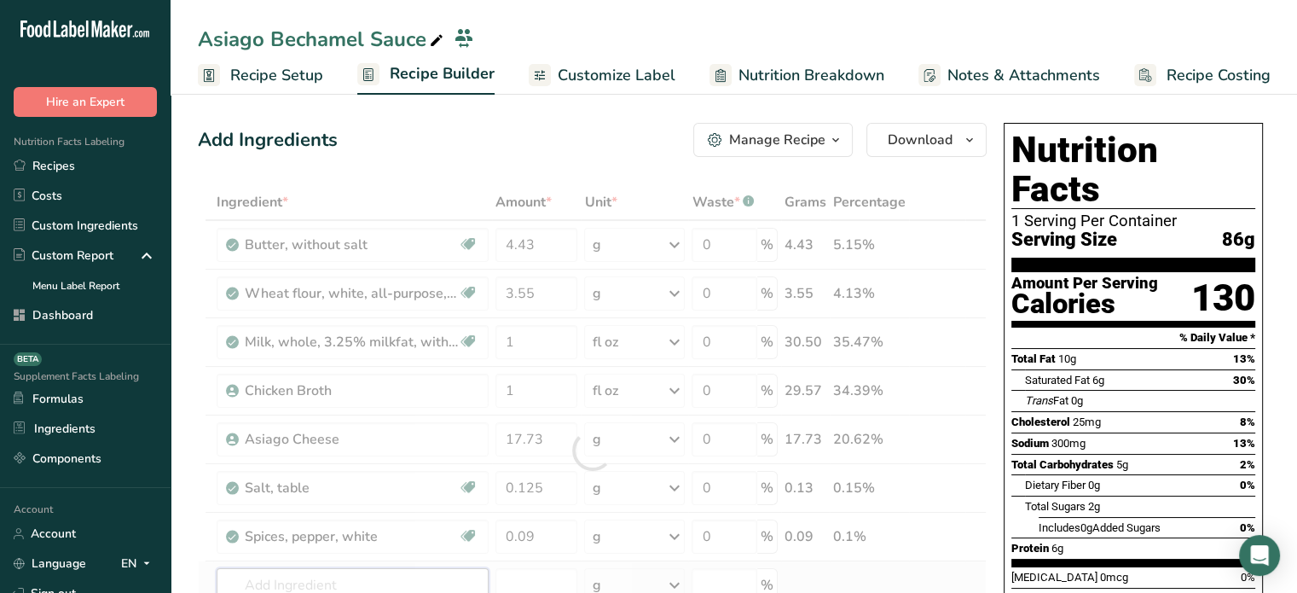
click at [396, 573] on div "Ingredient * Amount * Unit * Waste * .a-a{fill:#347362;}.b-a{fill:#fff;} Grams …" at bounding box center [592, 450] width 789 height 532
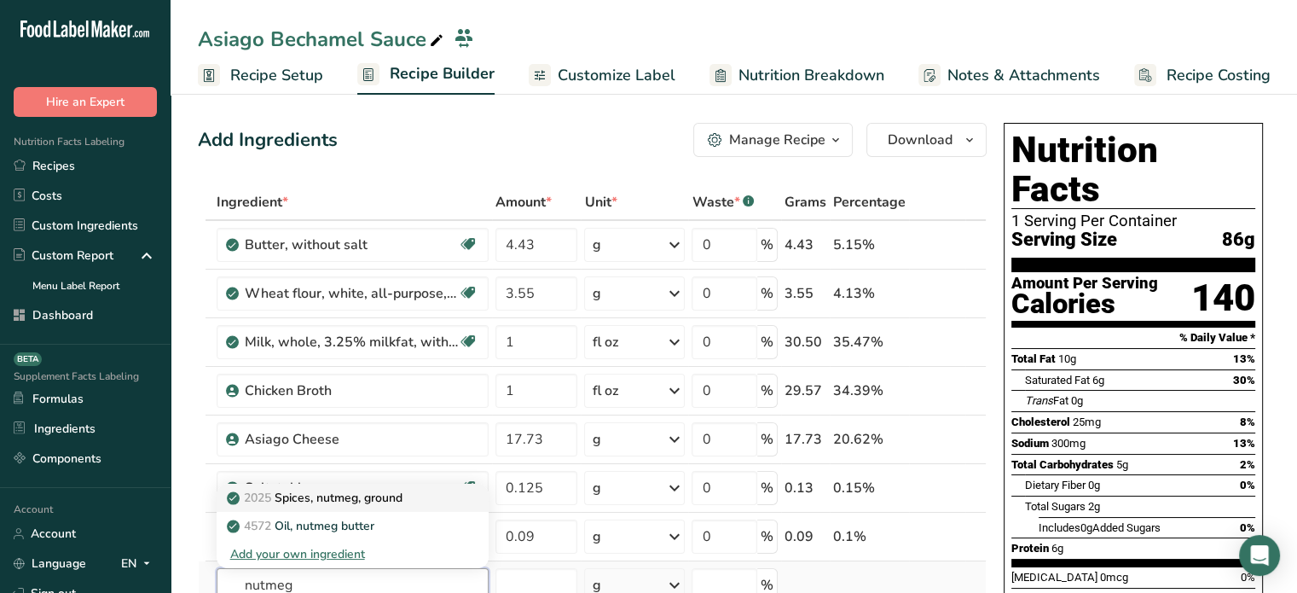
type input "nutmeg"
click at [362, 497] on p "2025 Spices, nutmeg, ground" at bounding box center [316, 498] width 172 height 18
type input "Spices, nutmeg, ground"
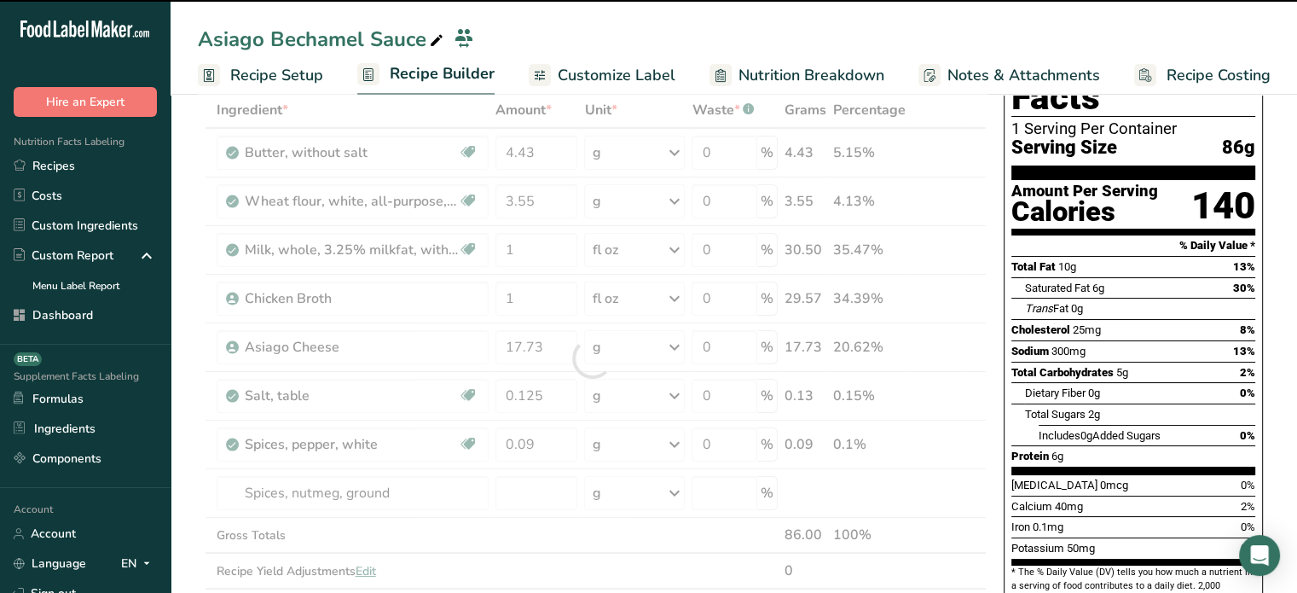
scroll to position [97, 0]
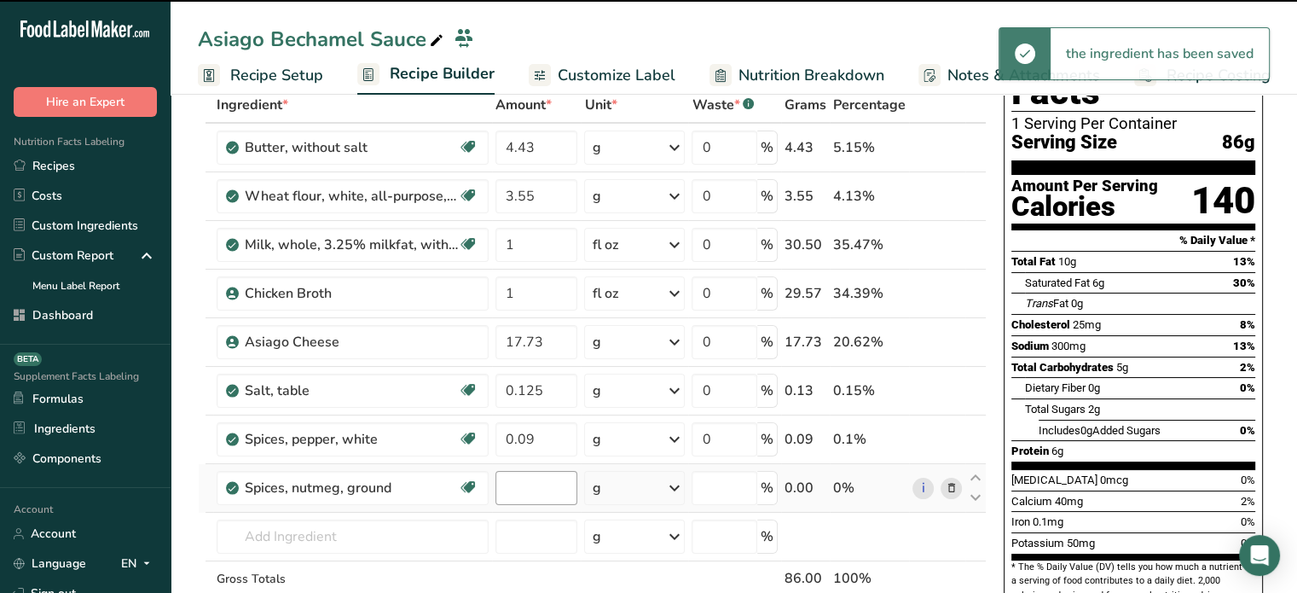
type input "0"
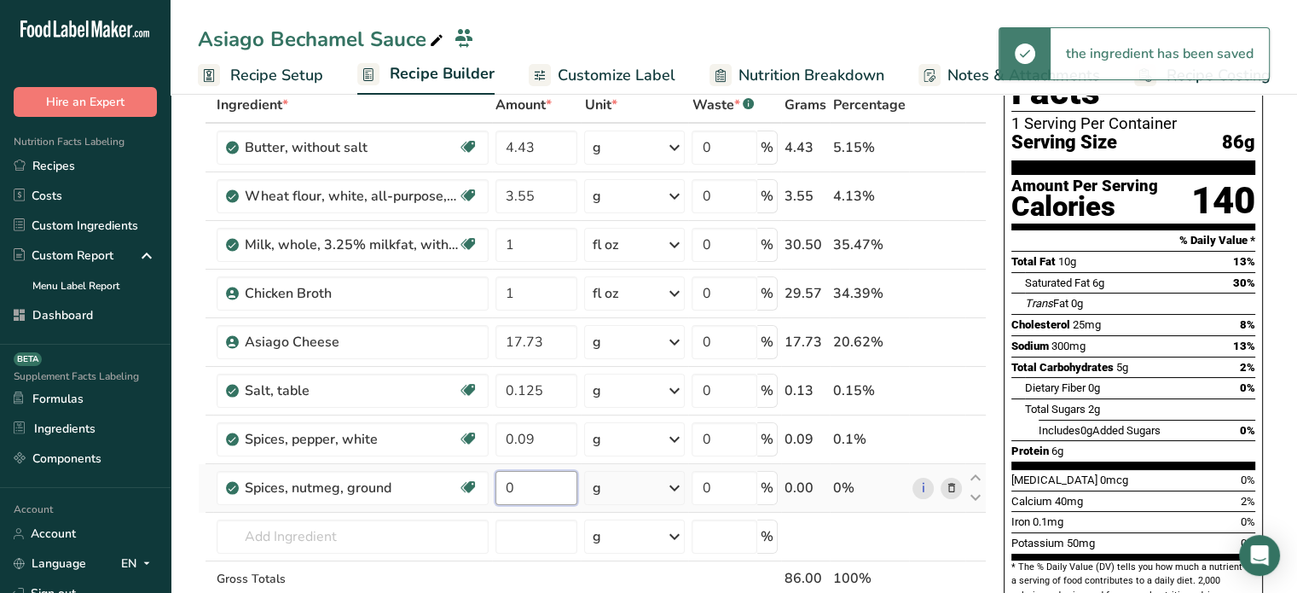
click at [550, 492] on input "0" at bounding box center [537, 488] width 83 height 34
type input "0.09"
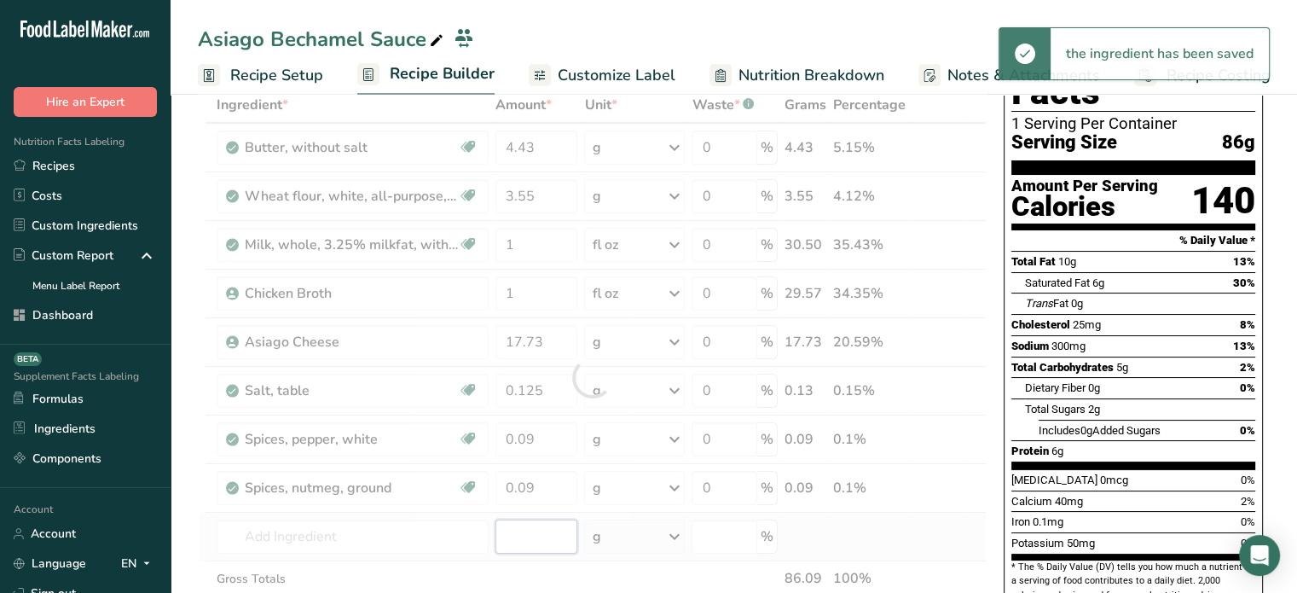
click at [539, 521] on div "Ingredient * Amount * Unit * Waste * .a-a{fill:#347362;}.b-a{fill:#fff;} Grams …" at bounding box center [592, 377] width 789 height 581
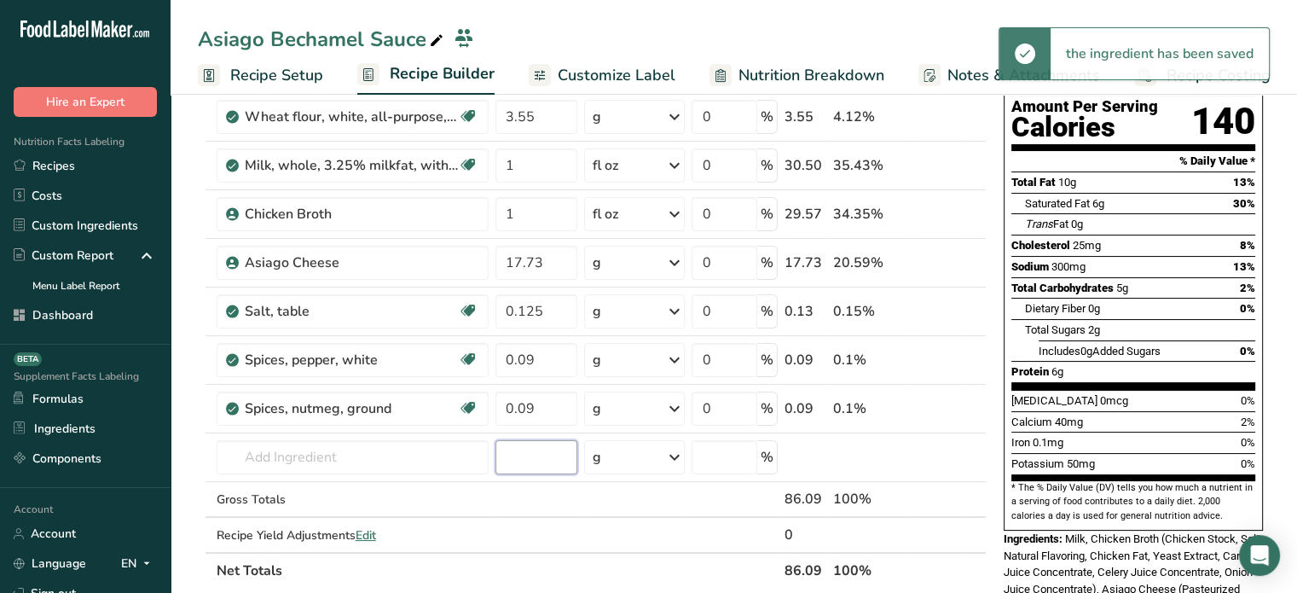
scroll to position [180, 0]
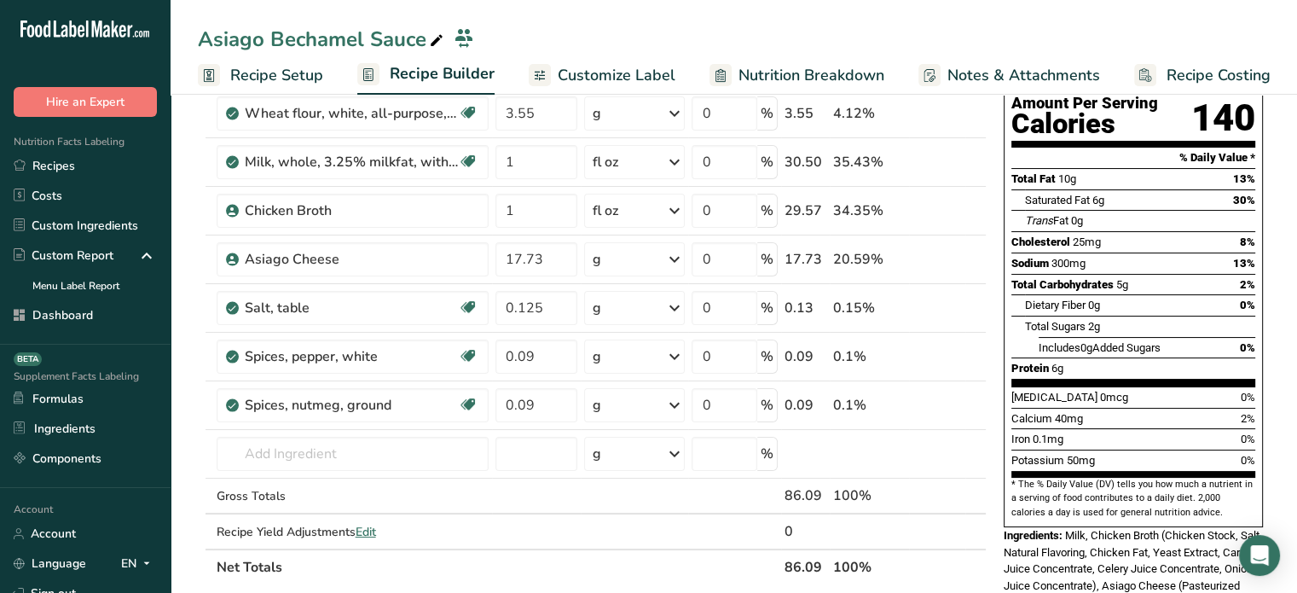
click at [607, 555] on th "Net Totals" at bounding box center [497, 566] width 568 height 36
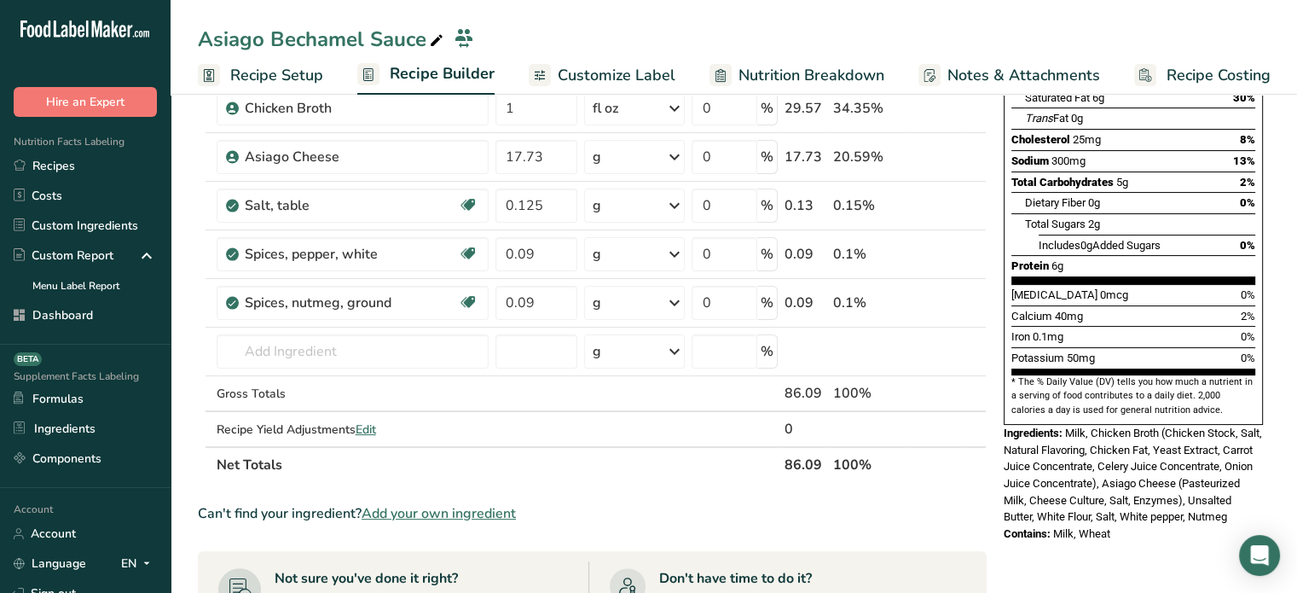
scroll to position [381, 0]
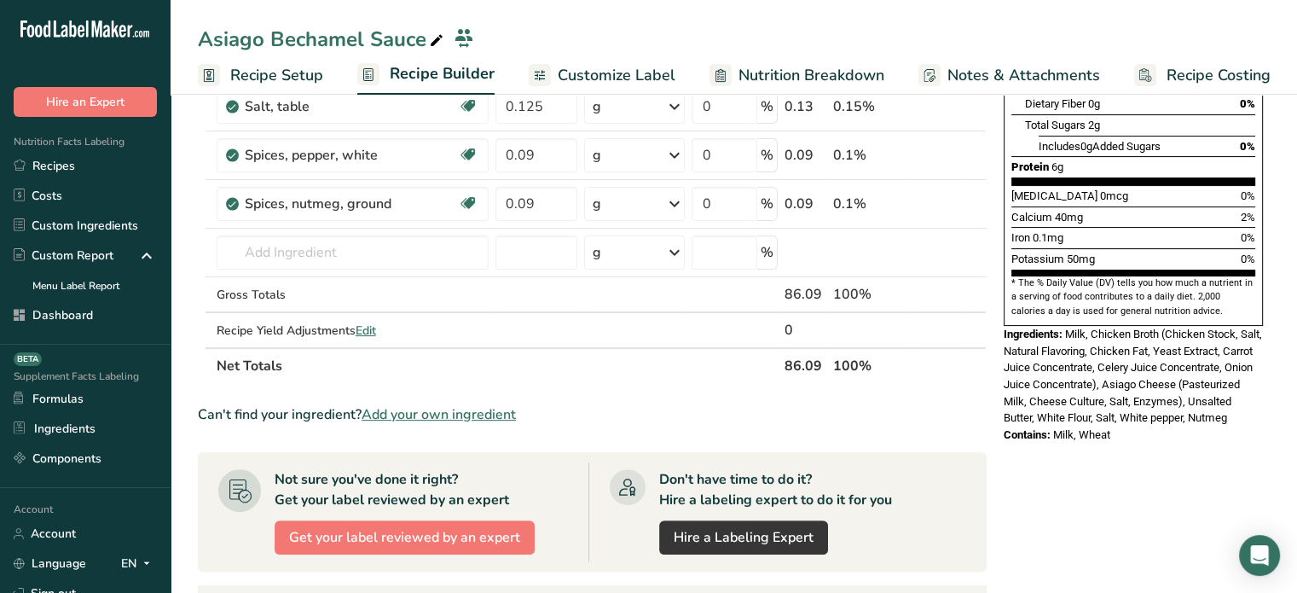
drag, startPoint x: 1293, startPoint y: 332, endPoint x: 1290, endPoint y: 277, distance: 54.7
click at [1290, 277] on section "Add Ingredients Manage Recipe Delete Recipe Duplicate Recipe Scale Recipe Save …" at bounding box center [734, 353] width 1127 height 1292
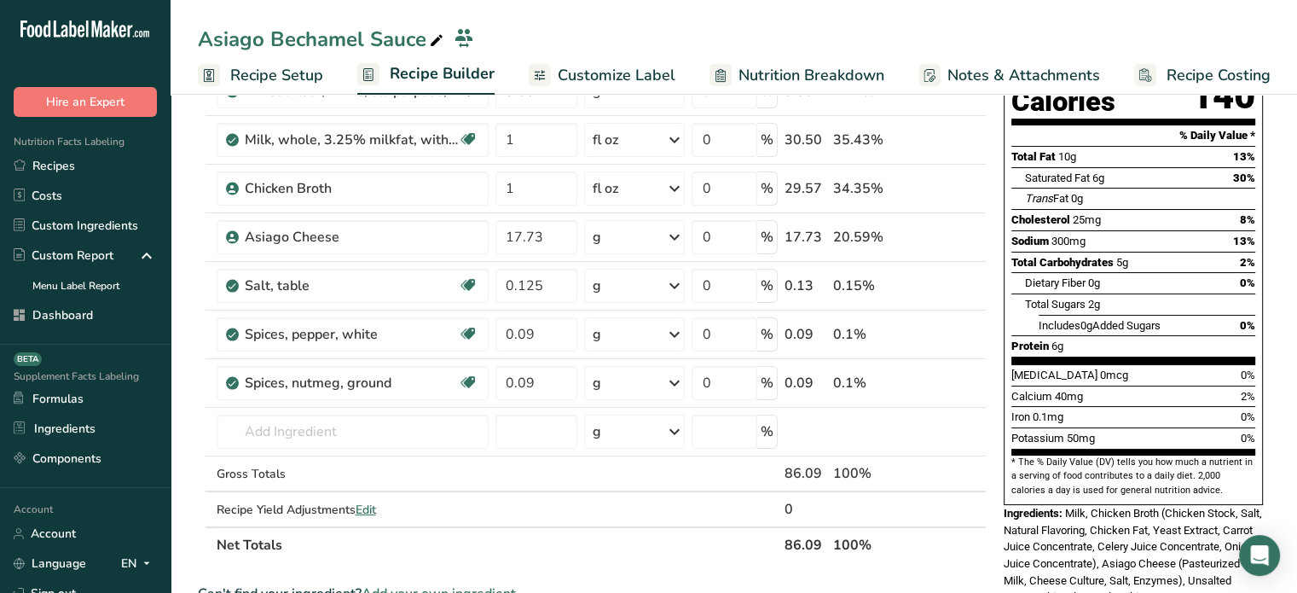
scroll to position [198, 0]
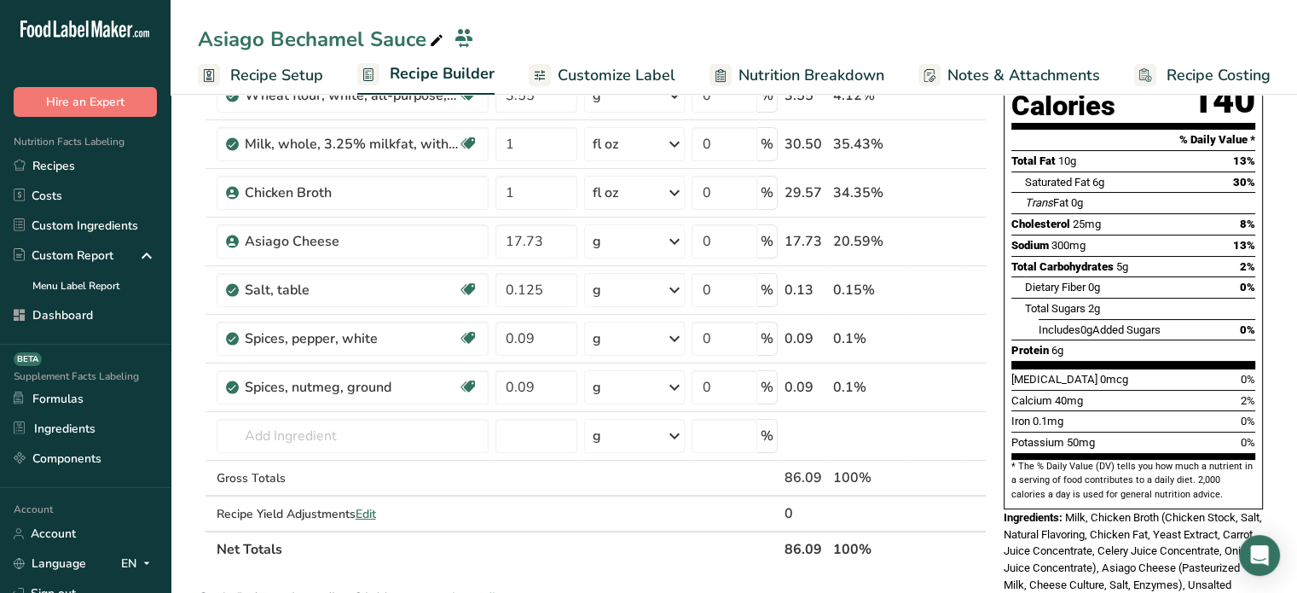
click at [797, 542] on th "86.09" at bounding box center [805, 549] width 49 height 36
